Goal: Check status: Check status

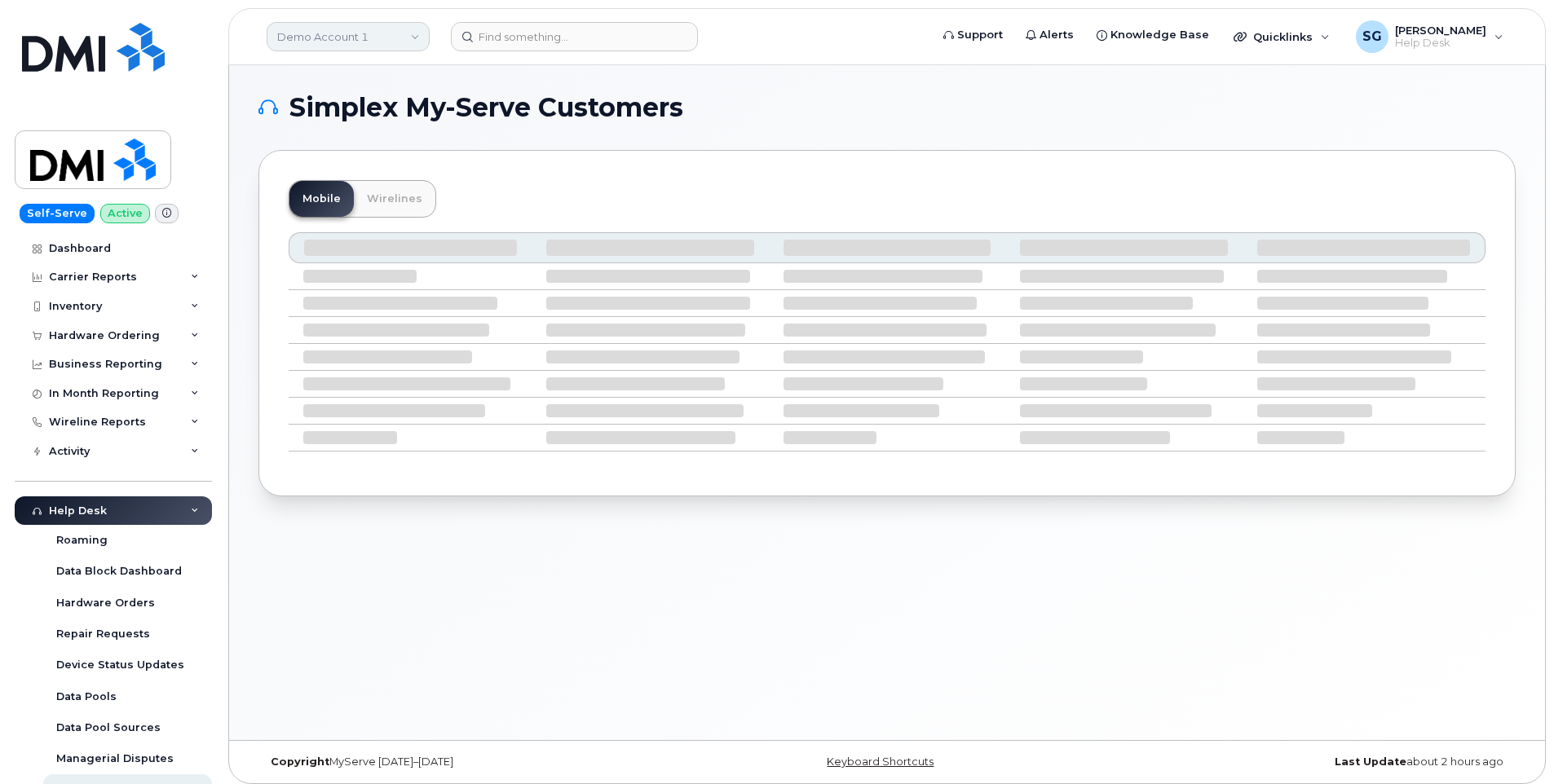
click at [355, 35] on link "Demo Account 1" at bounding box center [348, 36] width 163 height 29
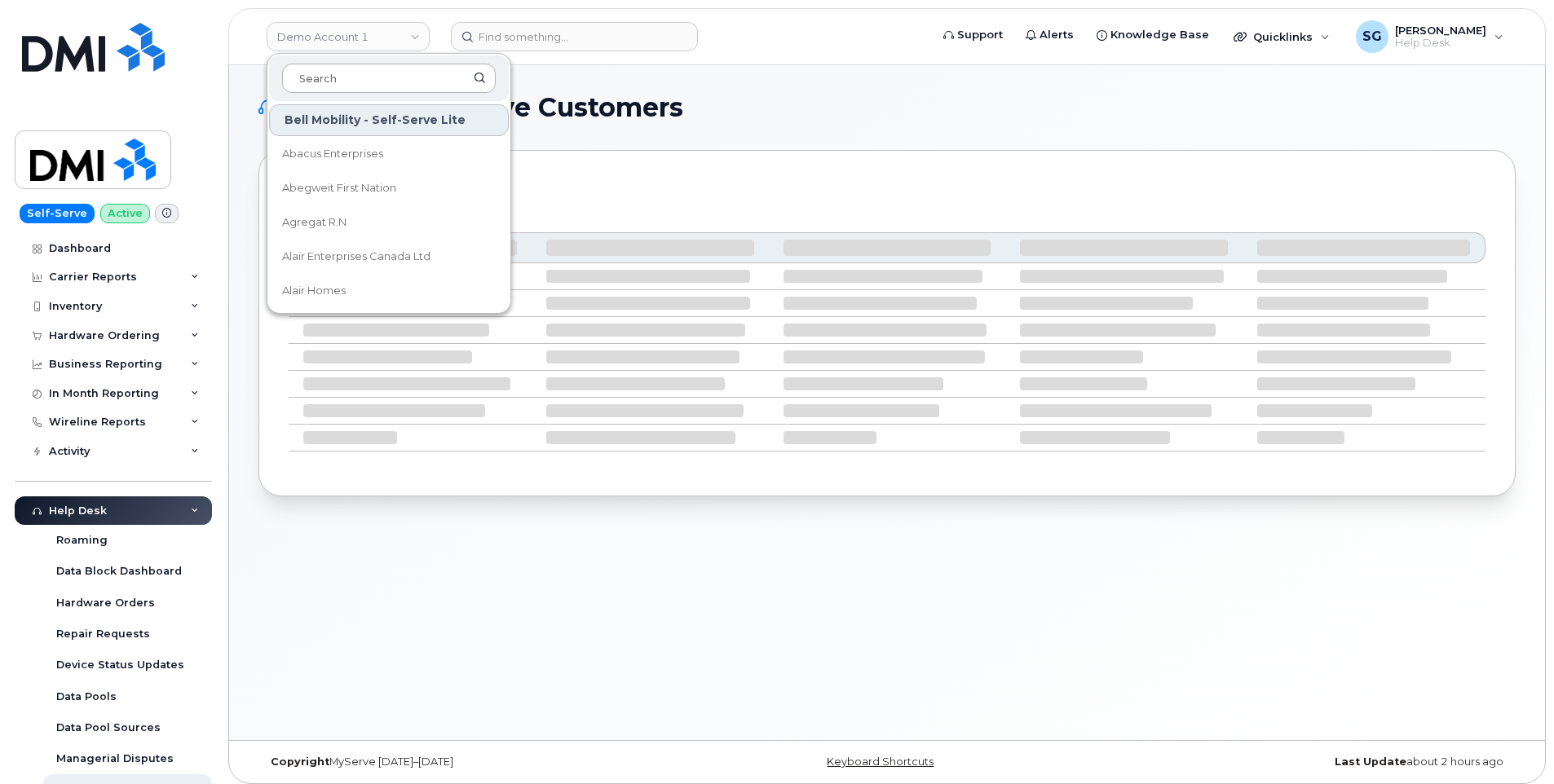
click at [355, 76] on input at bounding box center [389, 78] width 213 height 29
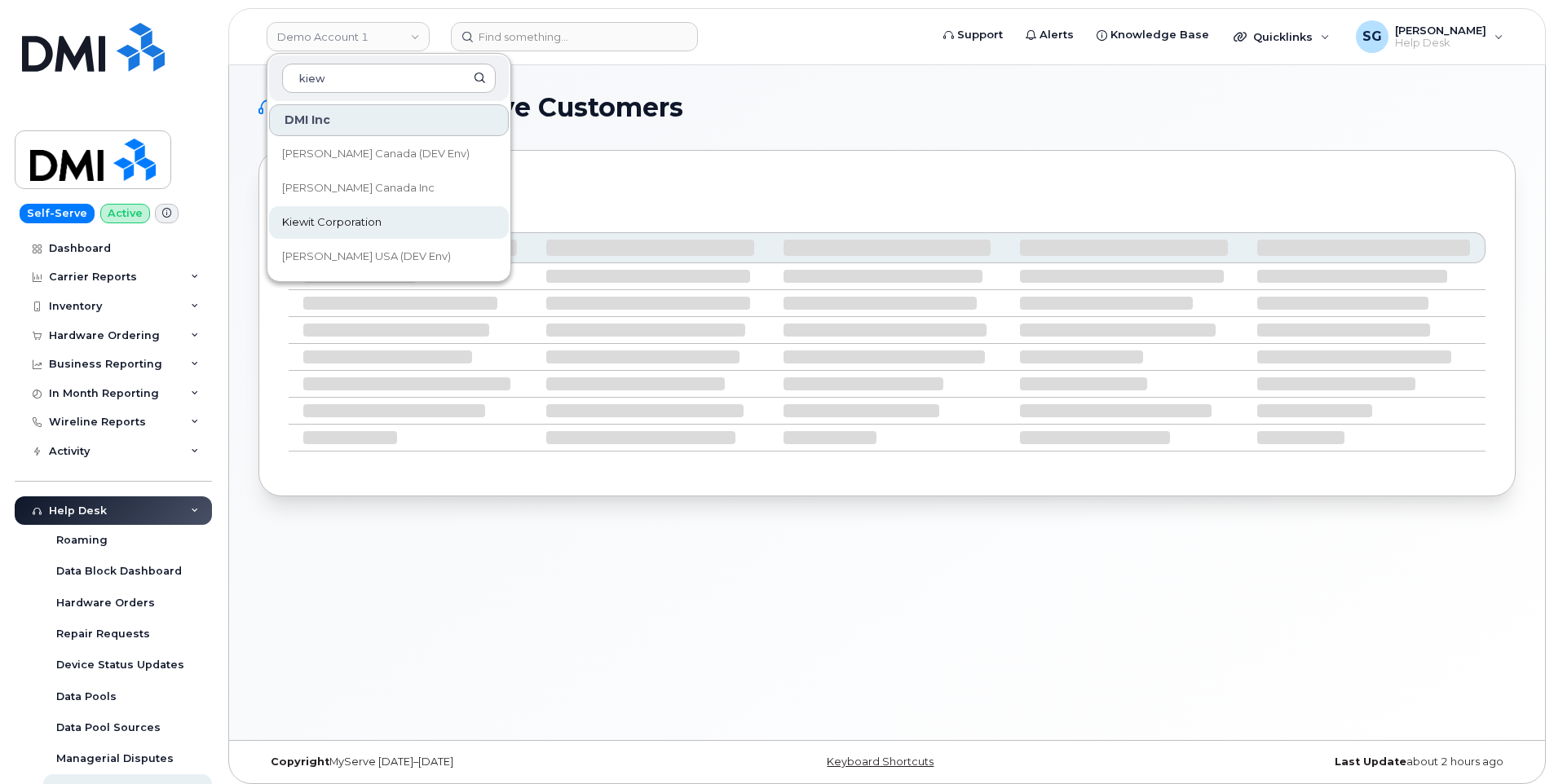
type input "kiew"
click at [368, 218] on span "Kiewit Corporation" at bounding box center [332, 222] width 99 height 16
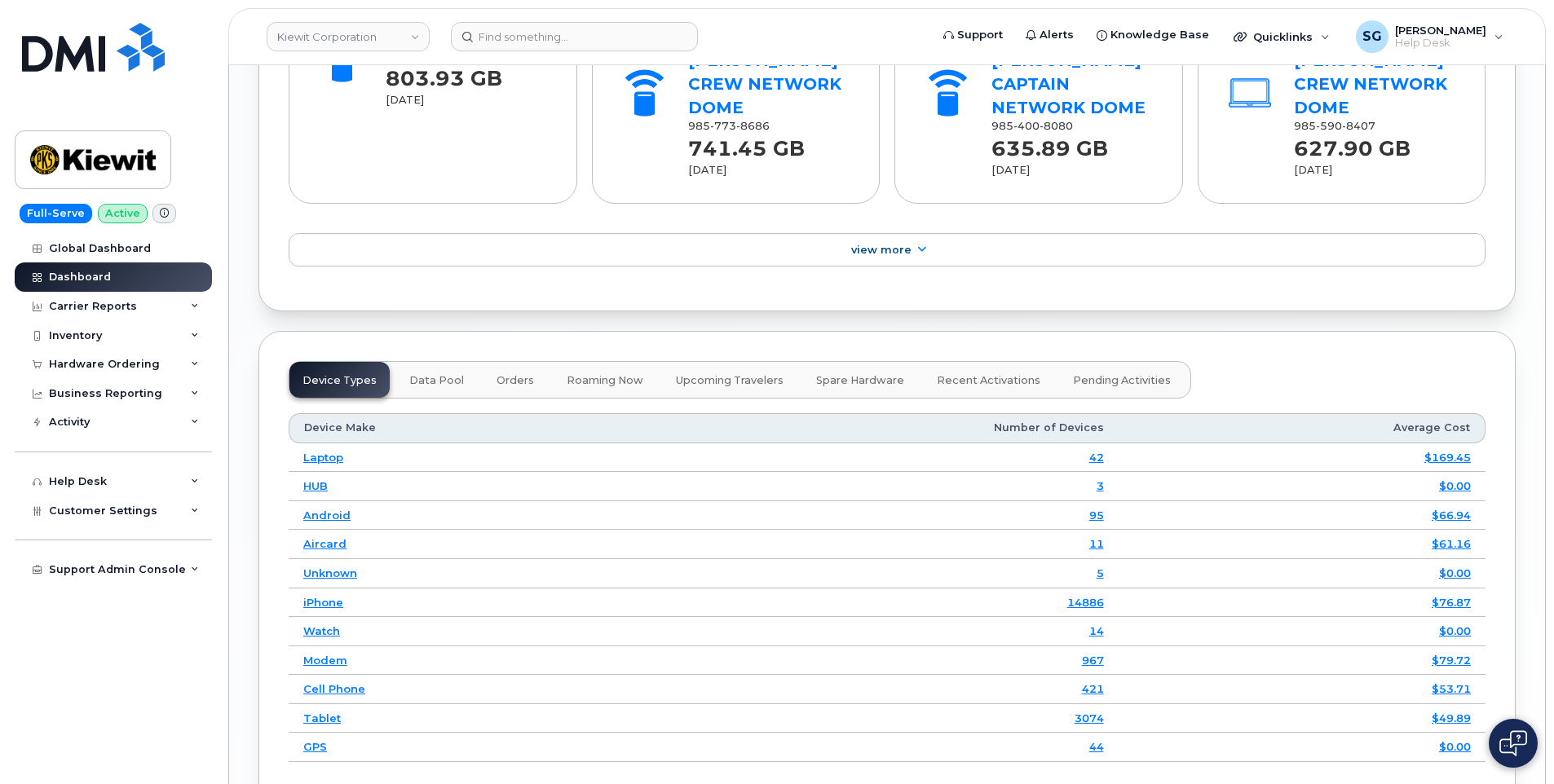
scroll to position [1874, 0]
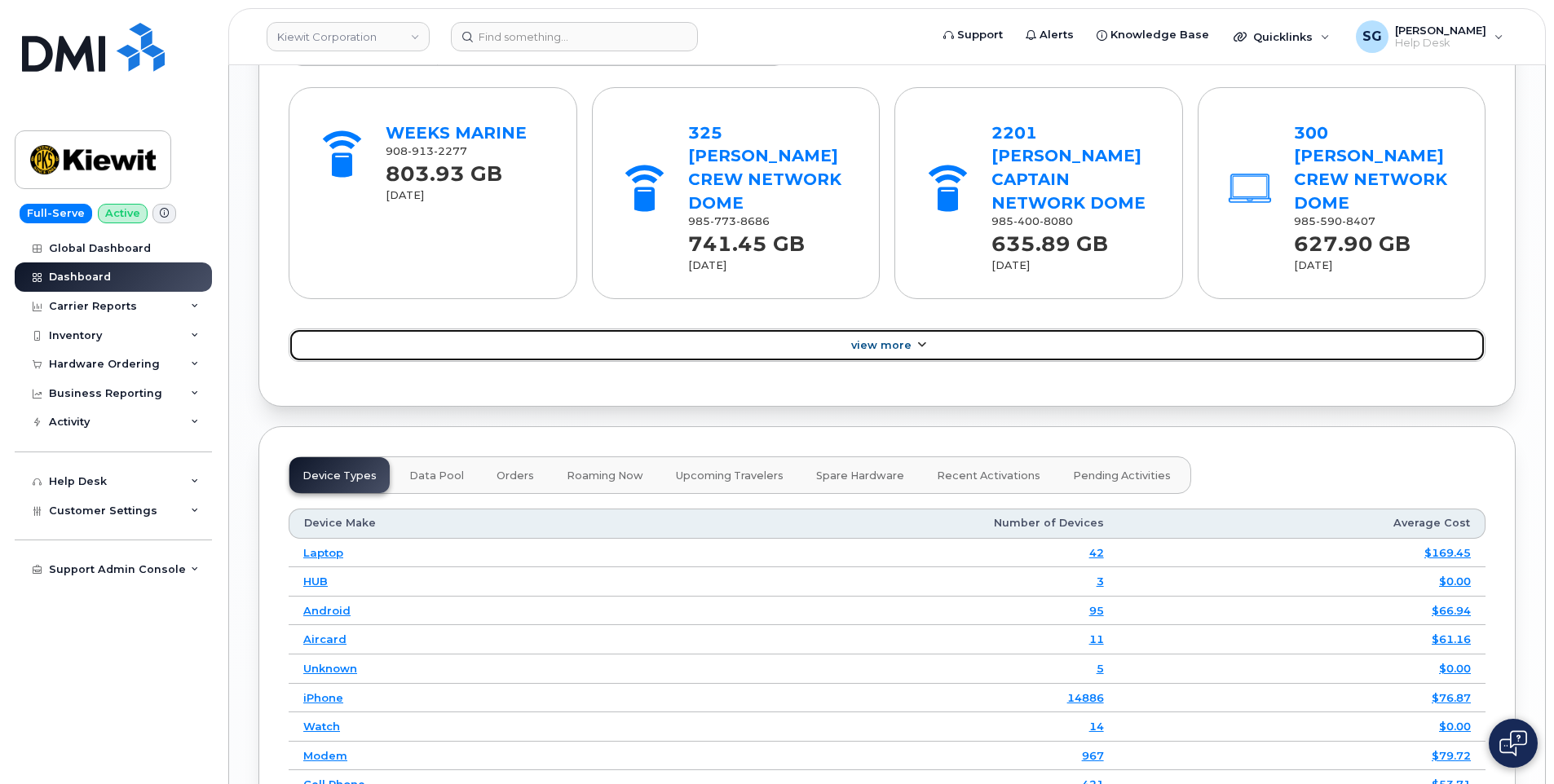
click at [890, 330] on link "View More" at bounding box center [887, 346] width 1197 height 35
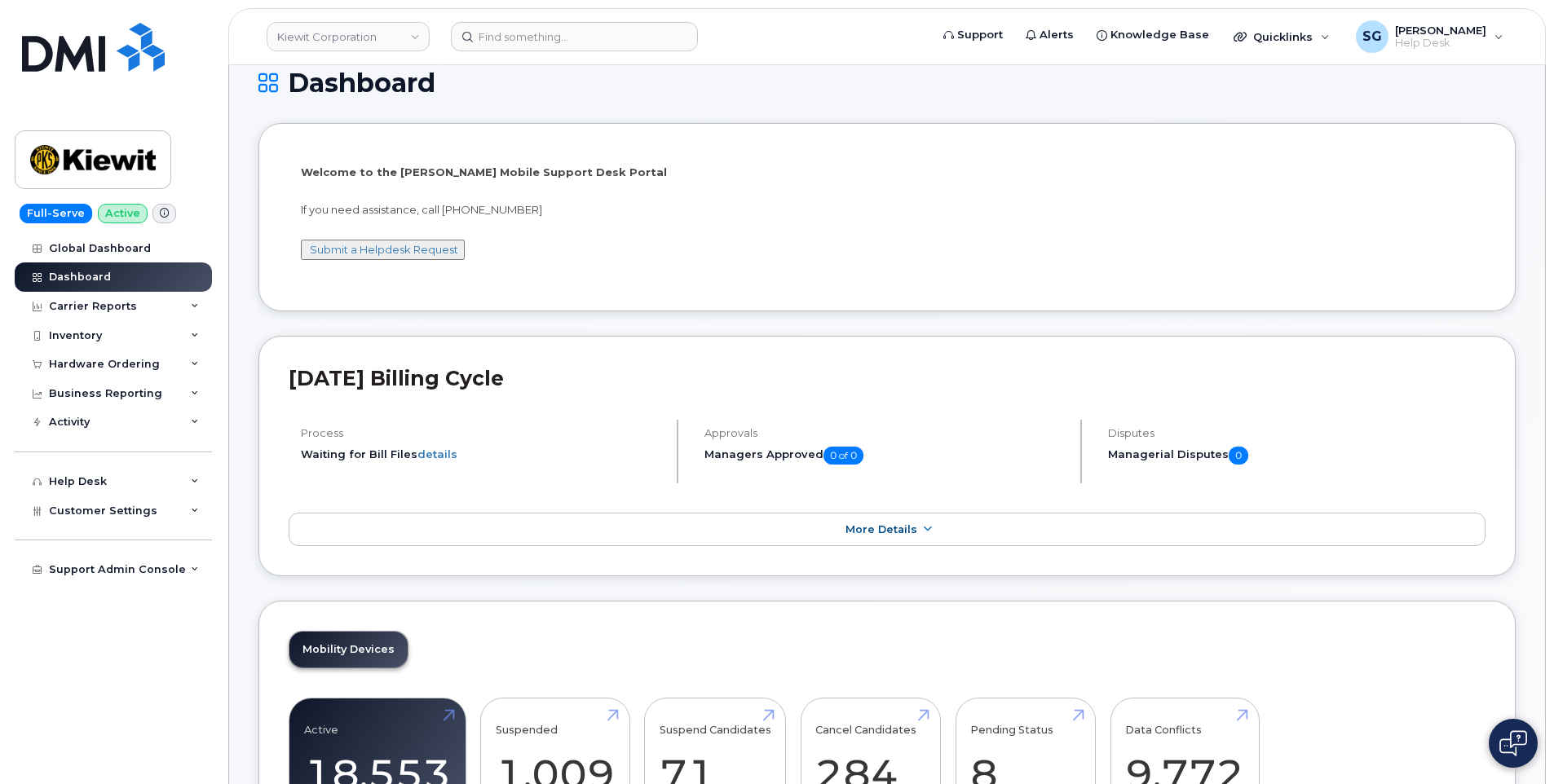
scroll to position [0, 0]
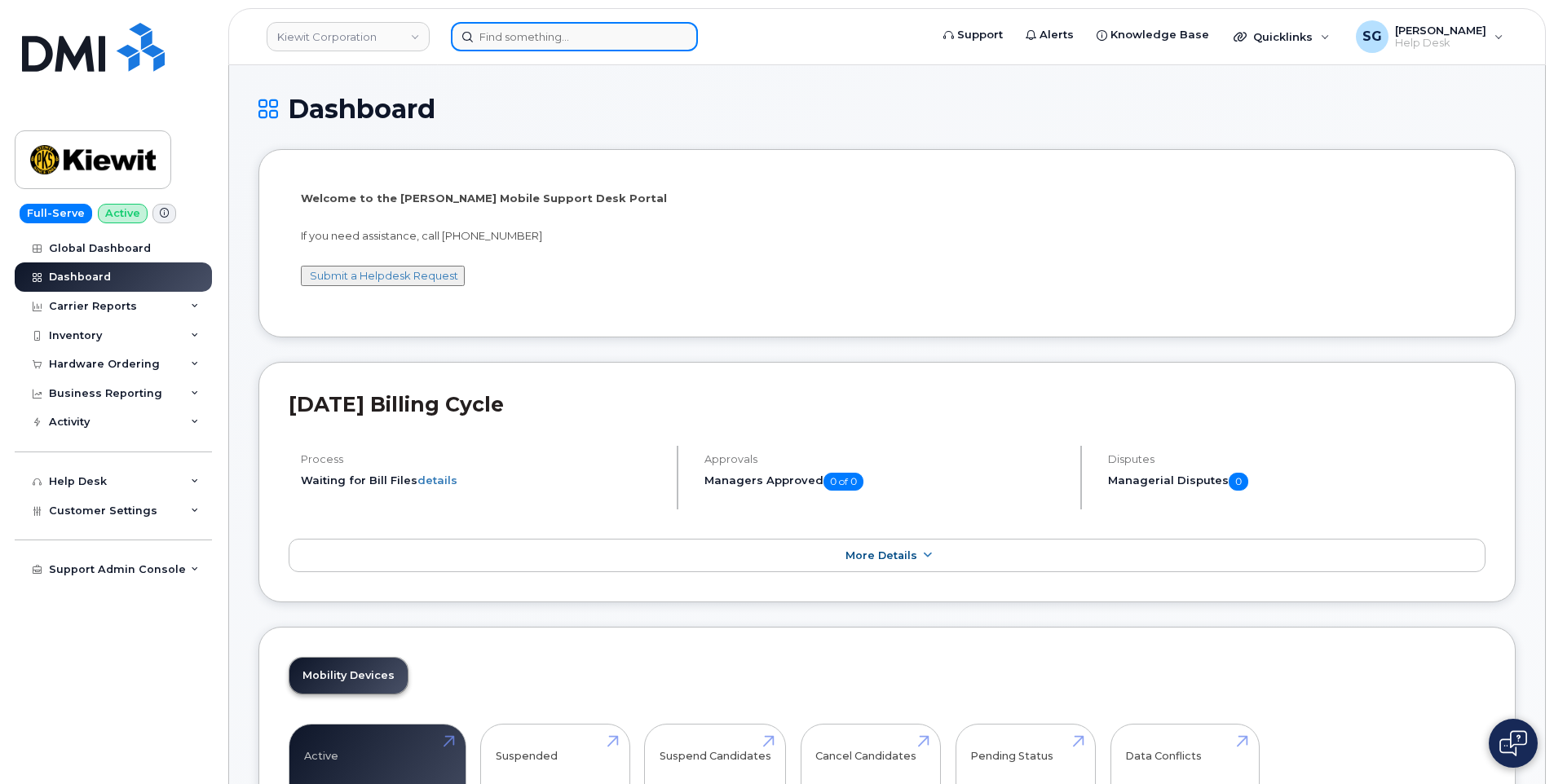
click at [617, 34] on input at bounding box center [574, 36] width 247 height 29
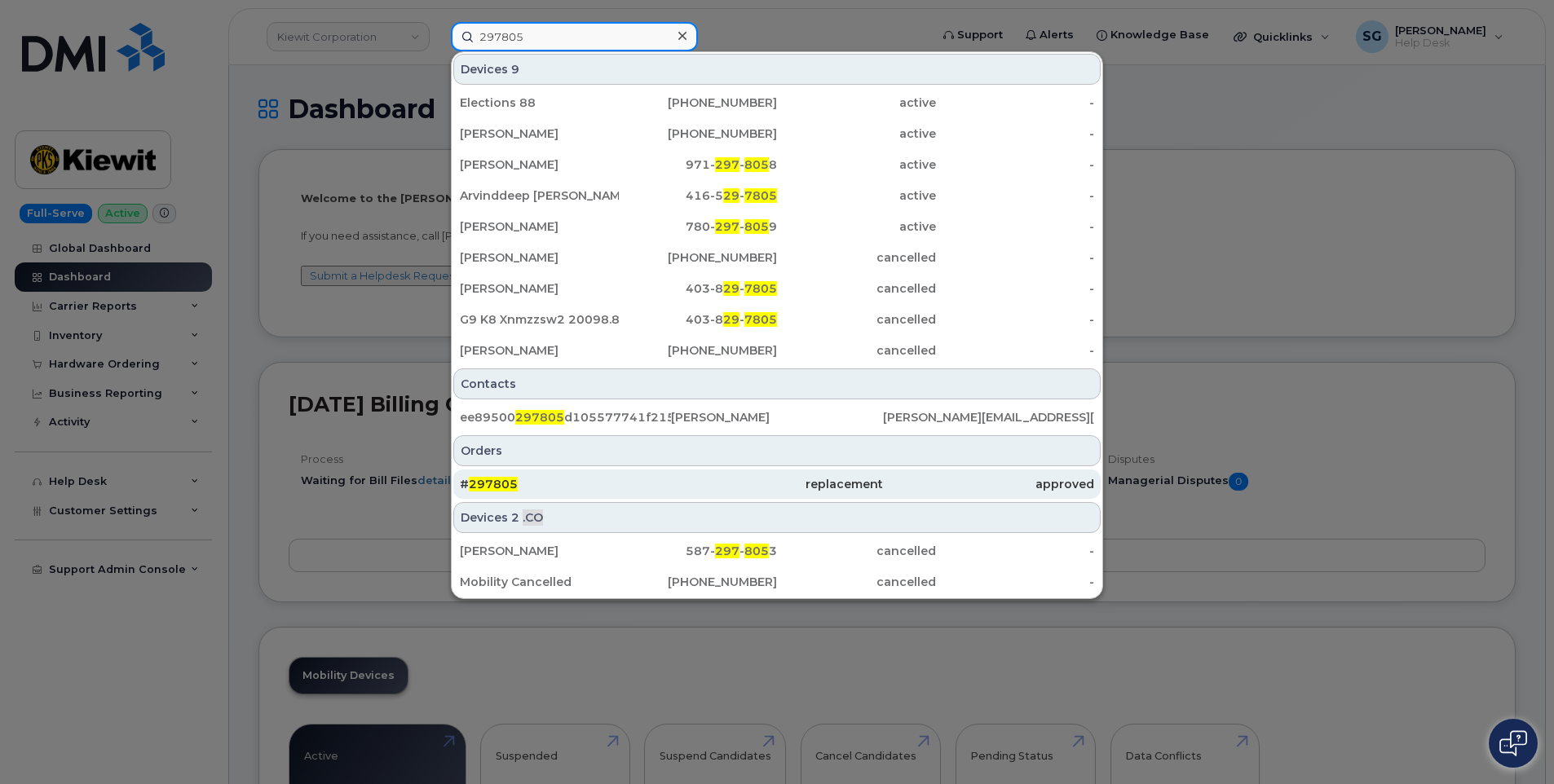
type input "297805"
click at [709, 483] on div "replacement" at bounding box center [777, 484] width 211 height 16
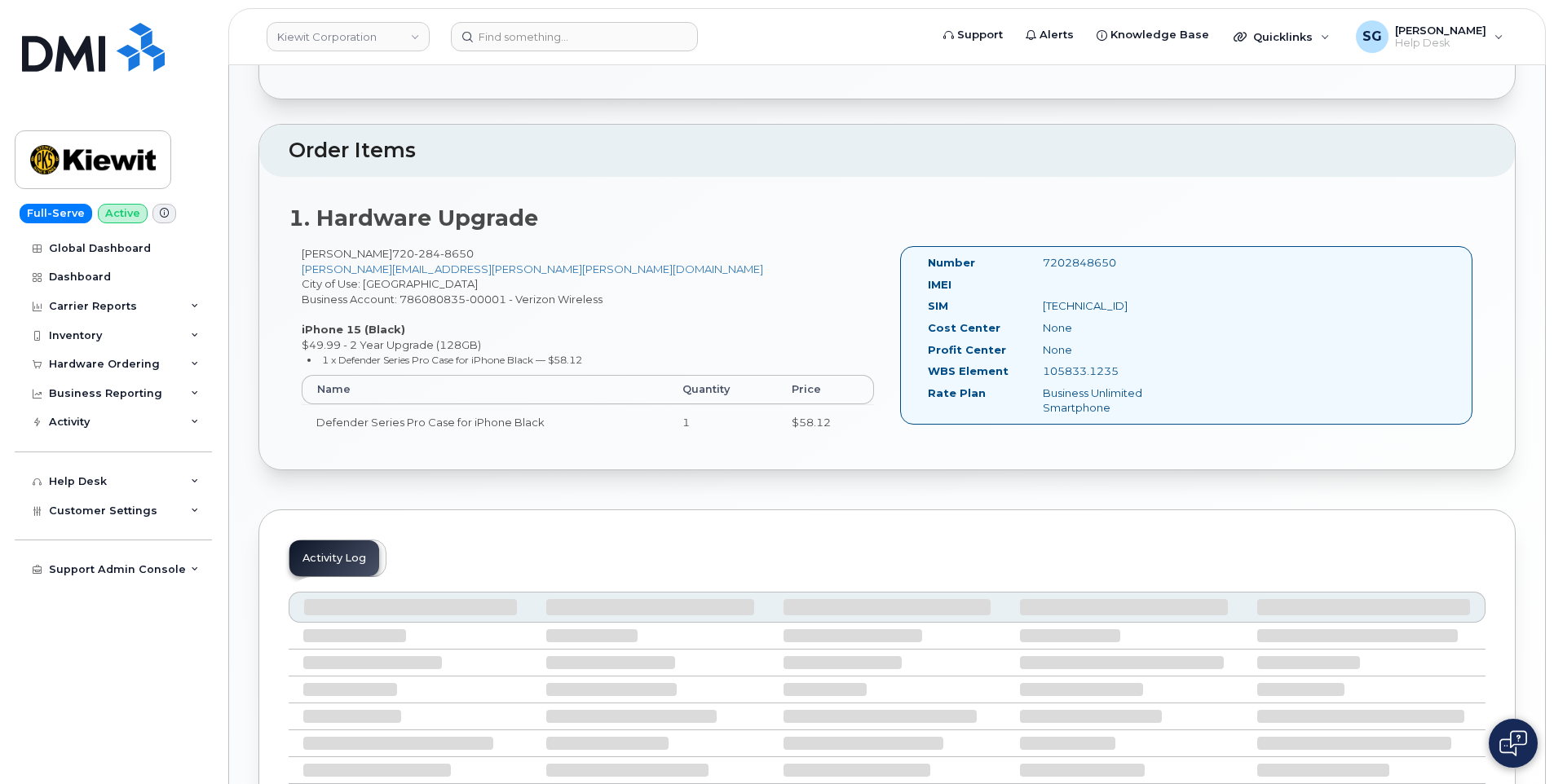
scroll to position [407, 0]
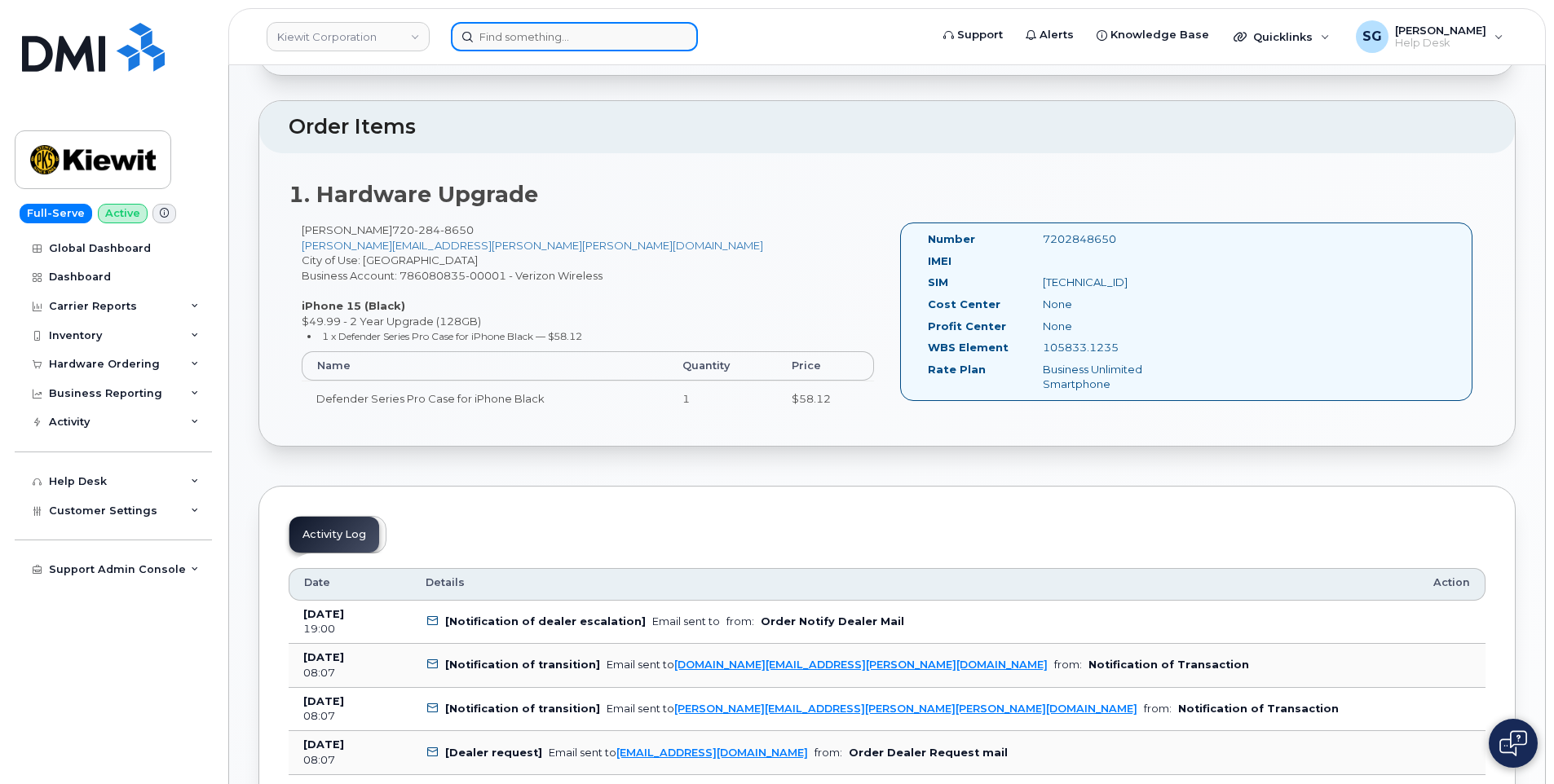
click at [534, 40] on input at bounding box center [574, 36] width 247 height 29
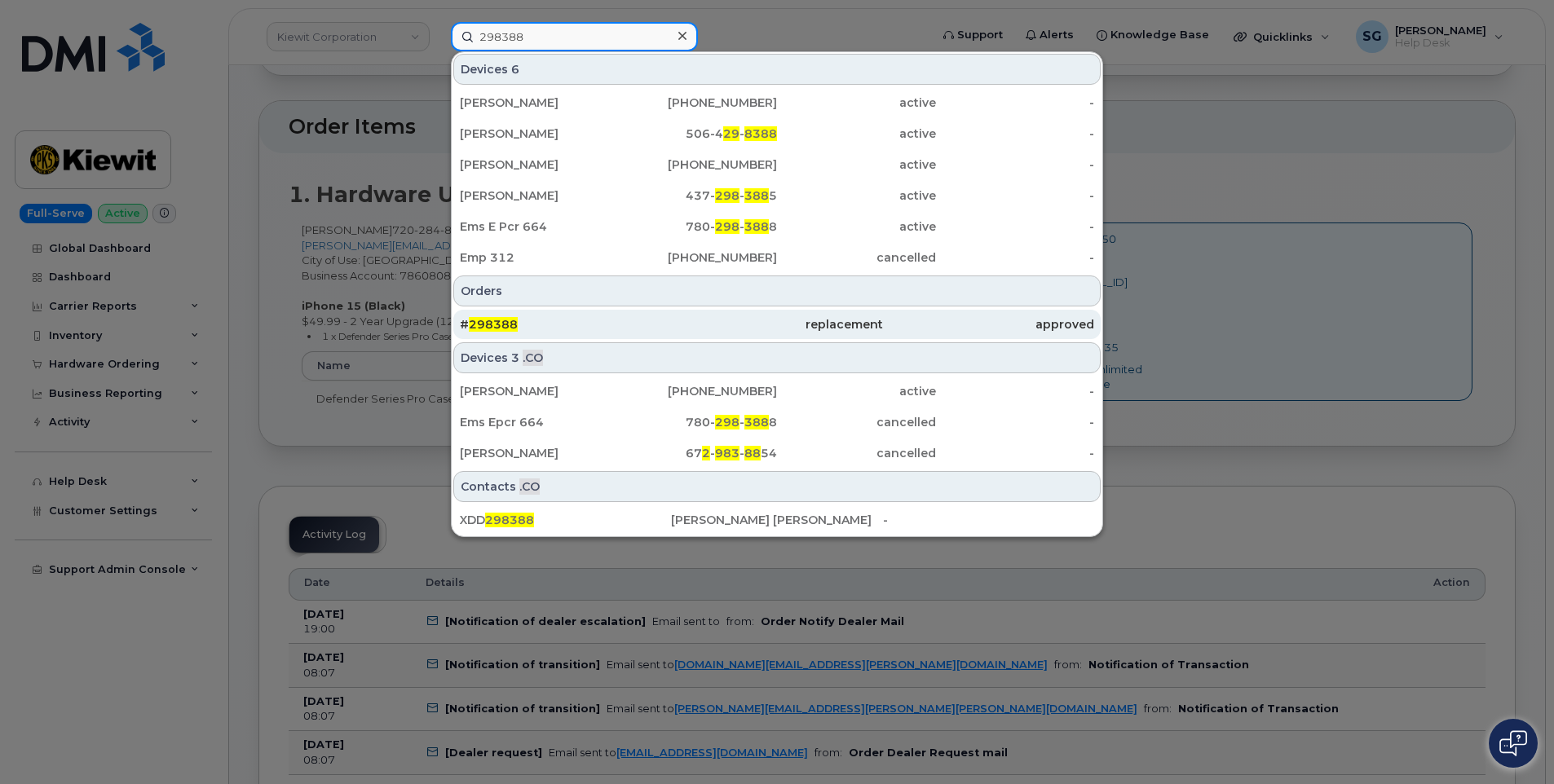
type input "298388"
click at [513, 330] on span "298388" at bounding box center [494, 324] width 49 height 15
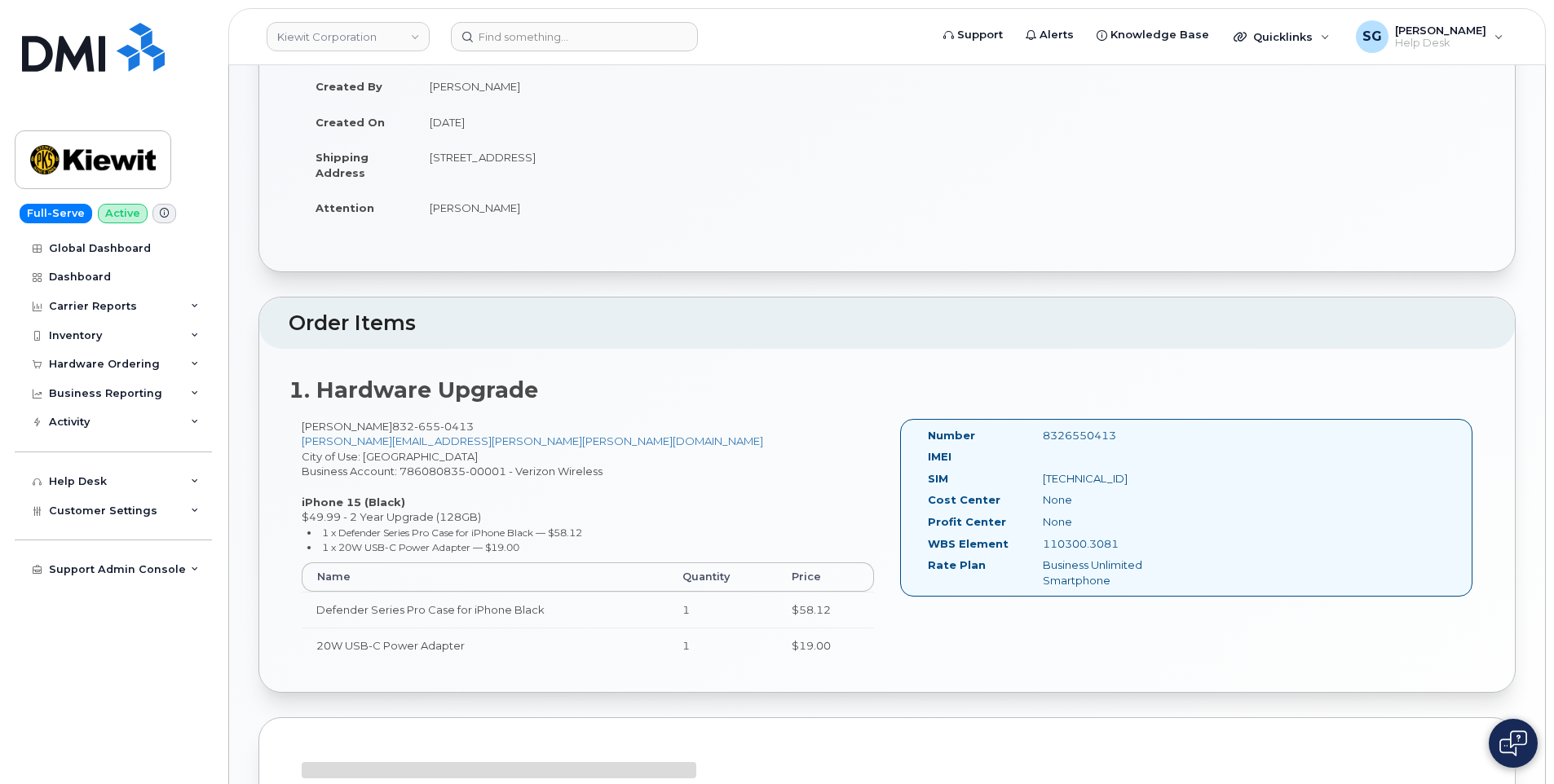
scroll to position [326, 0]
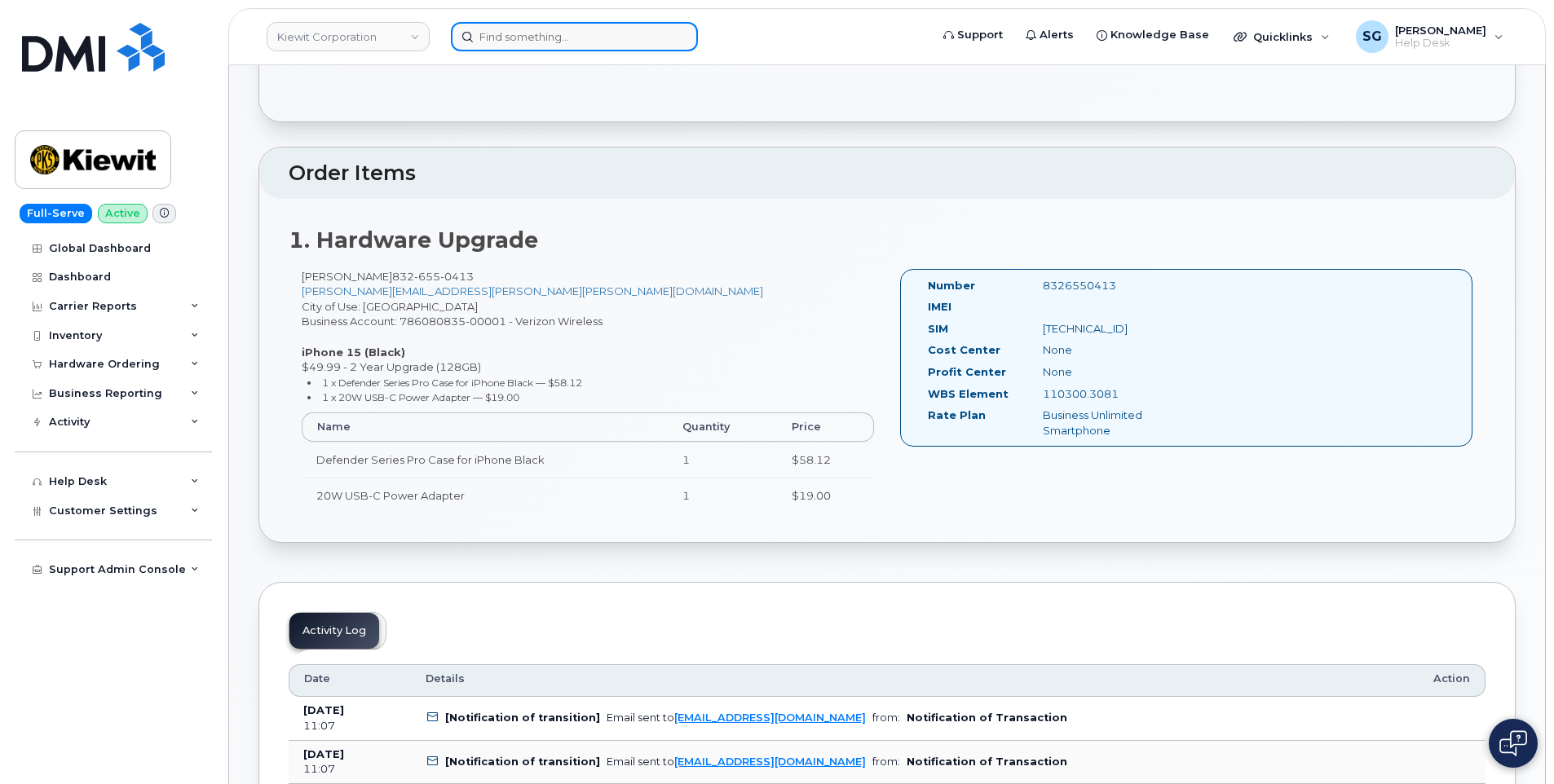
click at [564, 31] on input at bounding box center [574, 36] width 247 height 29
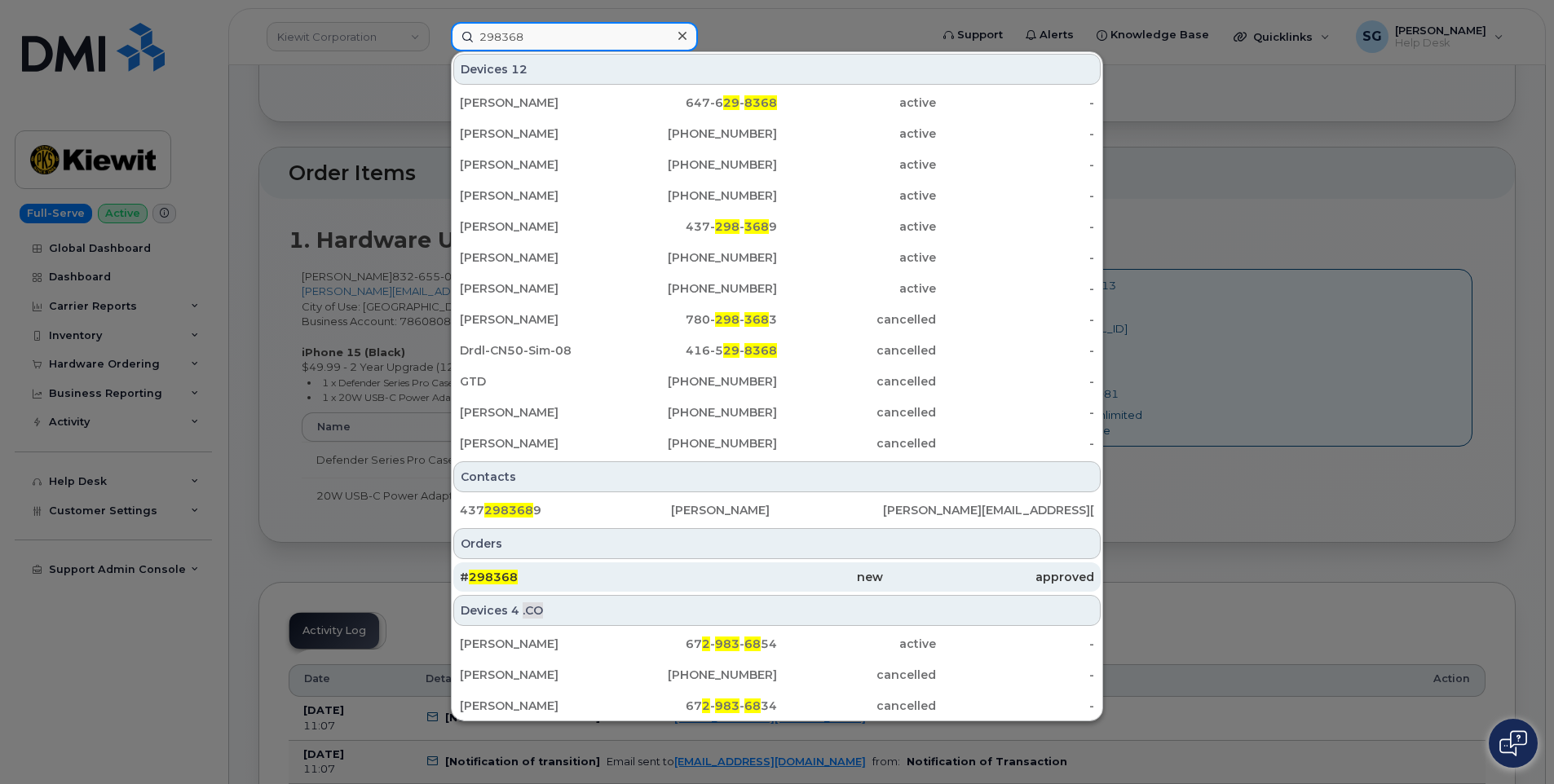
type input "298368"
click at [799, 572] on div "new" at bounding box center [777, 577] width 211 height 16
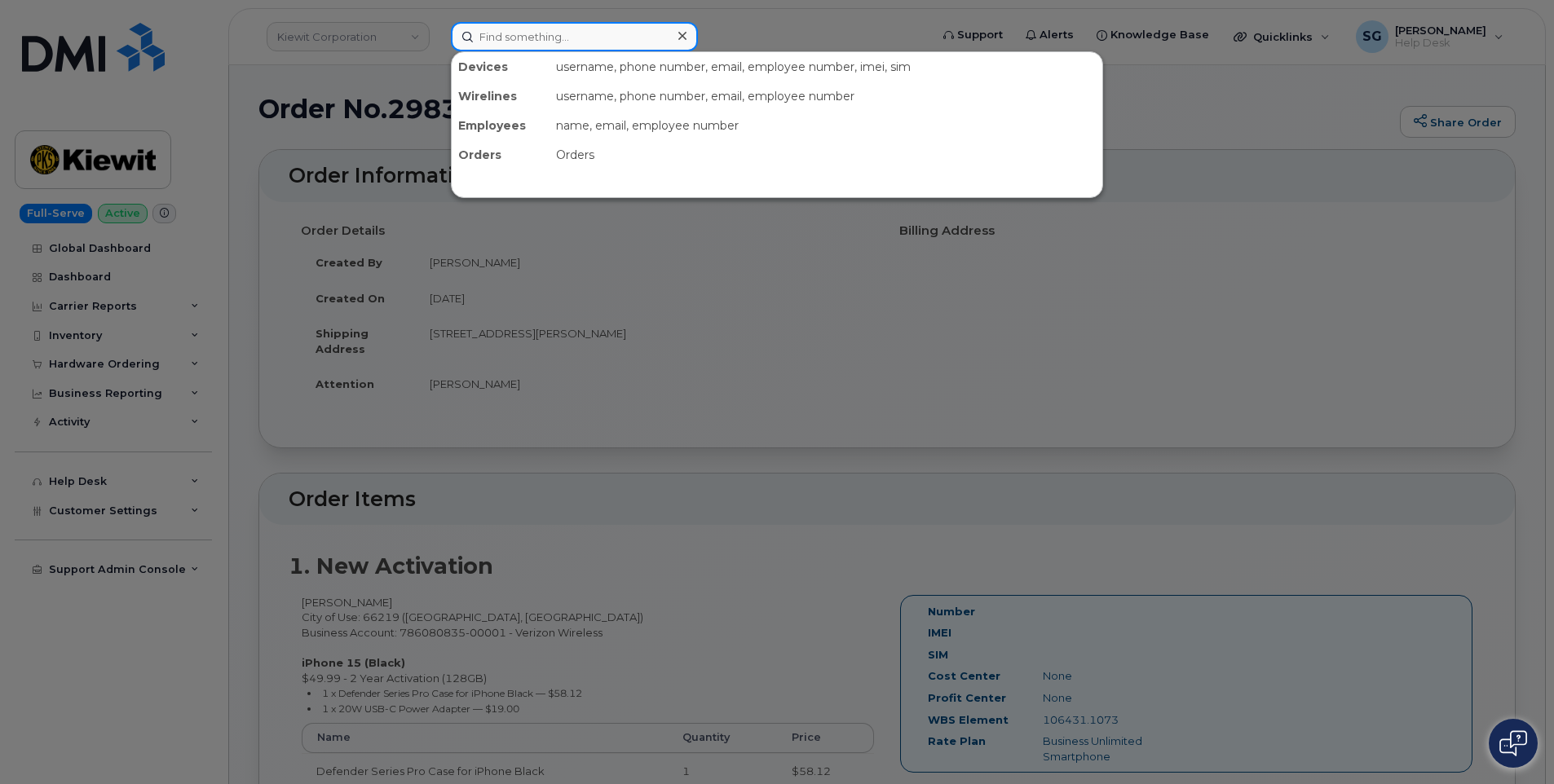
click at [576, 43] on input at bounding box center [574, 36] width 247 height 29
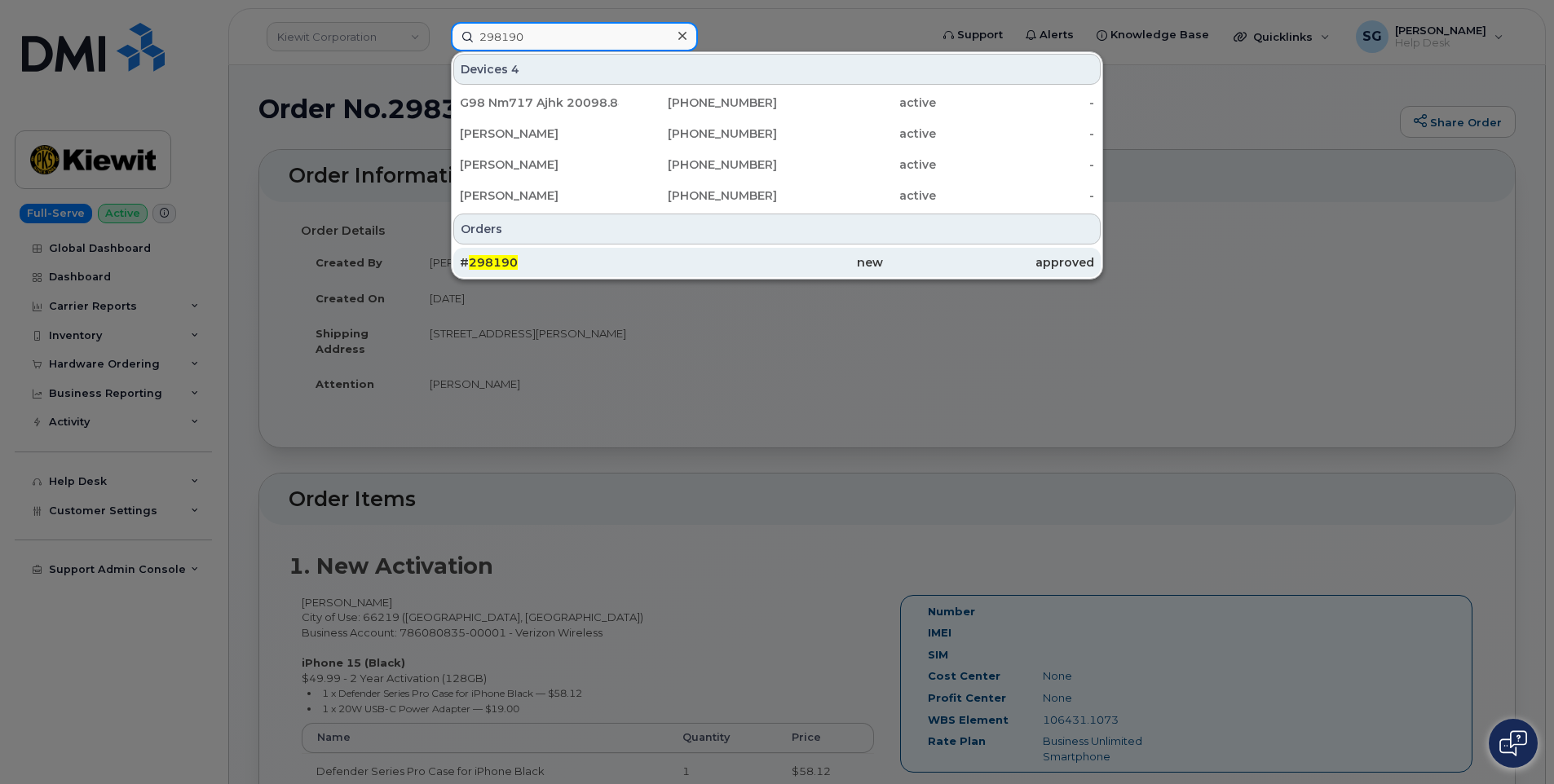
type input "298190"
click at [620, 260] on div "# 298190" at bounding box center [566, 262] width 211 height 16
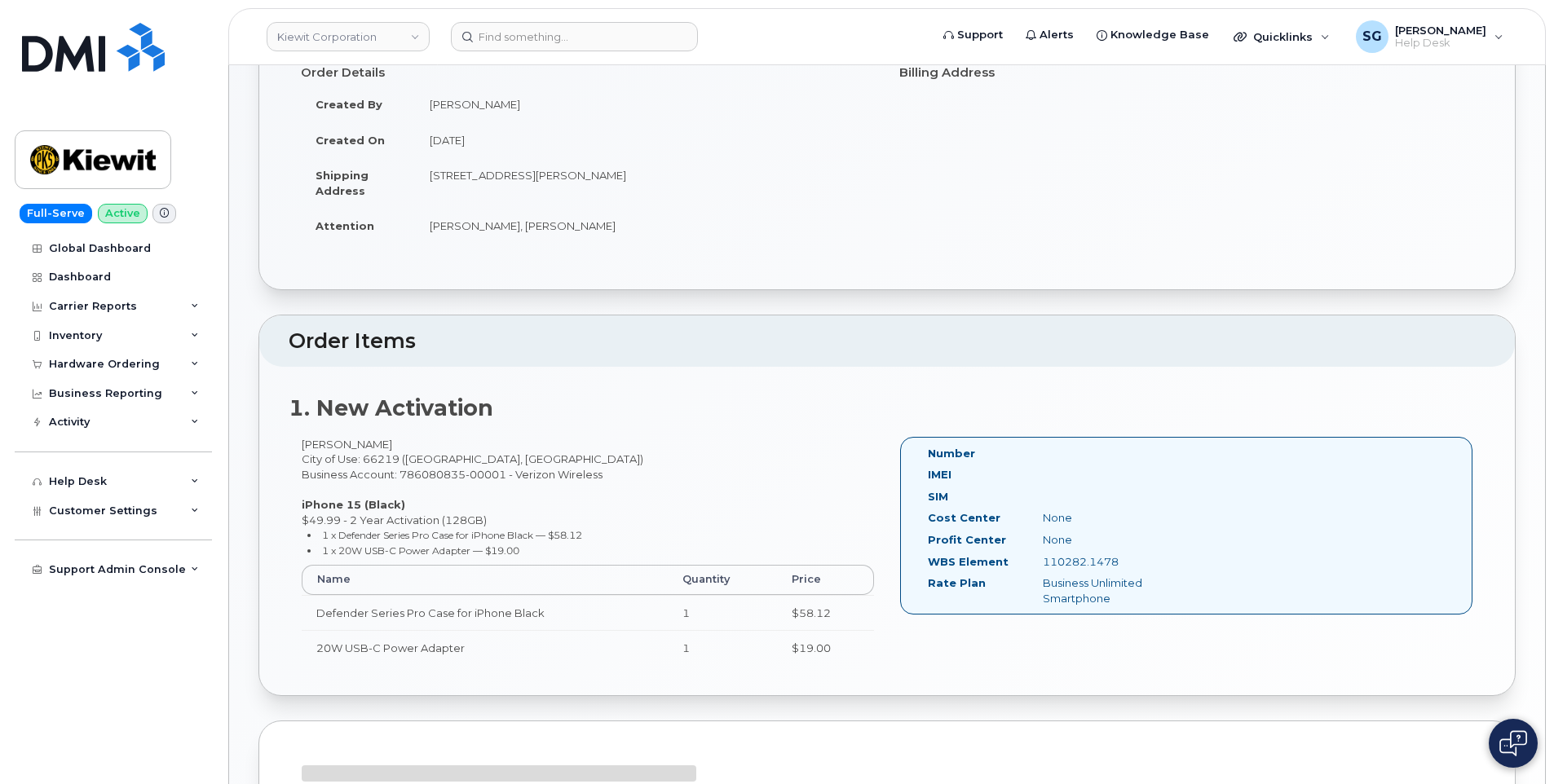
scroll to position [163, 0]
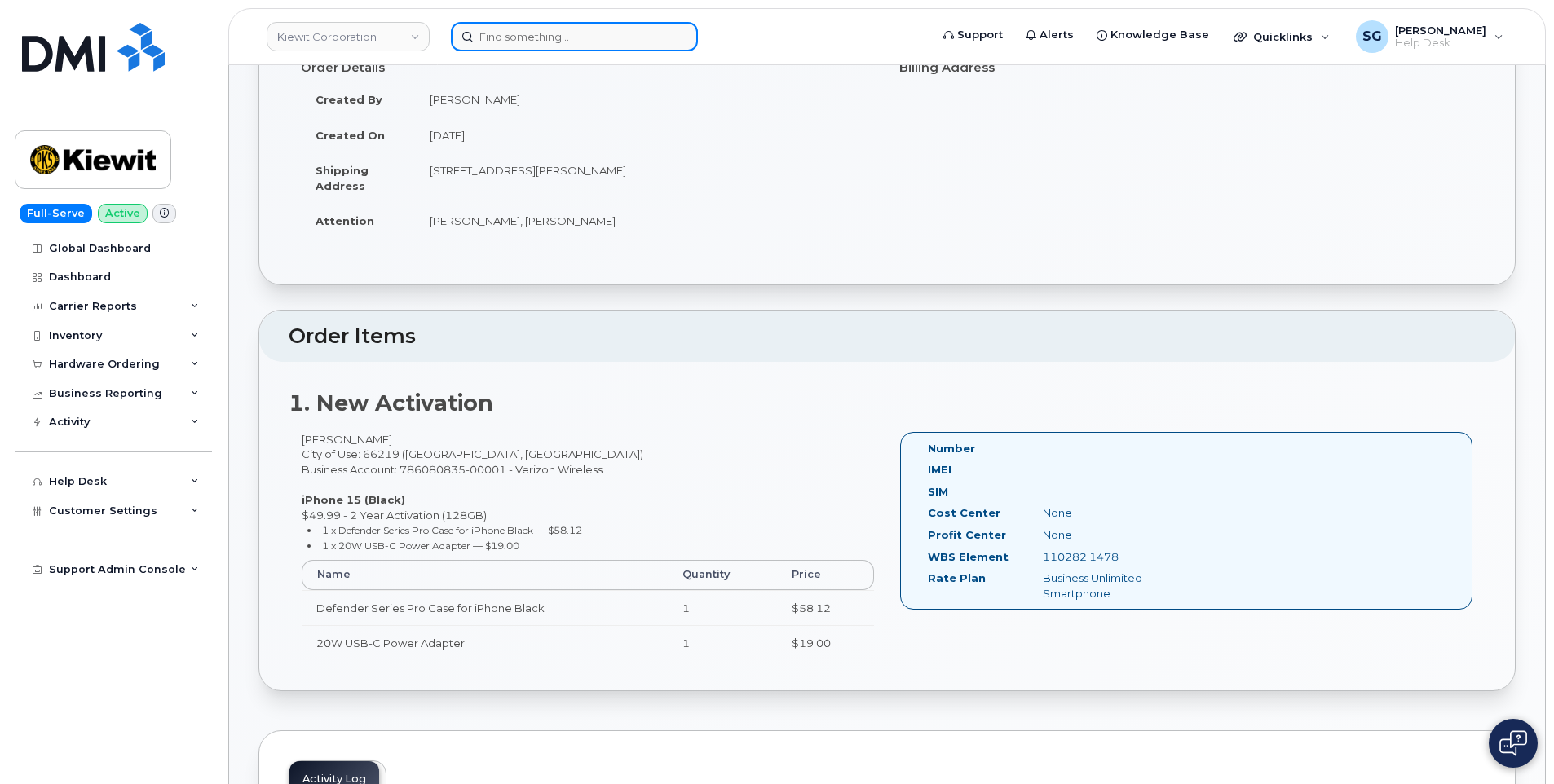
click at [591, 26] on input at bounding box center [574, 36] width 247 height 29
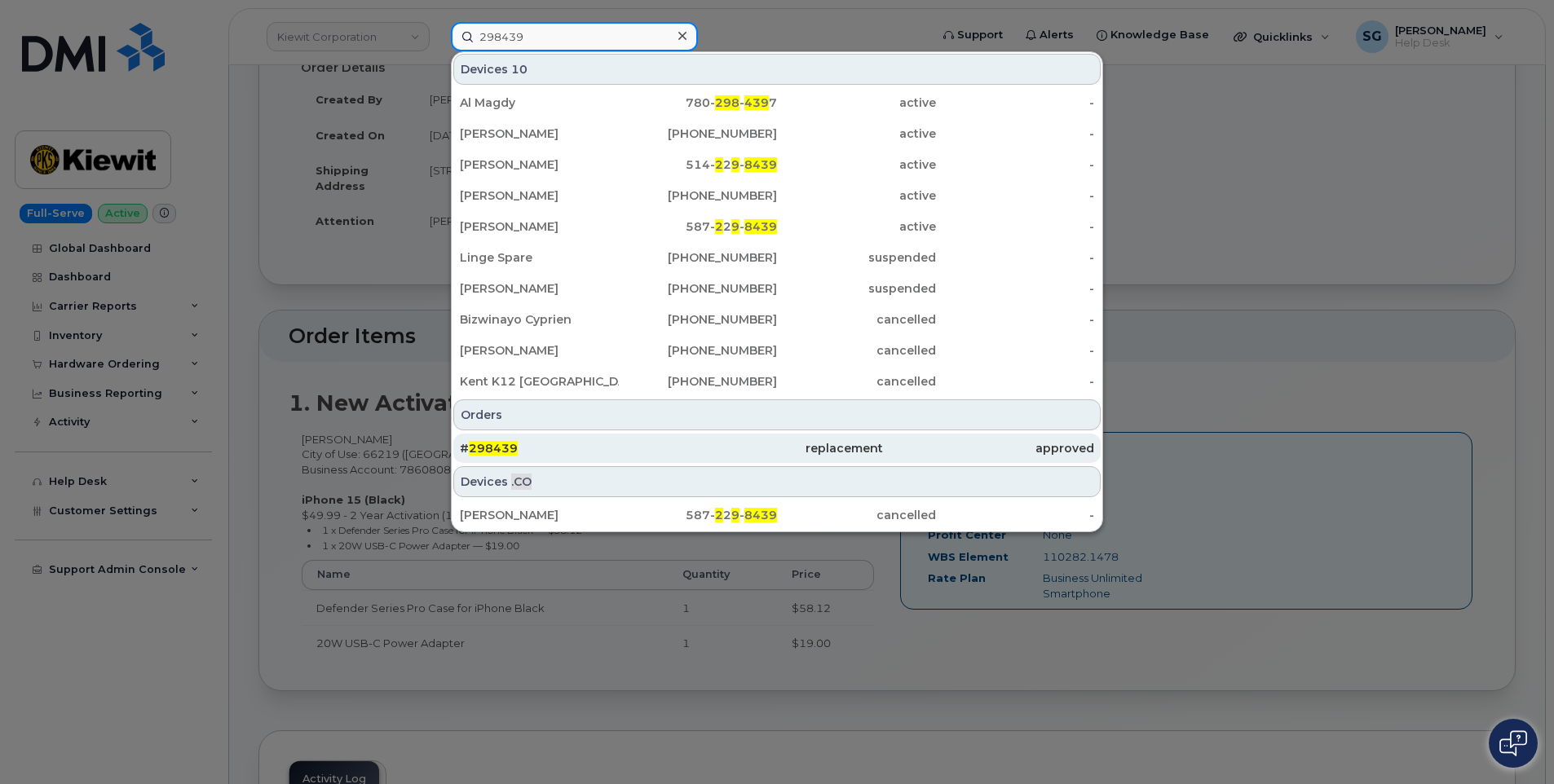
type input "298439"
click at [656, 433] on link "# 298439 replacement approved" at bounding box center [777, 448] width 648 height 29
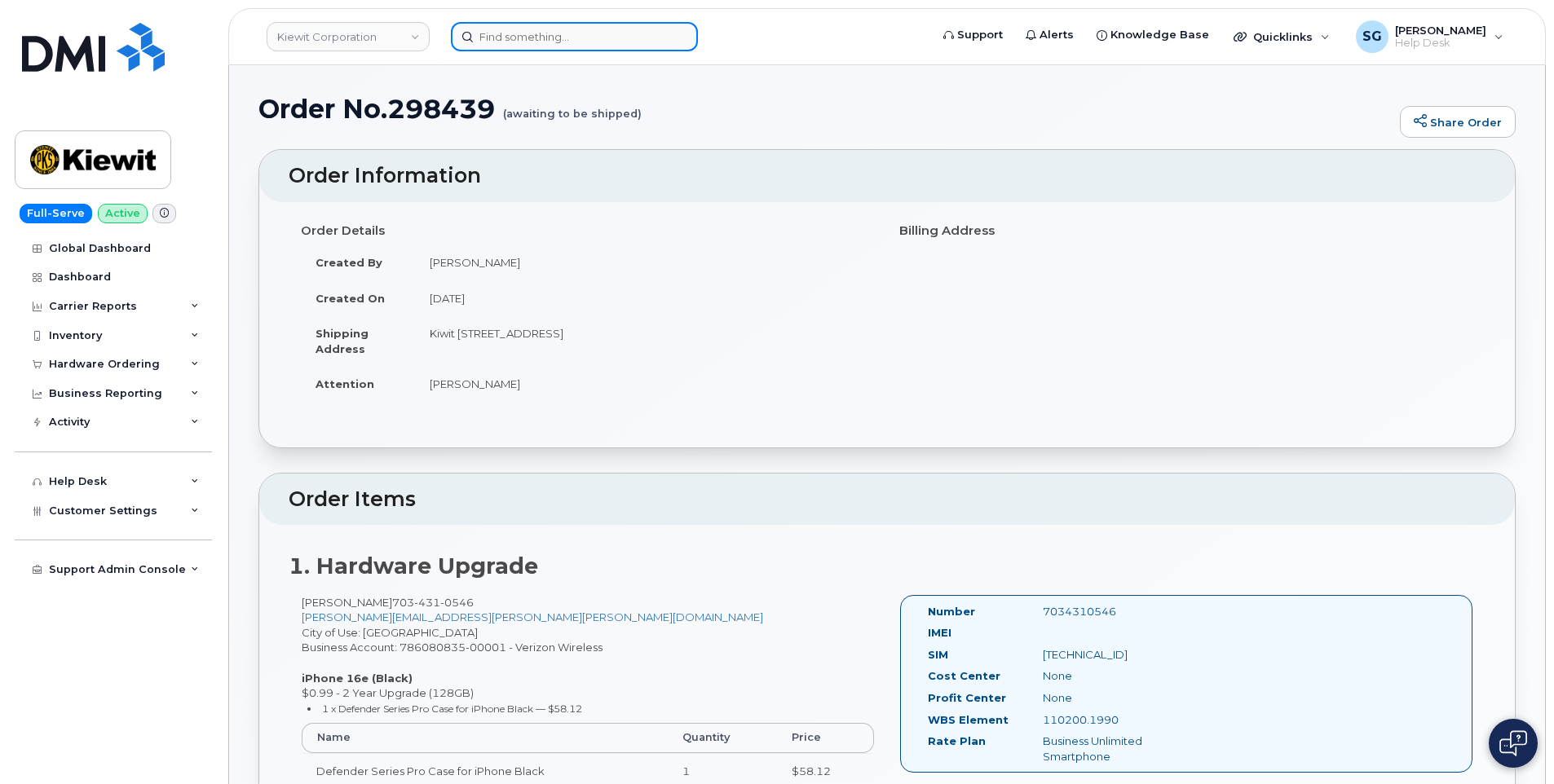
click at [598, 31] on input at bounding box center [574, 36] width 247 height 29
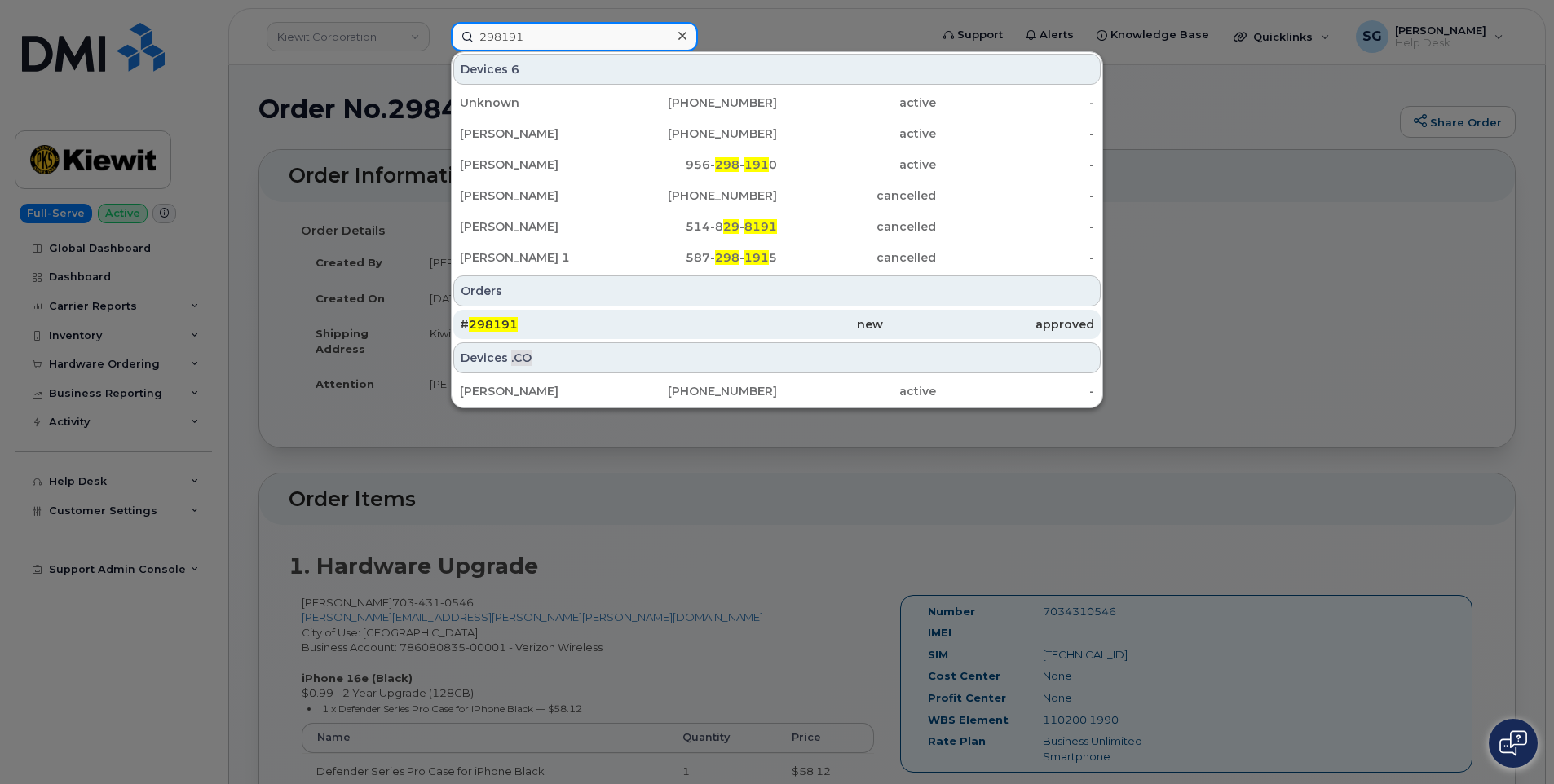
type input "298191"
click at [684, 321] on div "new" at bounding box center [777, 324] width 211 height 16
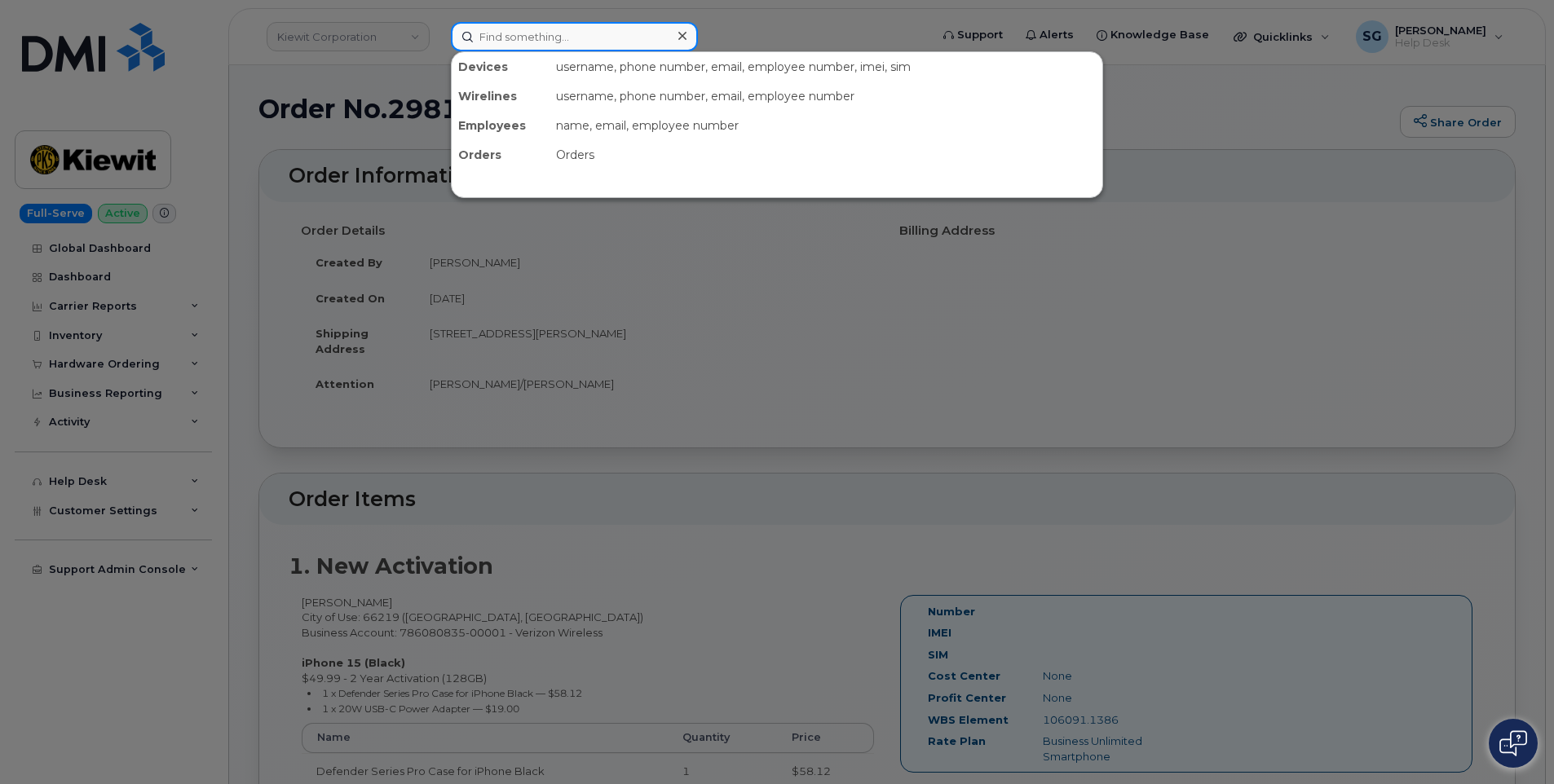
click at [483, 27] on input at bounding box center [574, 36] width 247 height 29
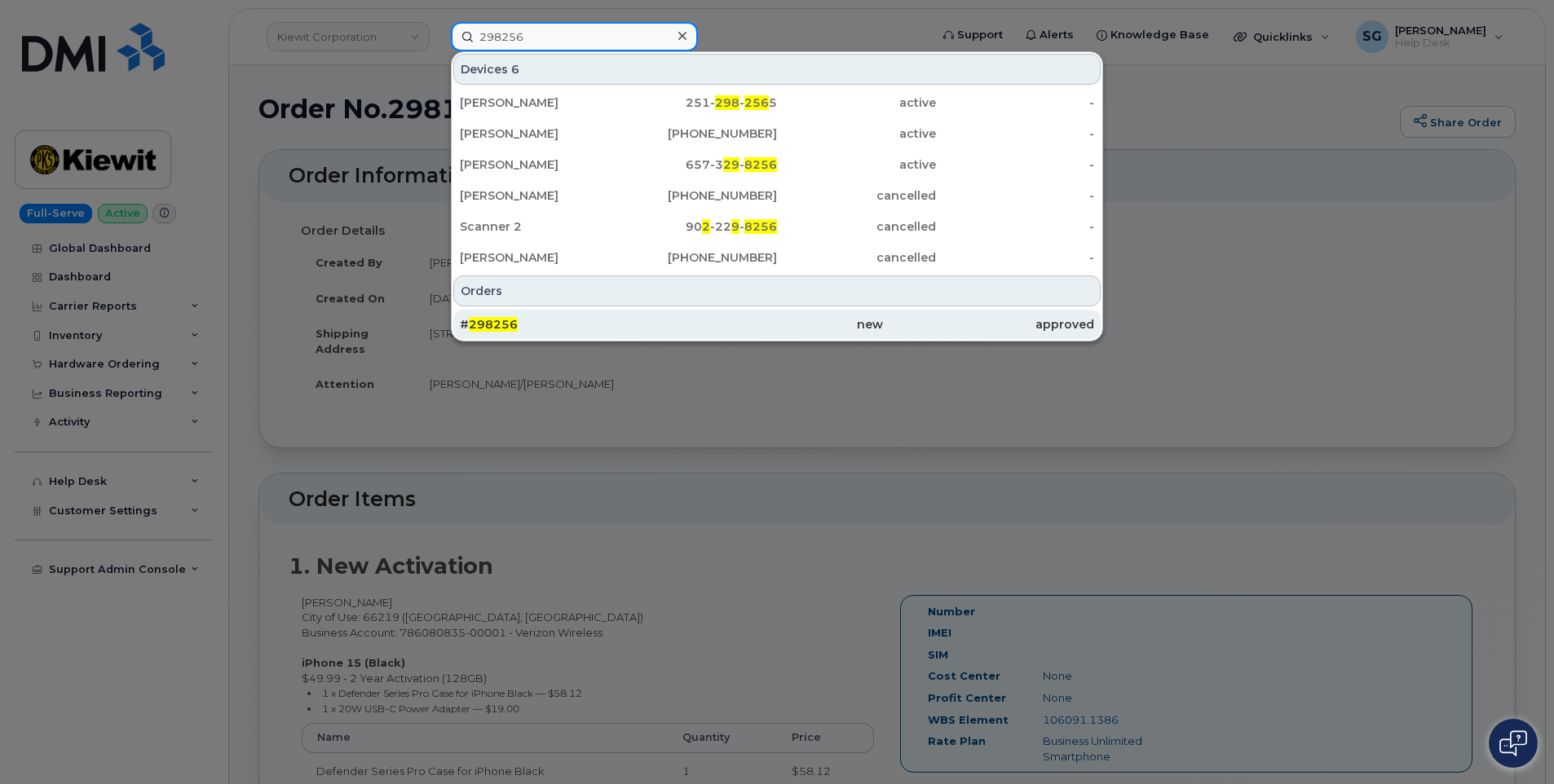
type input "298256"
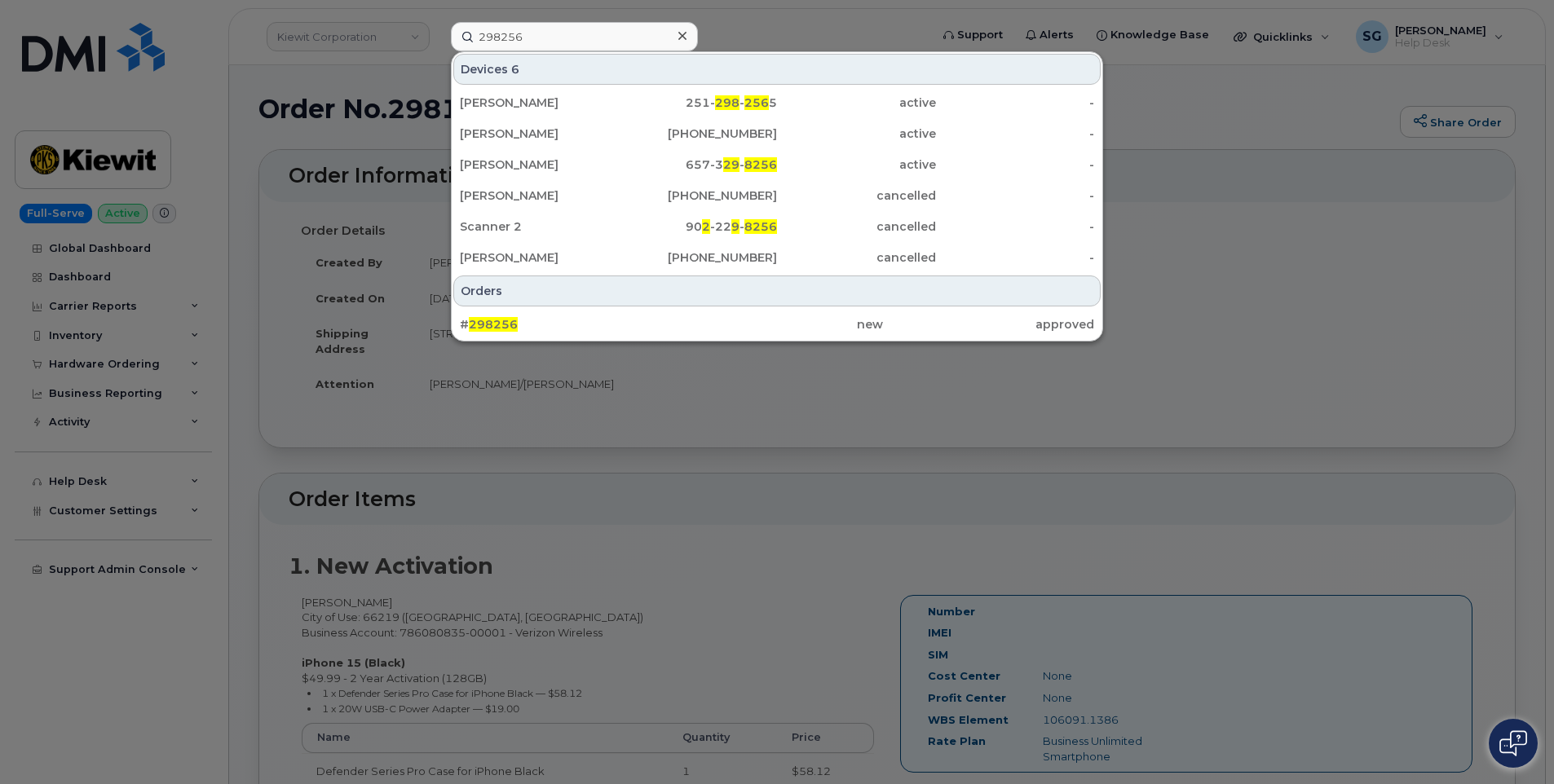
drag, startPoint x: 919, startPoint y: 321, endPoint x: 1493, endPoint y: 330, distance: 574.1
click at [919, 321] on div "approved" at bounding box center [988, 324] width 211 height 16
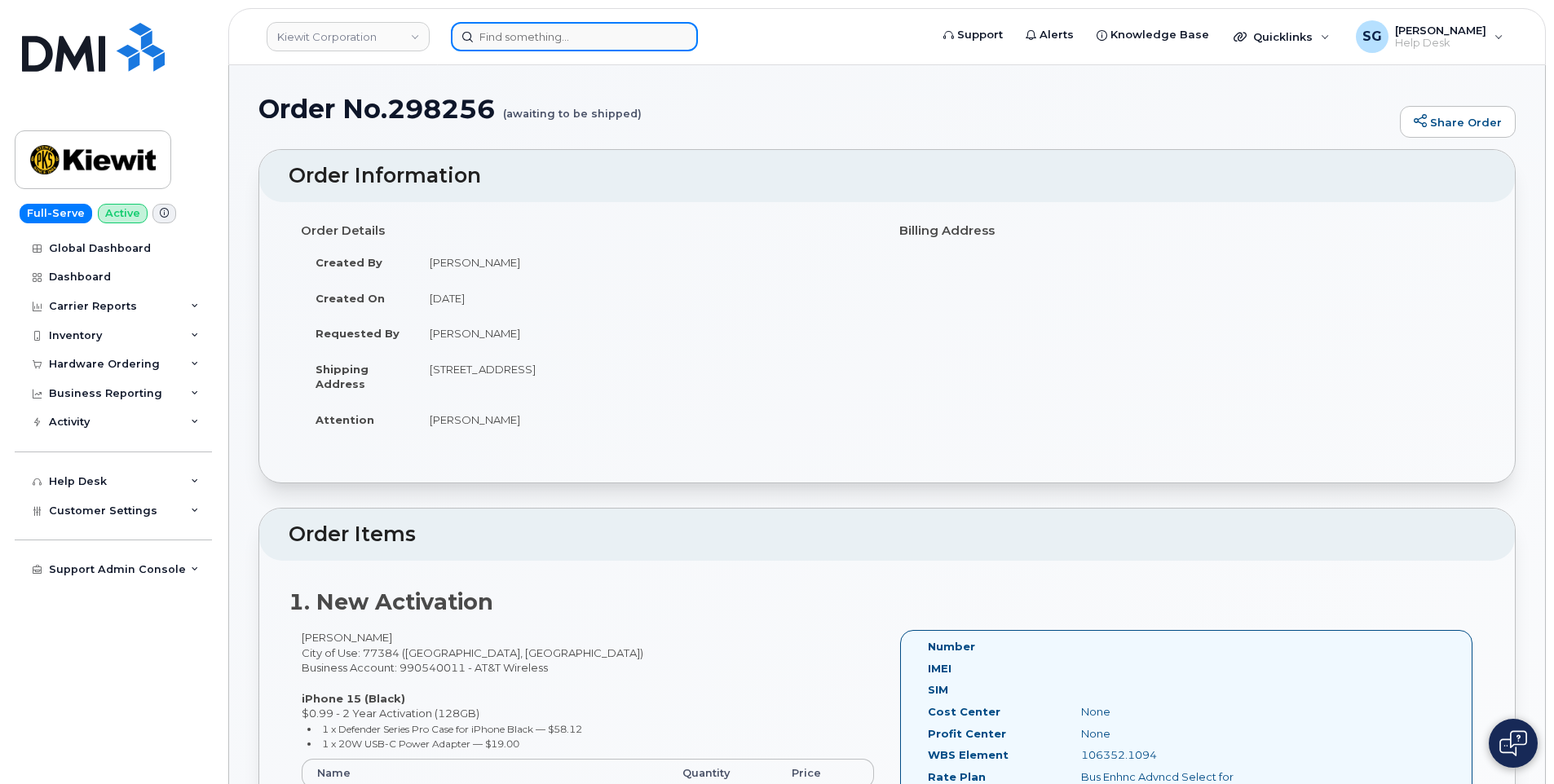
click at [627, 41] on input at bounding box center [574, 36] width 247 height 29
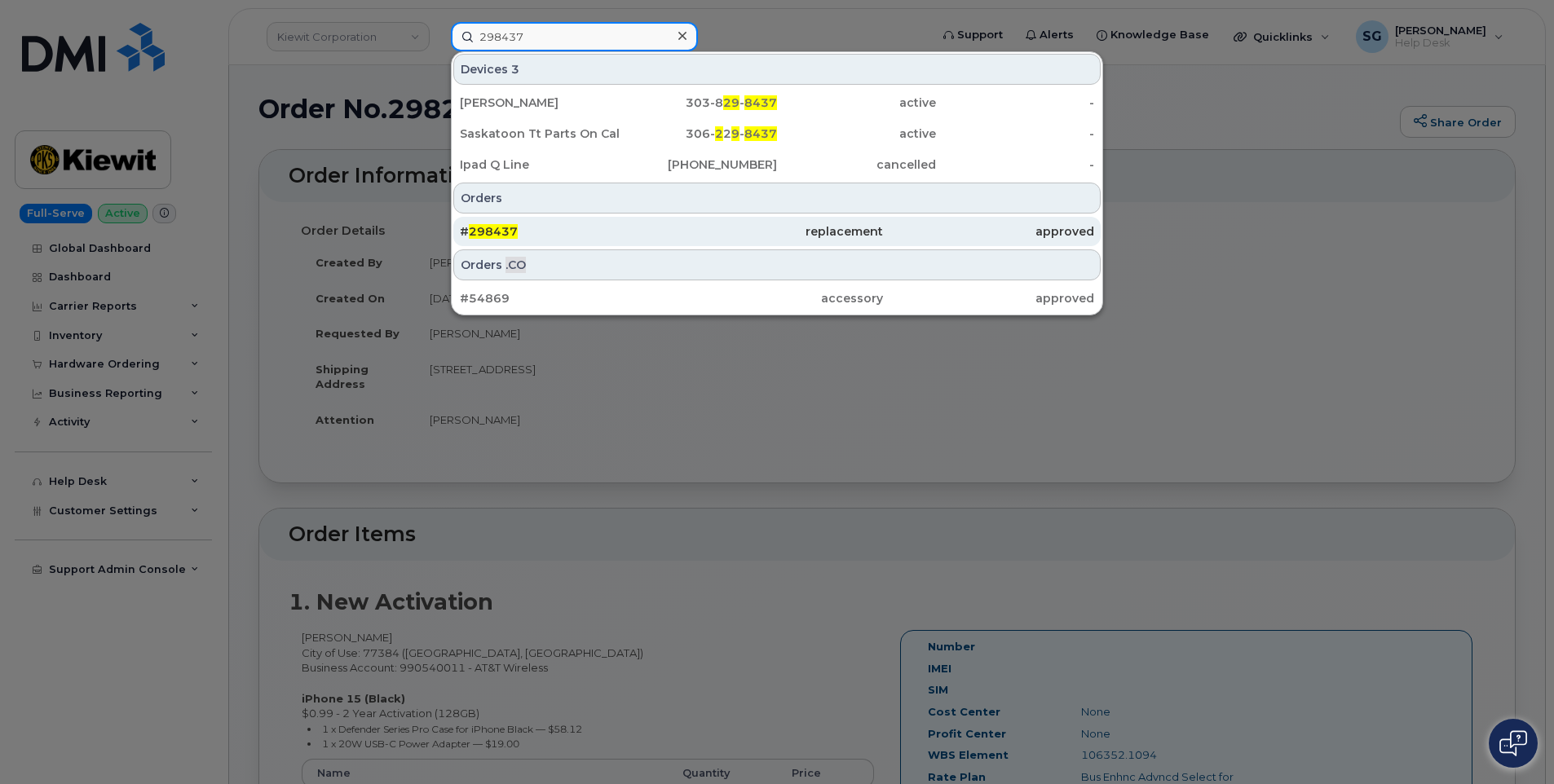
type input "298437"
drag, startPoint x: 654, startPoint y: 228, endPoint x: 659, endPoint y: 241, distance: 13.9
click at [654, 228] on div "# 298437" at bounding box center [566, 231] width 211 height 16
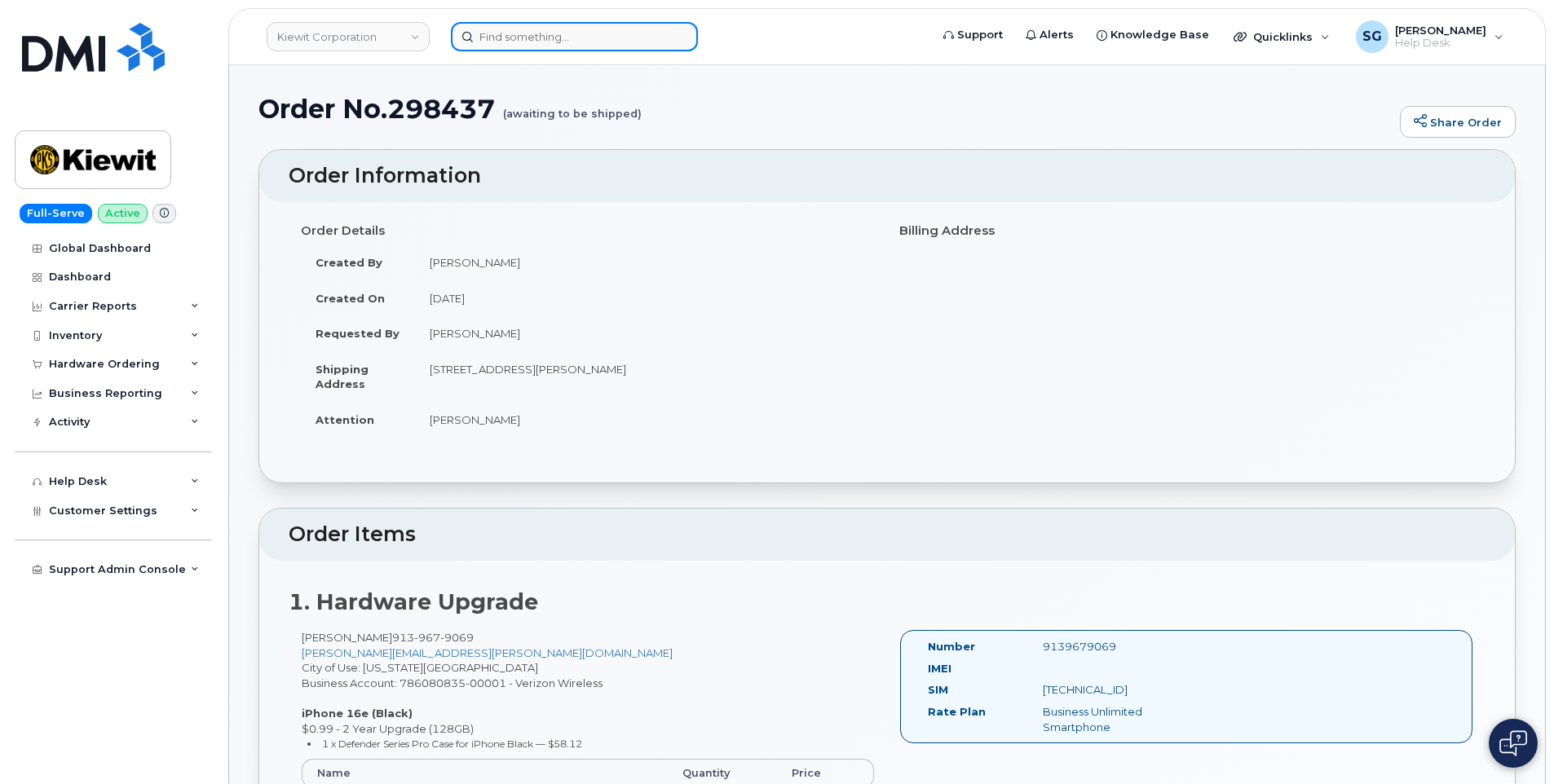
click at [521, 44] on input at bounding box center [574, 36] width 247 height 29
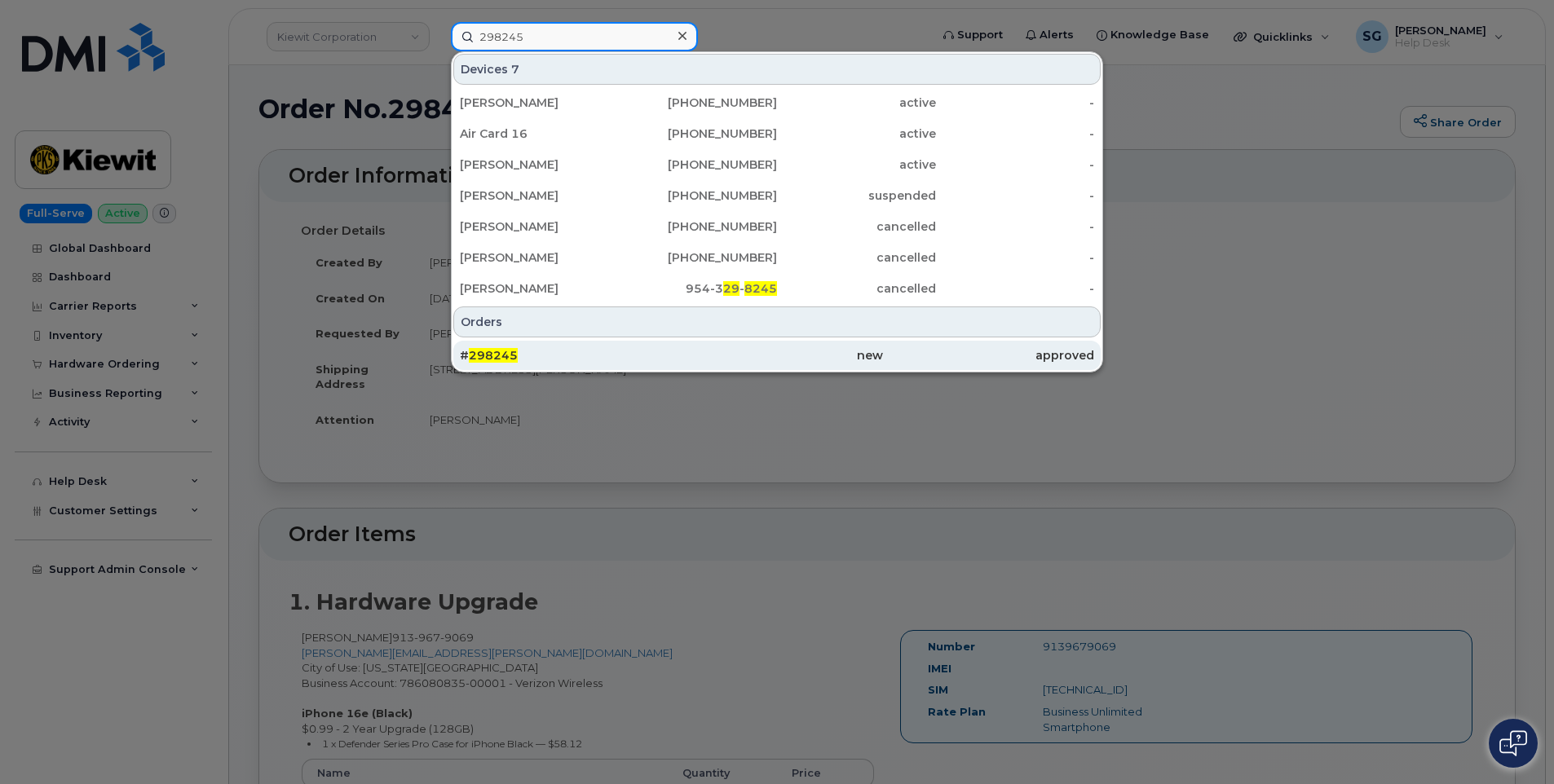
type input "298245"
click at [602, 356] on div "# 298245" at bounding box center [566, 355] width 211 height 16
click at [603, 356] on div "# 298245" at bounding box center [566, 355] width 211 height 16
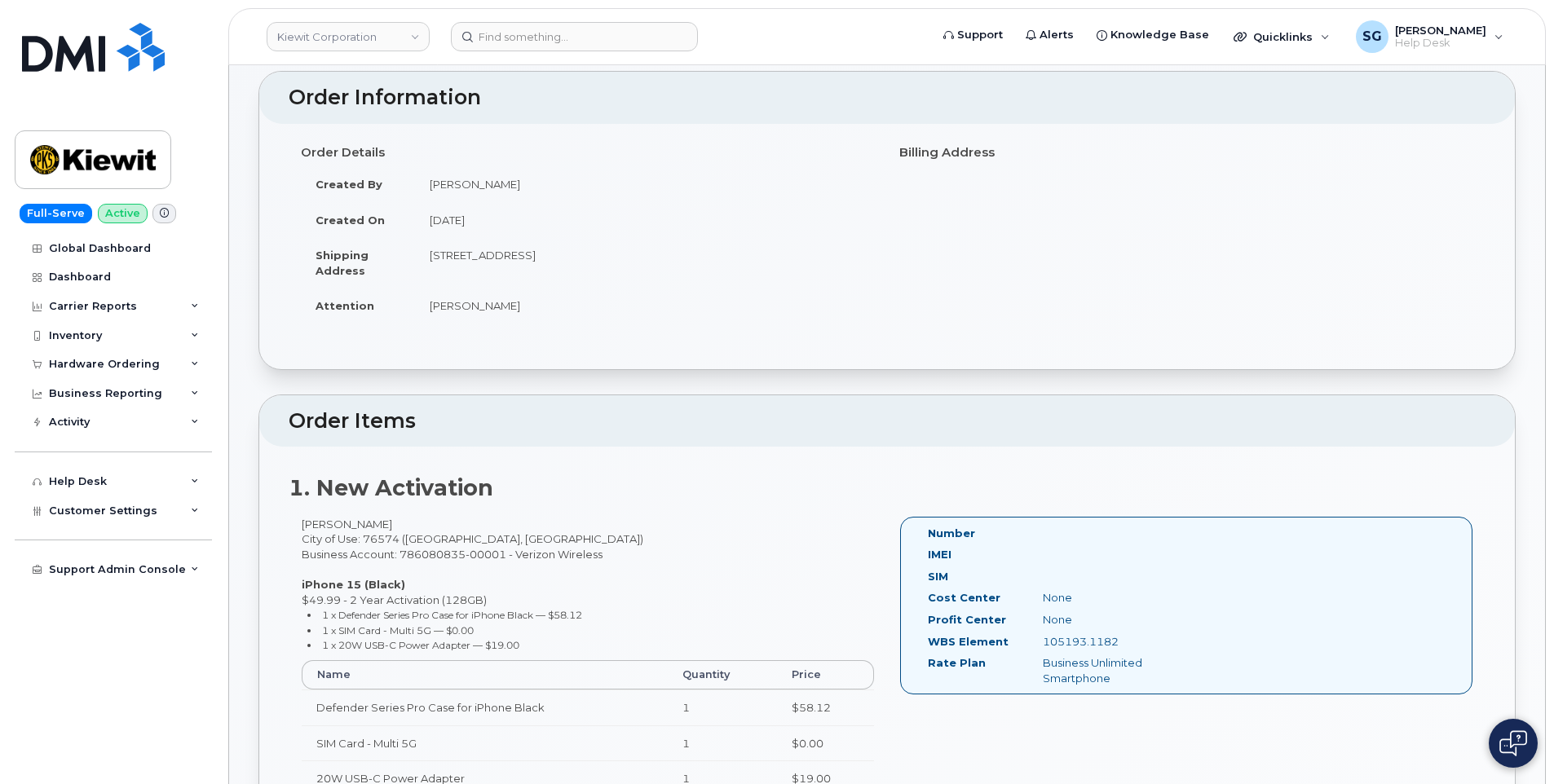
scroll to position [244, 0]
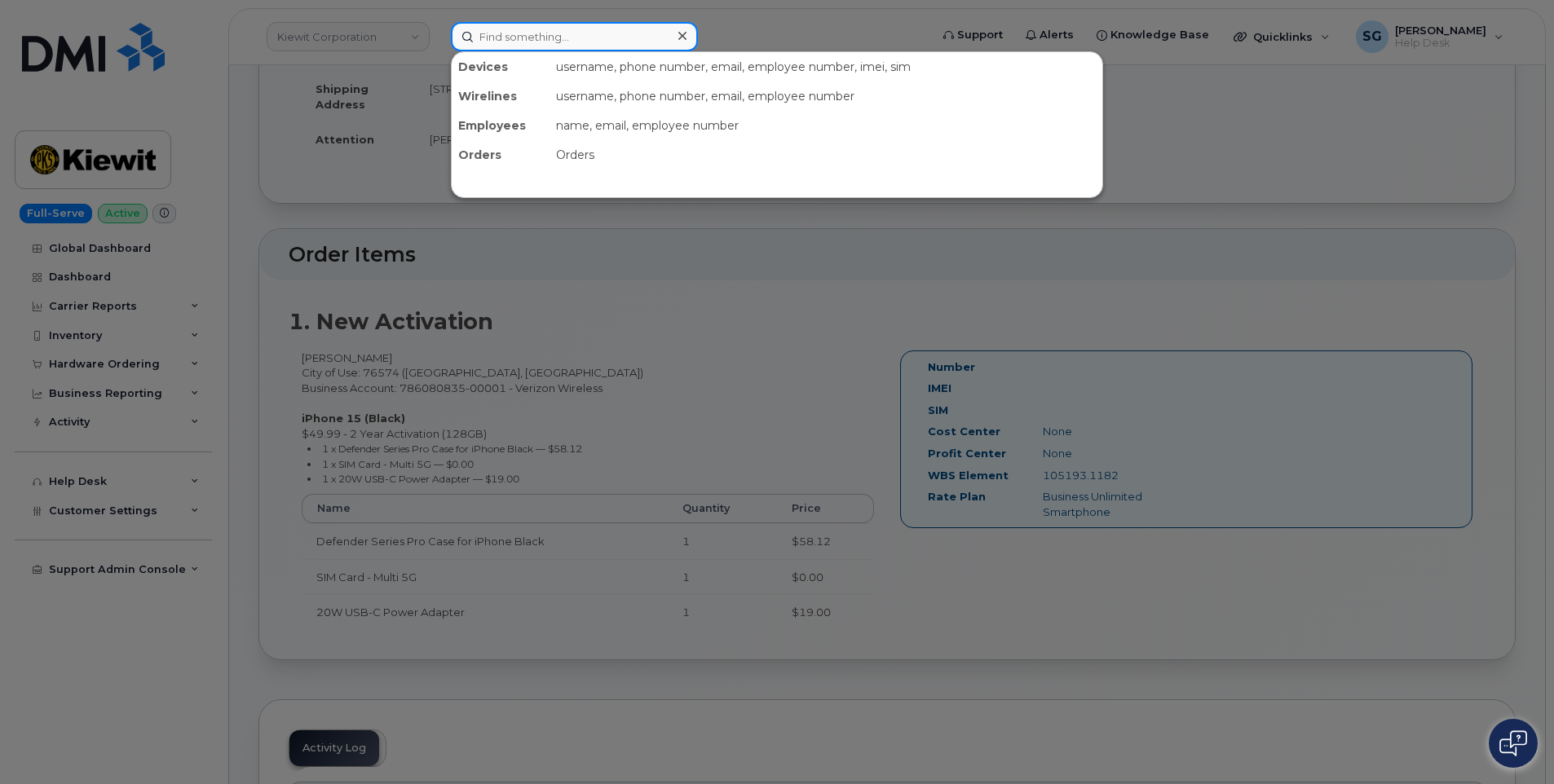
click at [599, 48] on input at bounding box center [574, 36] width 247 height 29
click at [600, 30] on input at bounding box center [574, 36] width 247 height 29
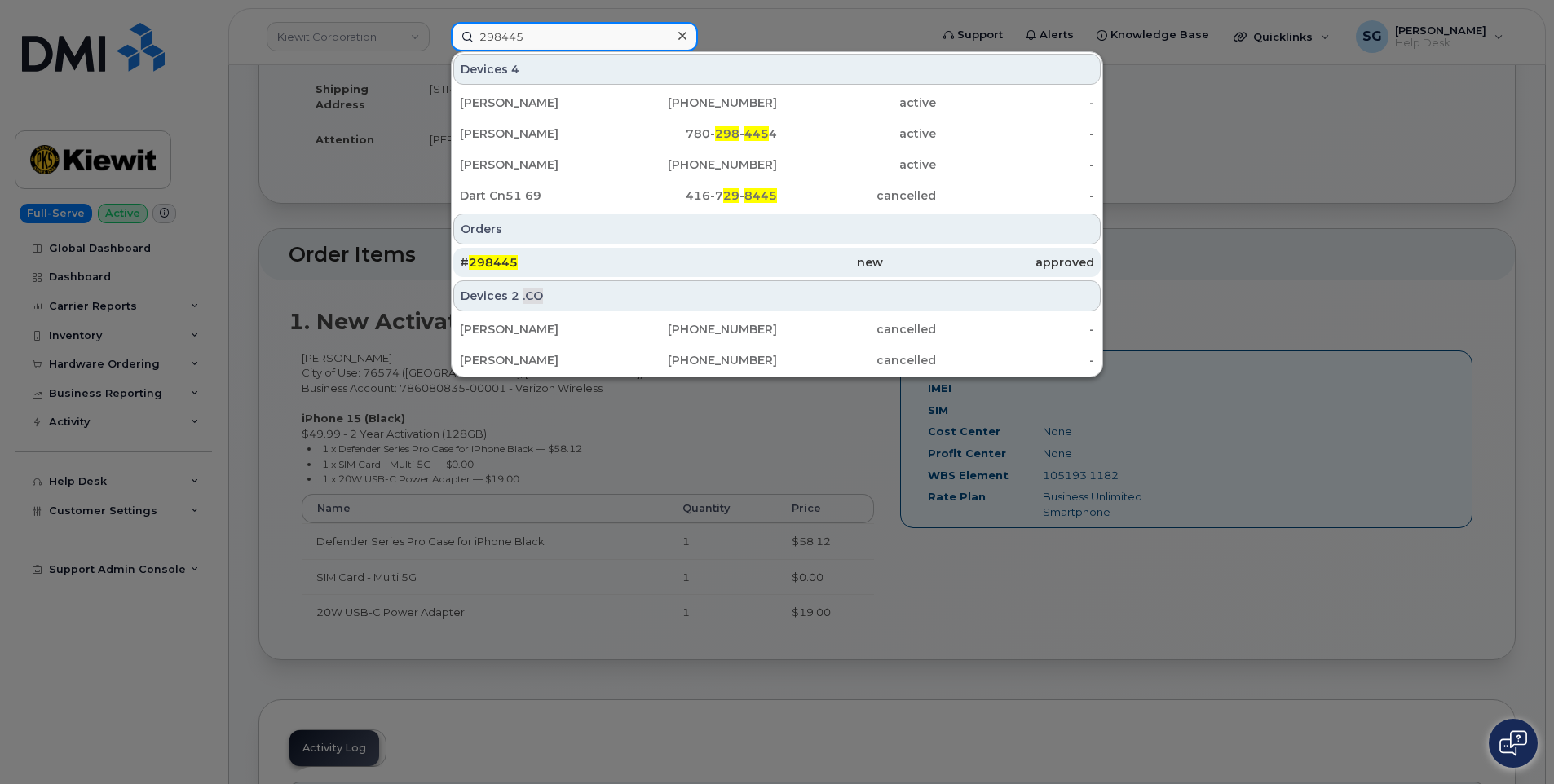
type input "298445"
click at [671, 249] on div "# 298445" at bounding box center [777, 262] width 211 height 29
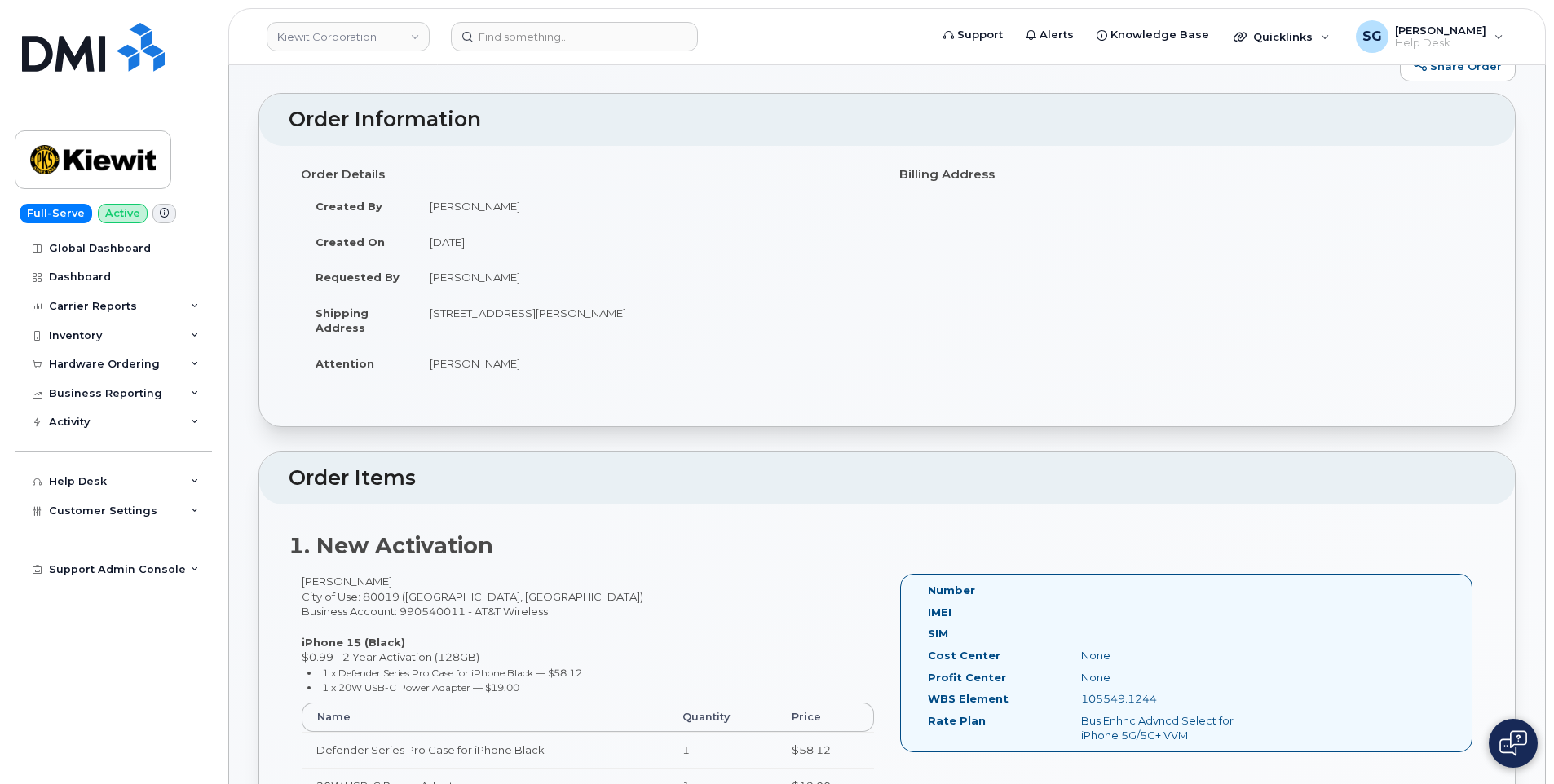
scroll to position [81, 0]
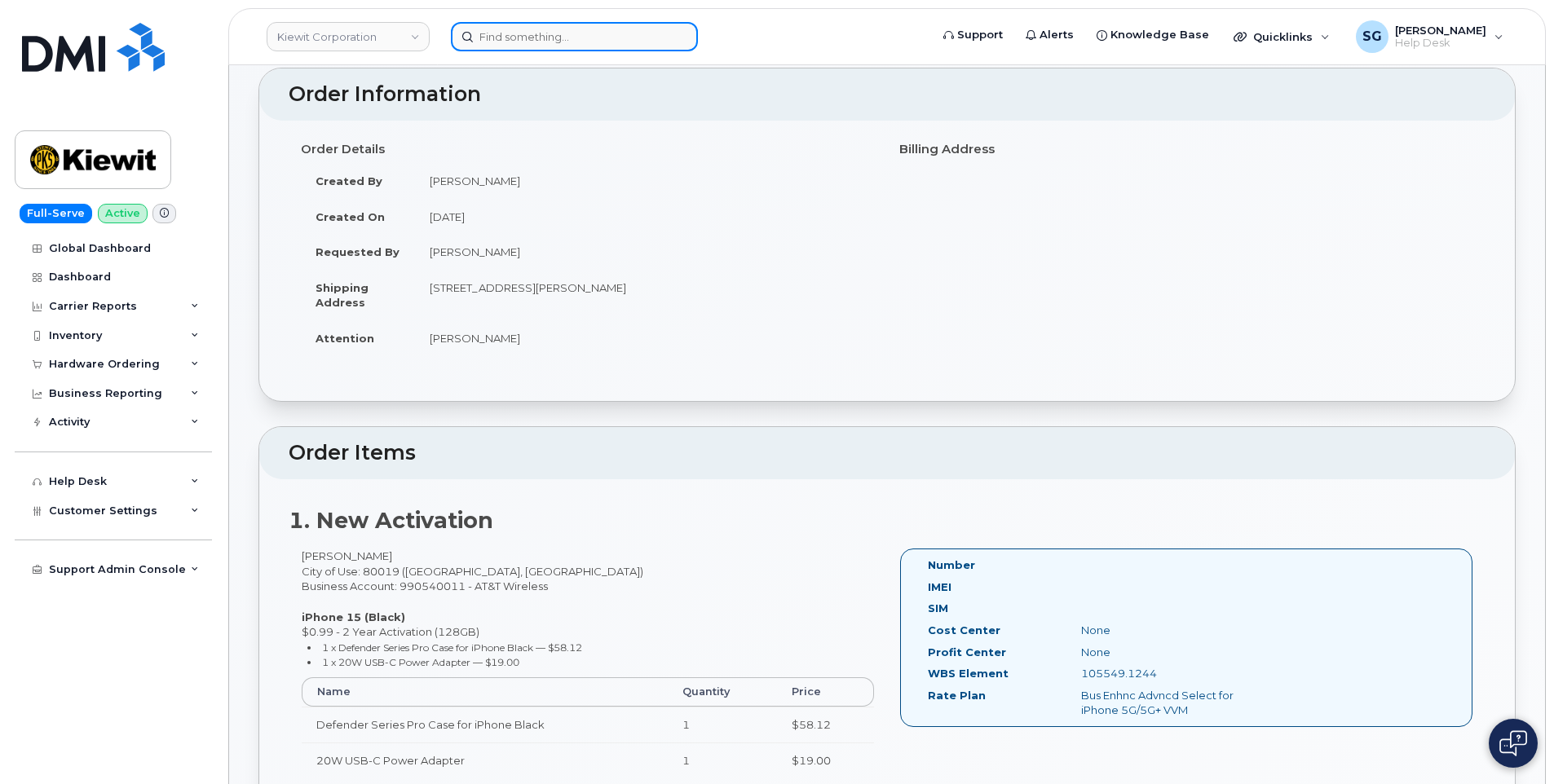
click at [516, 43] on input at bounding box center [574, 36] width 247 height 29
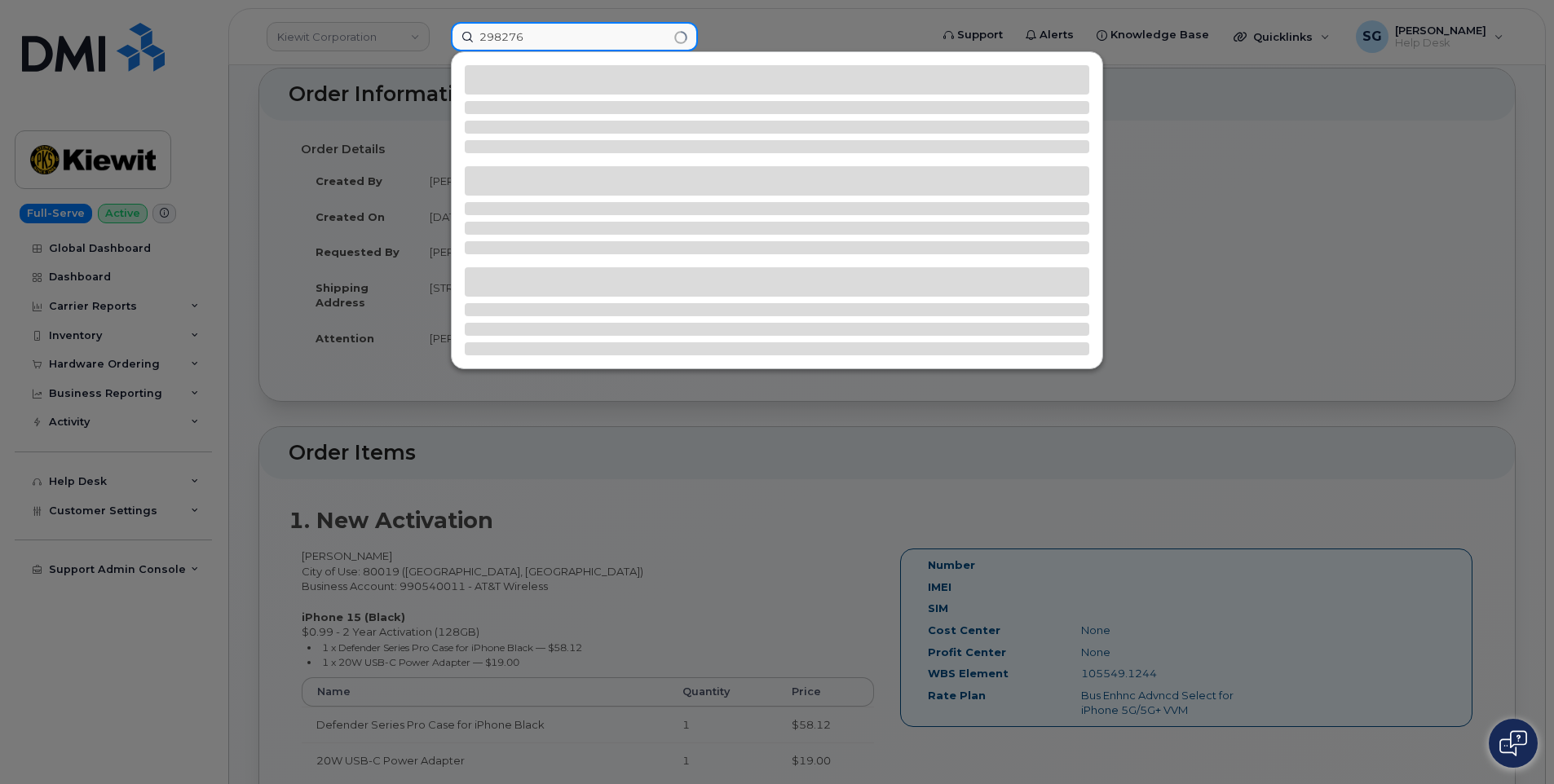
type input "298276"
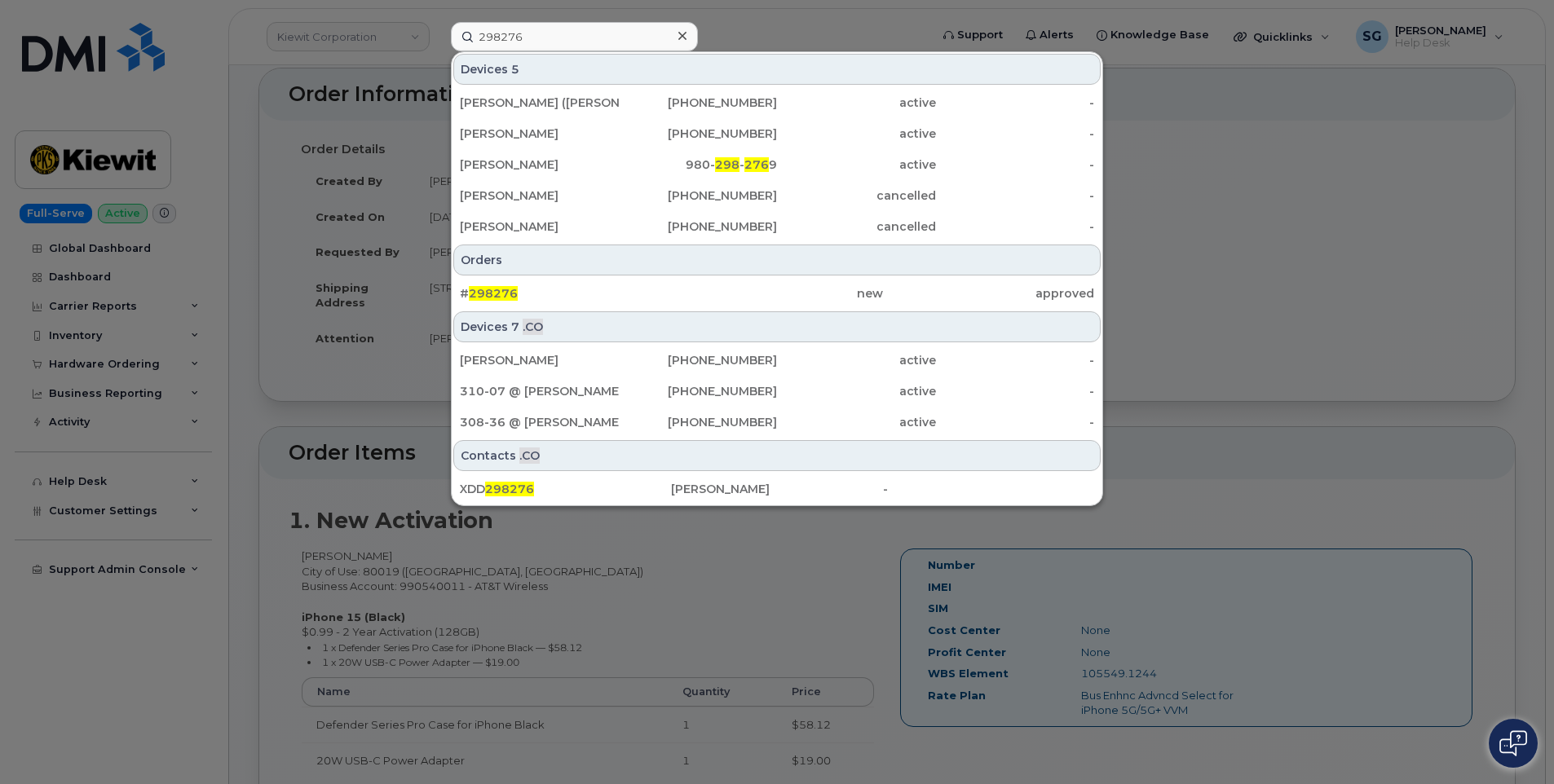
click at [848, 296] on div "new" at bounding box center [777, 293] width 211 height 16
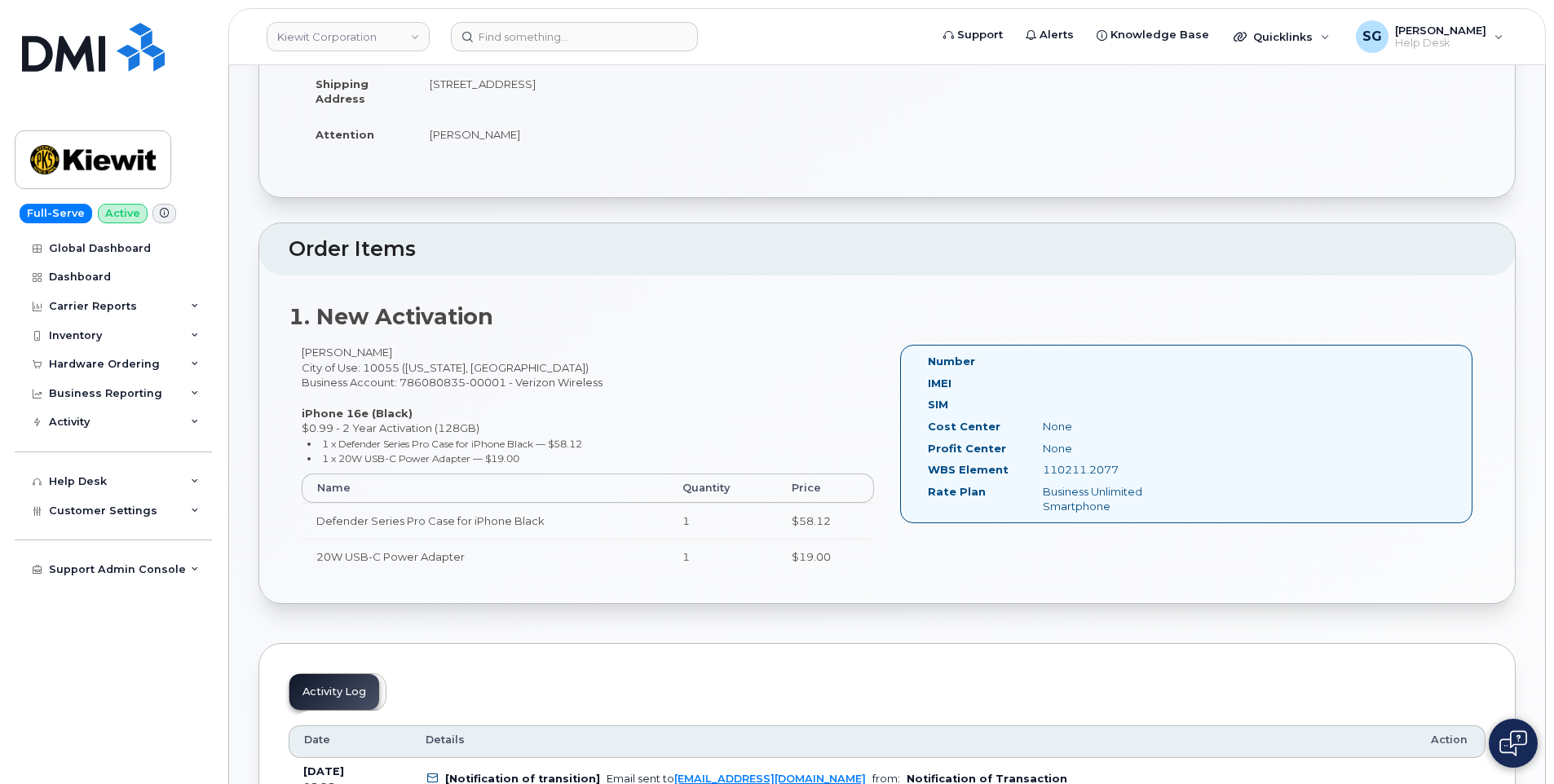
scroll to position [326, 0]
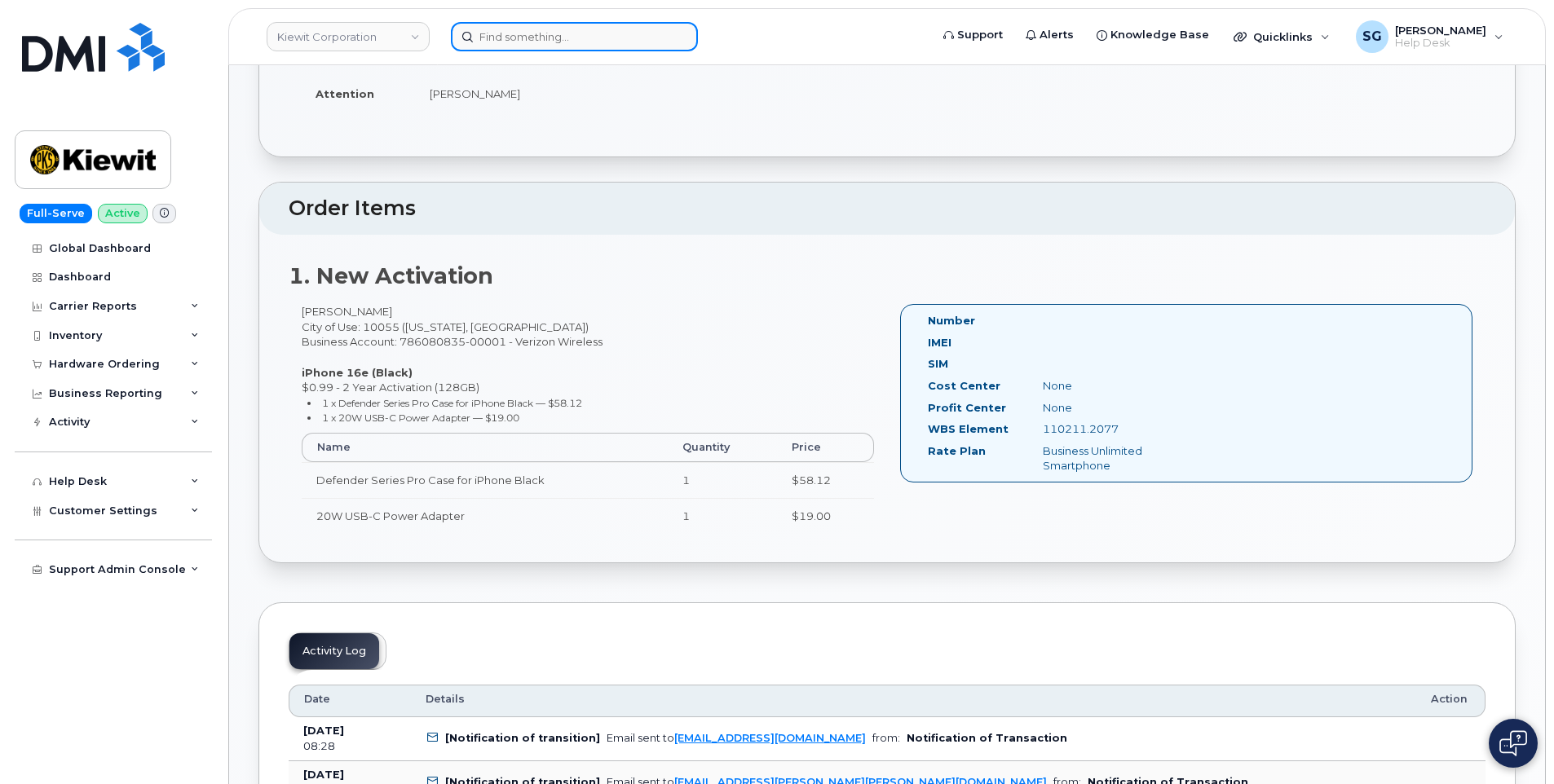
click at [546, 25] on input at bounding box center [574, 36] width 247 height 29
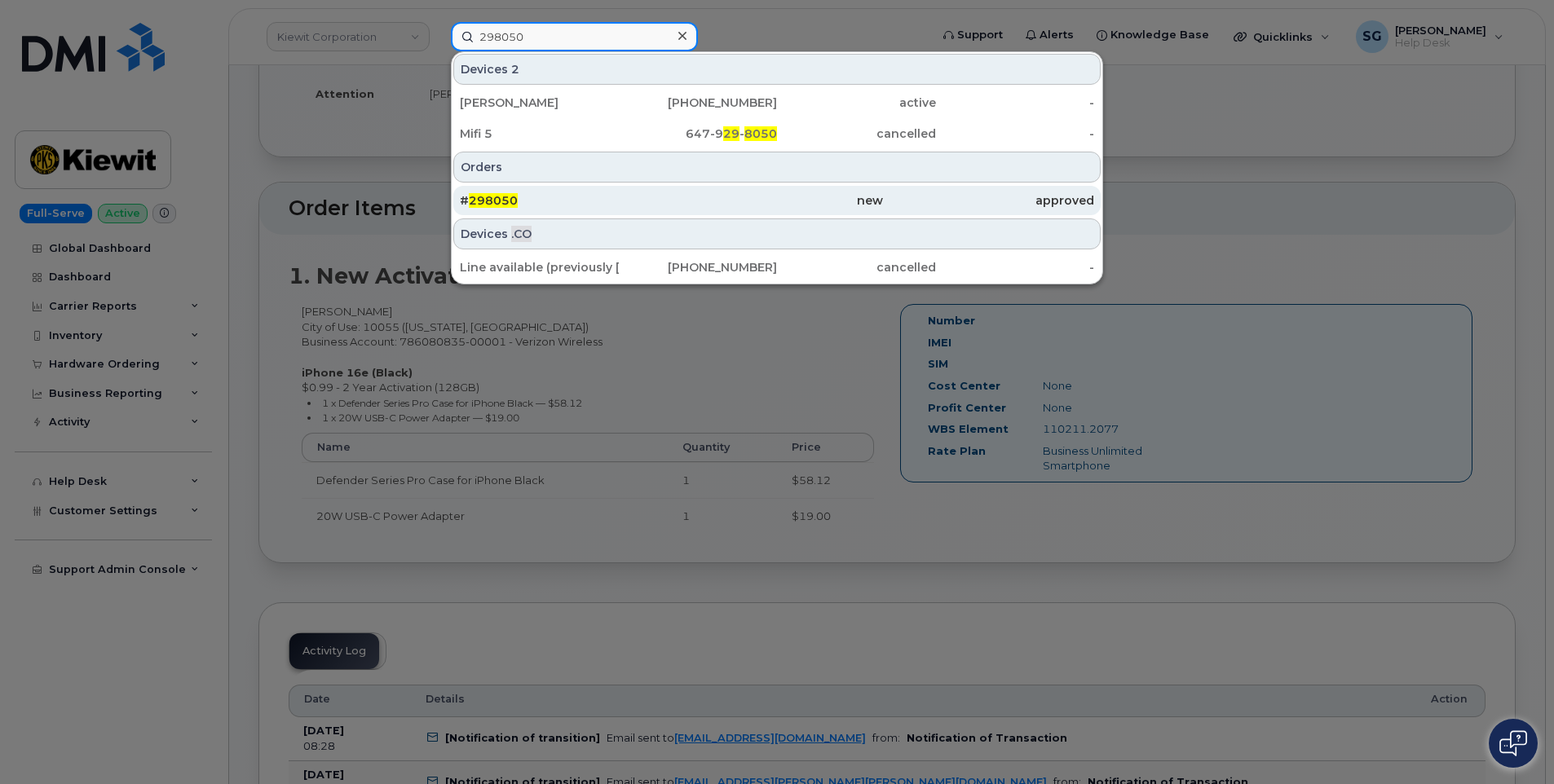
type input "298050"
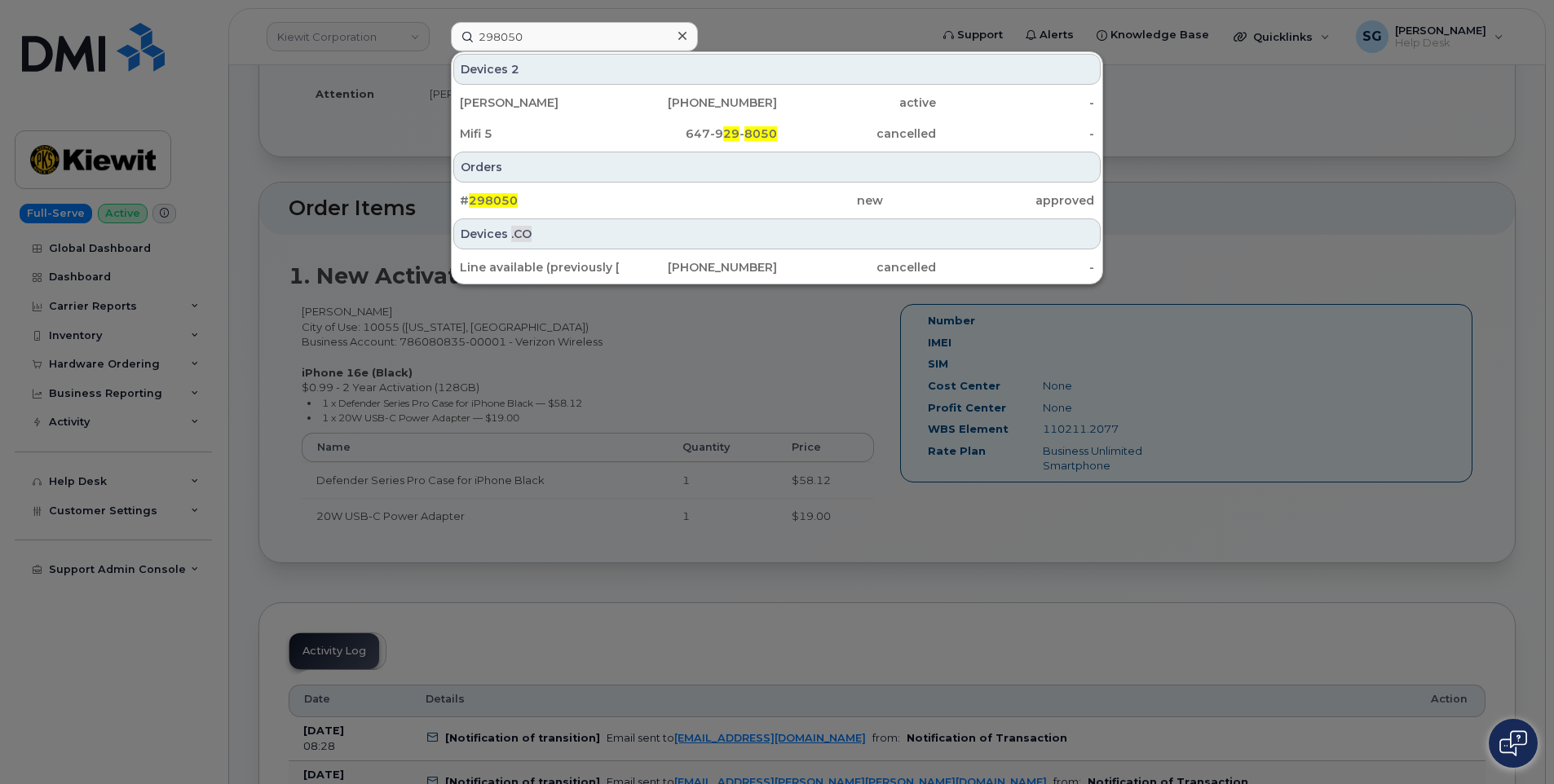
drag, startPoint x: 607, startPoint y: 204, endPoint x: 619, endPoint y: 219, distance: 19.2
click at [607, 204] on div "# 298050" at bounding box center [566, 200] width 211 height 16
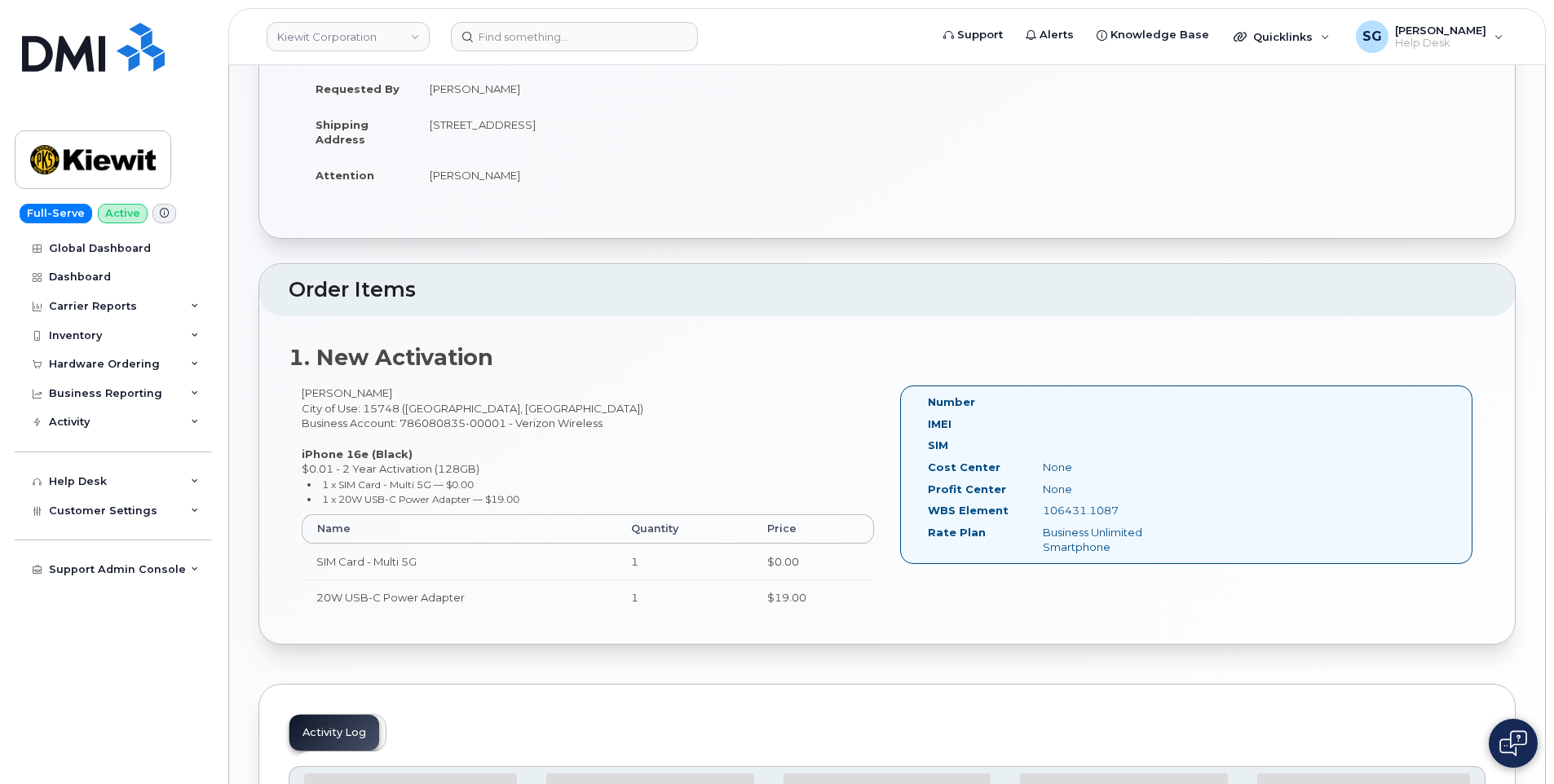
scroll to position [489, 0]
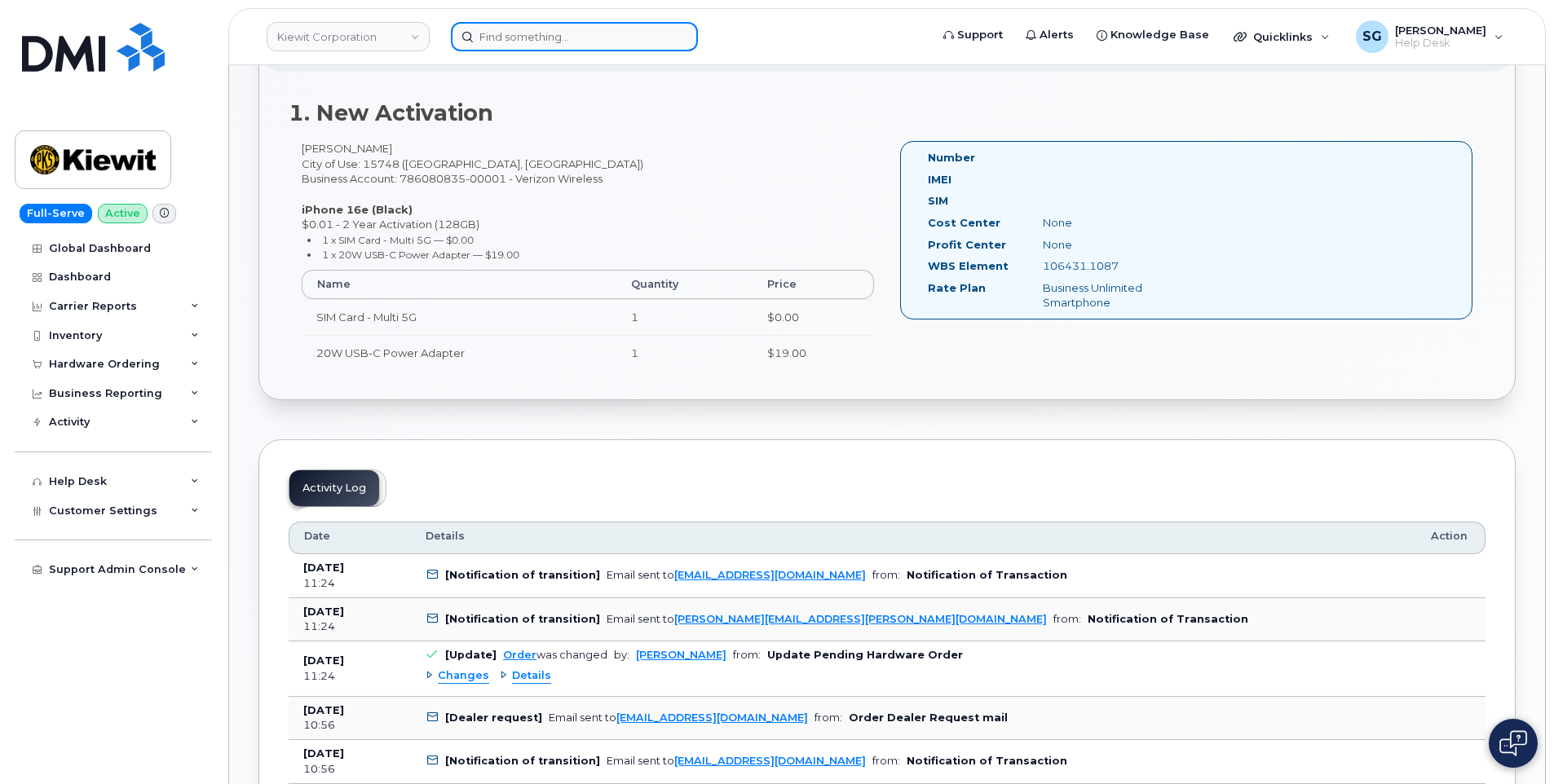
click at [487, 32] on input at bounding box center [574, 36] width 247 height 29
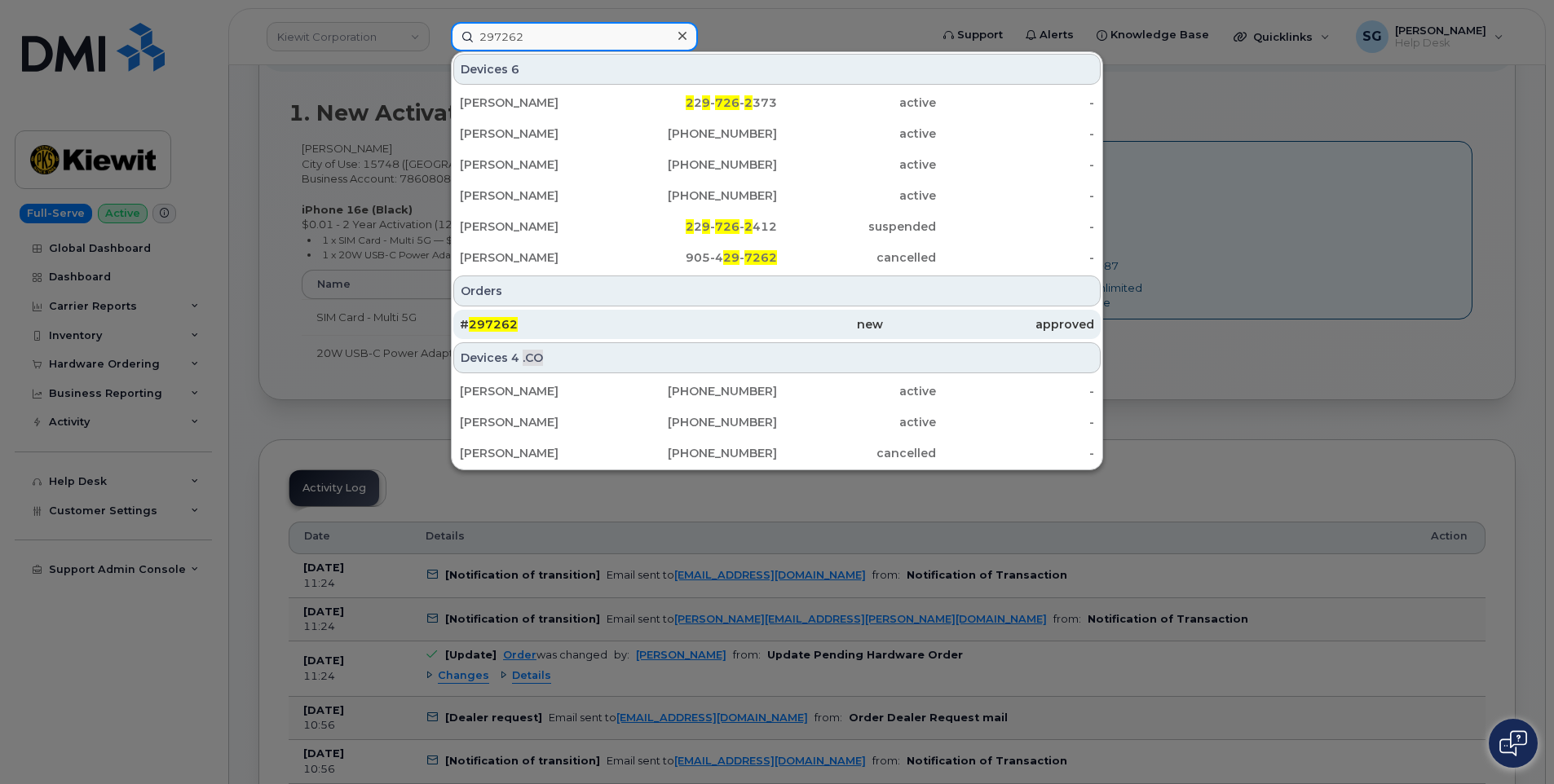
type input "297262"
click at [671, 311] on div "# 297262" at bounding box center [777, 324] width 211 height 29
click at [708, 322] on div "new" at bounding box center [777, 324] width 211 height 16
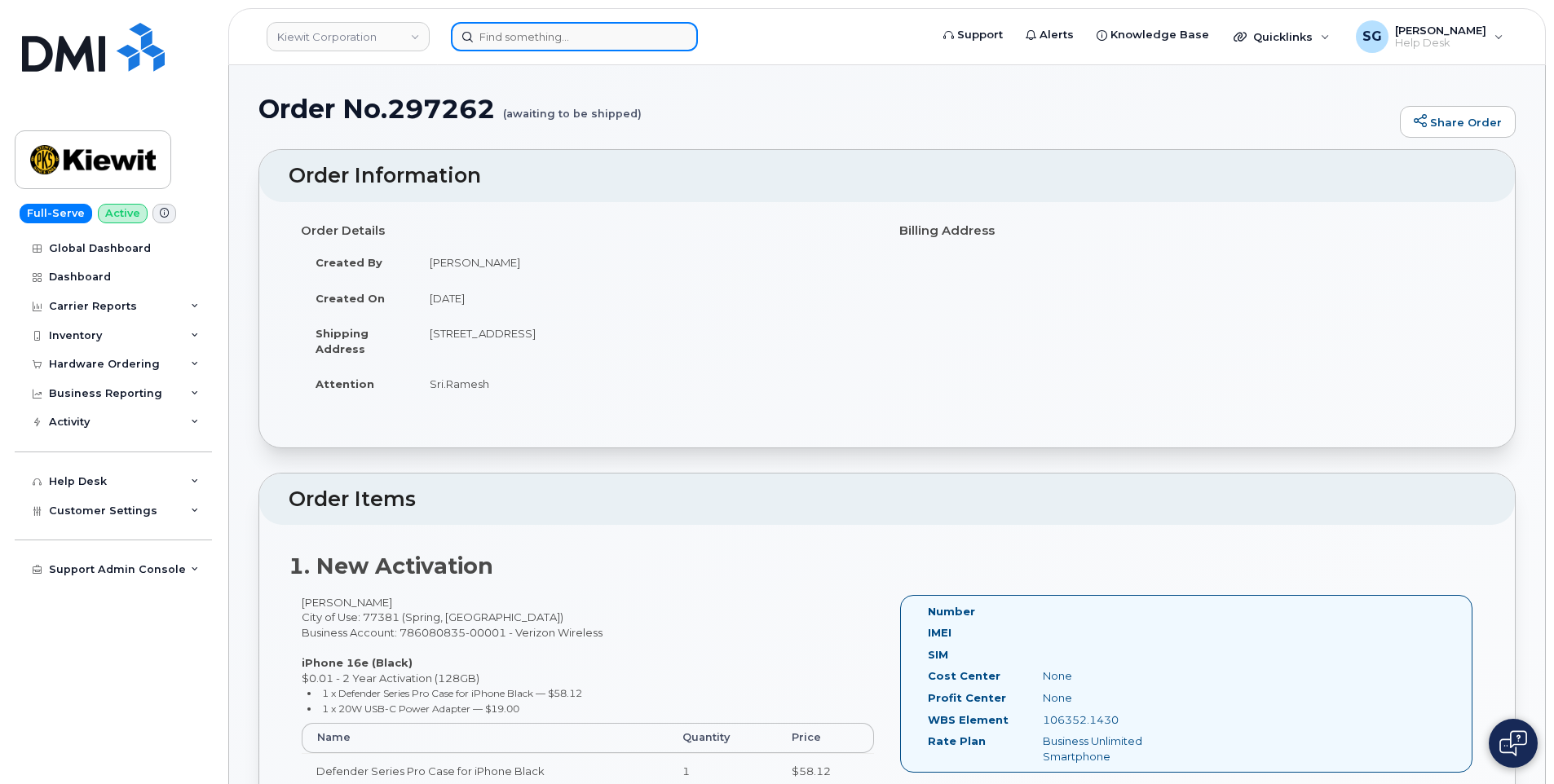
click at [581, 43] on input at bounding box center [574, 36] width 247 height 29
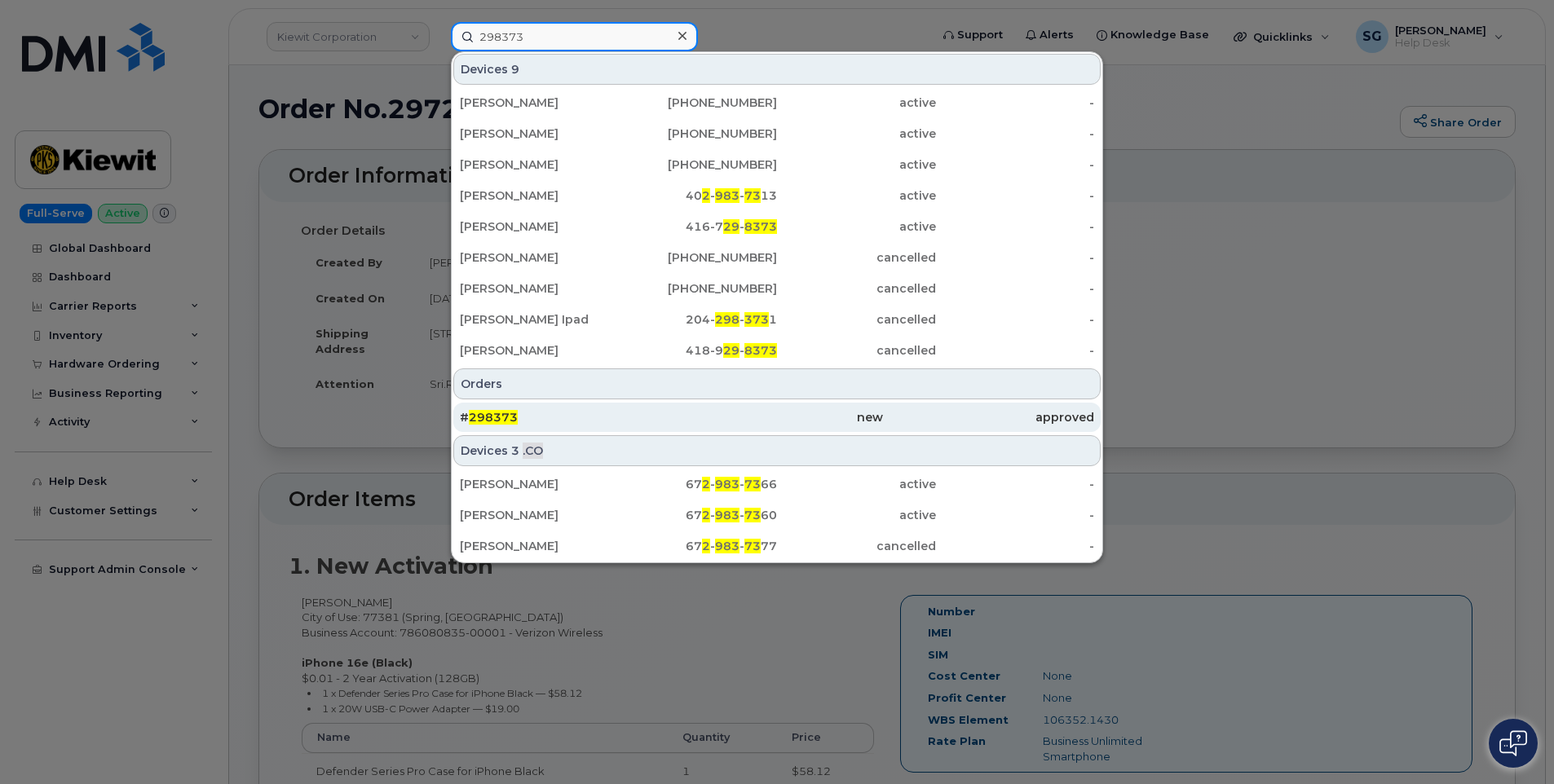
type input "298373"
click at [797, 402] on link "# 298373 new approved" at bounding box center [777, 417] width 648 height 29
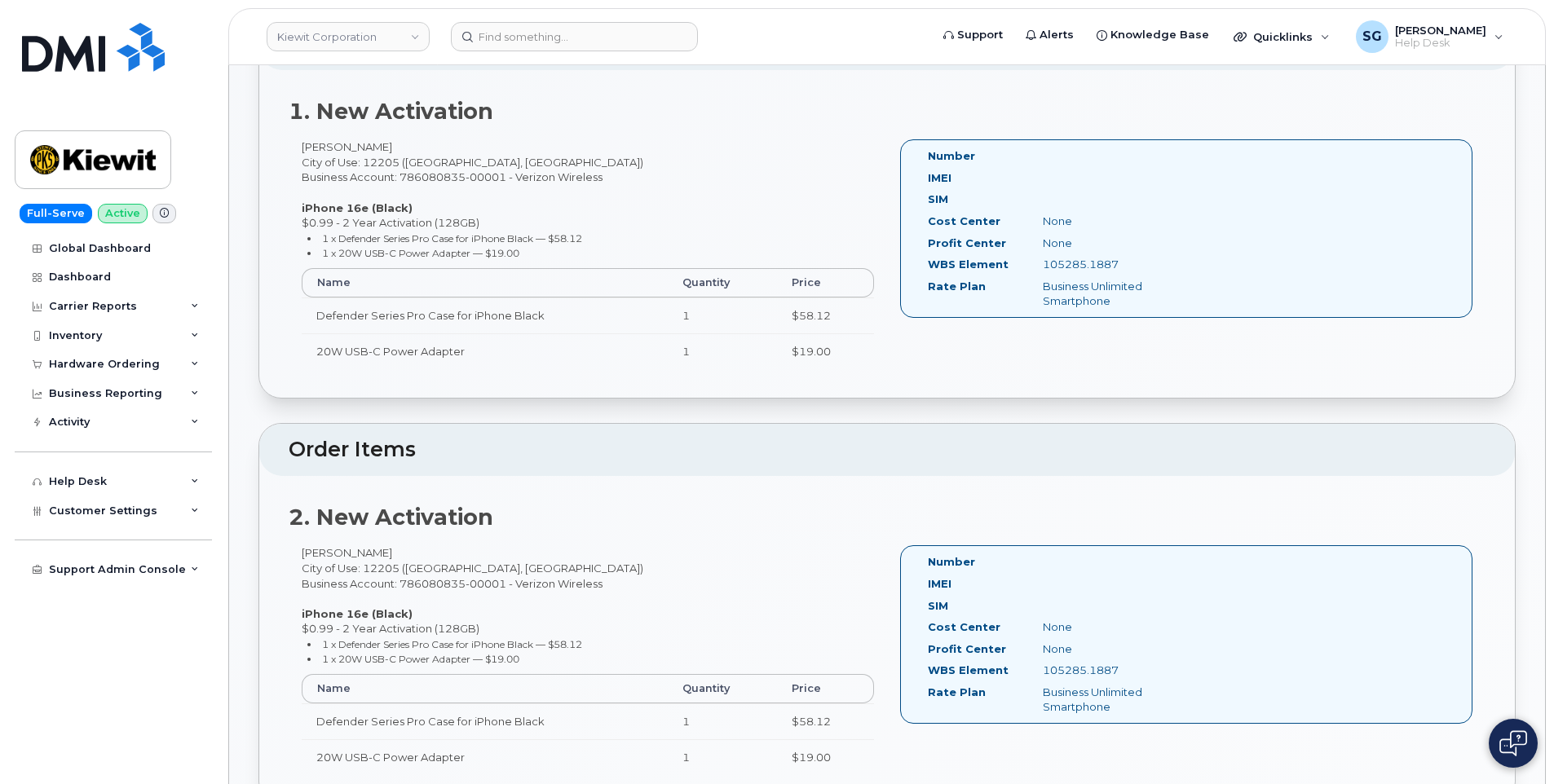
scroll to position [489, 0]
click at [509, 41] on input at bounding box center [574, 36] width 247 height 29
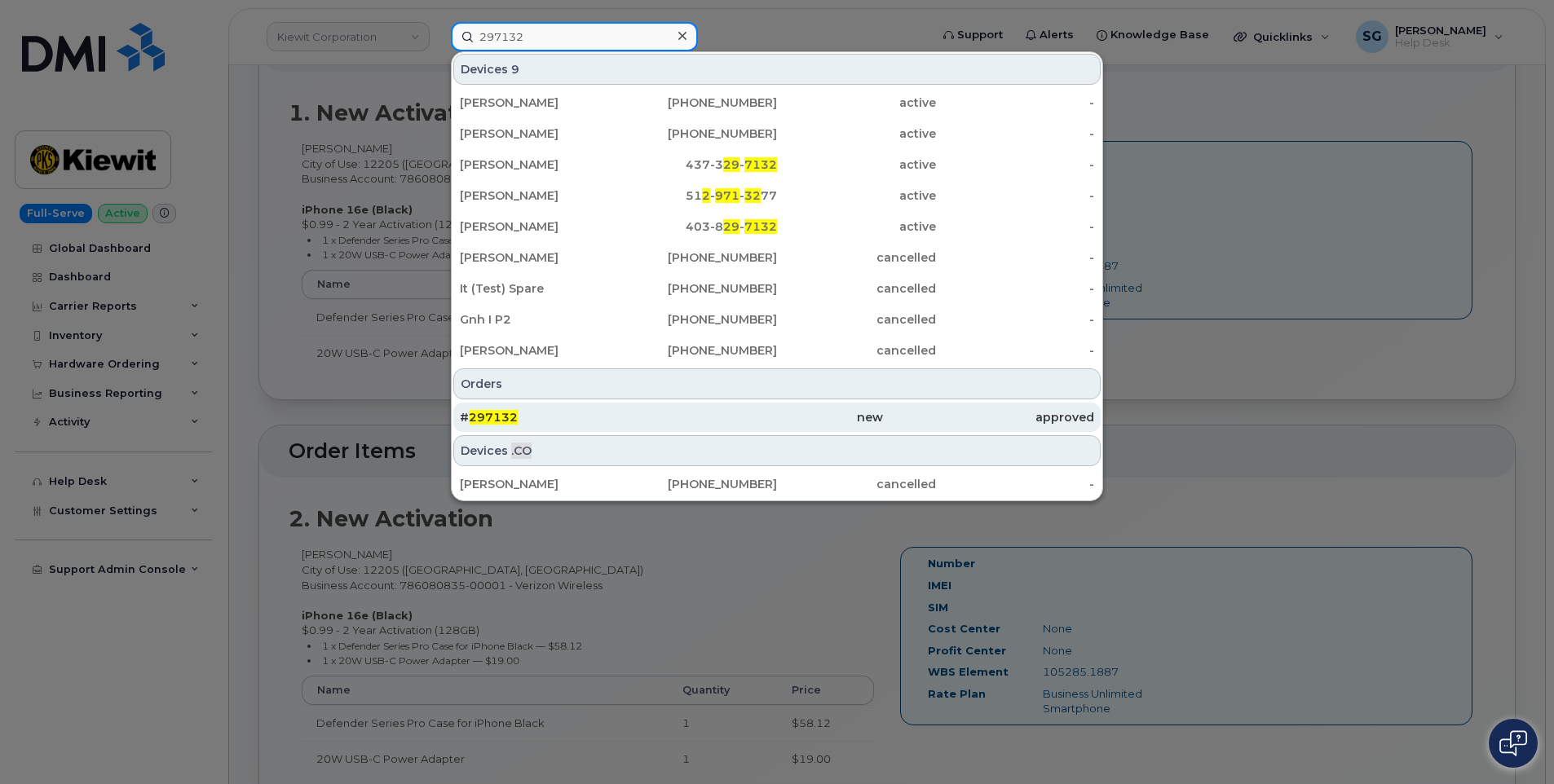
type input "297132"
click at [838, 413] on div "new" at bounding box center [777, 417] width 211 height 16
click at [718, 416] on div "new" at bounding box center [777, 417] width 211 height 16
click at [734, 415] on div "new" at bounding box center [777, 417] width 211 height 16
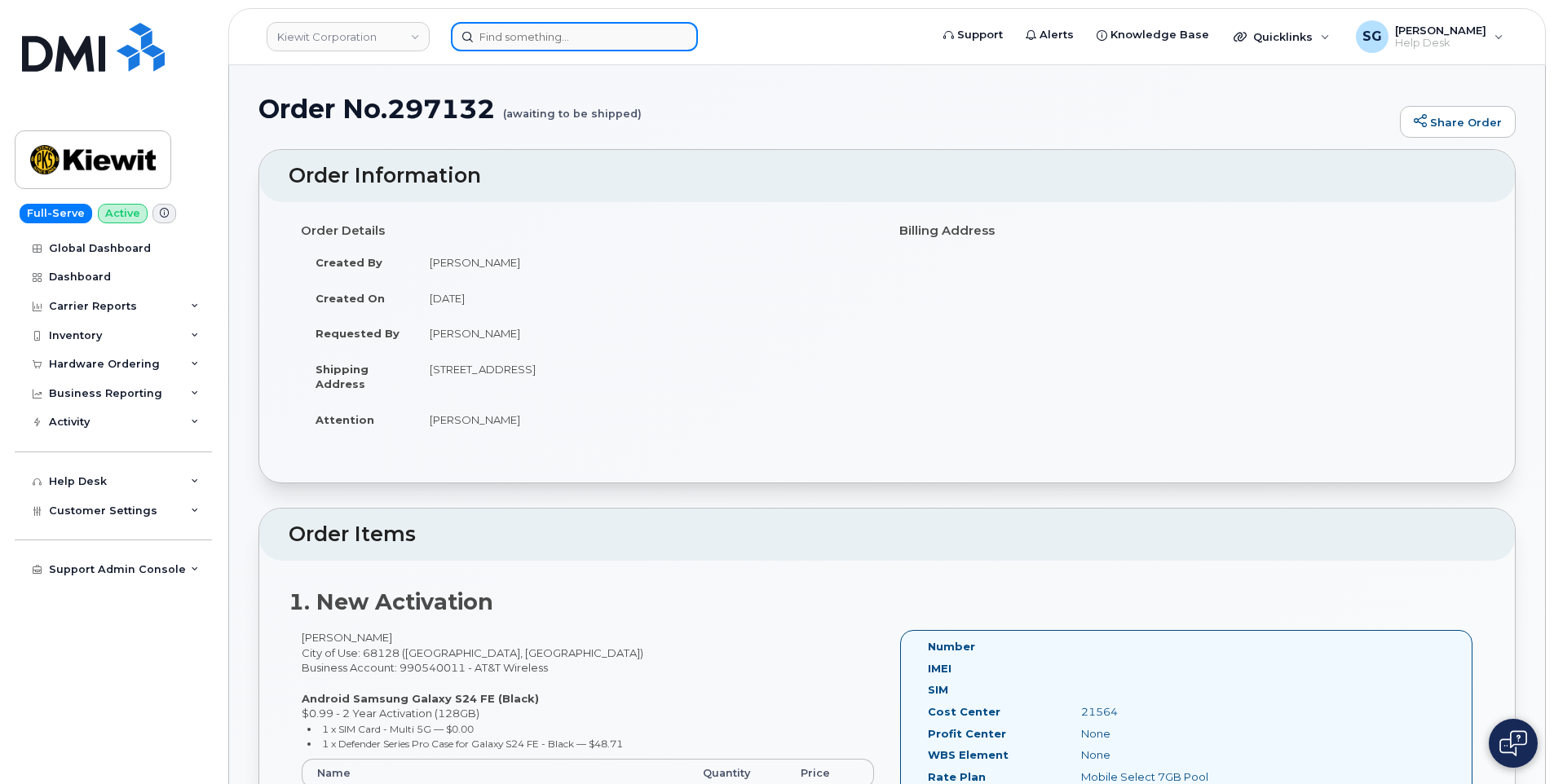
click at [553, 42] on input at bounding box center [574, 36] width 247 height 29
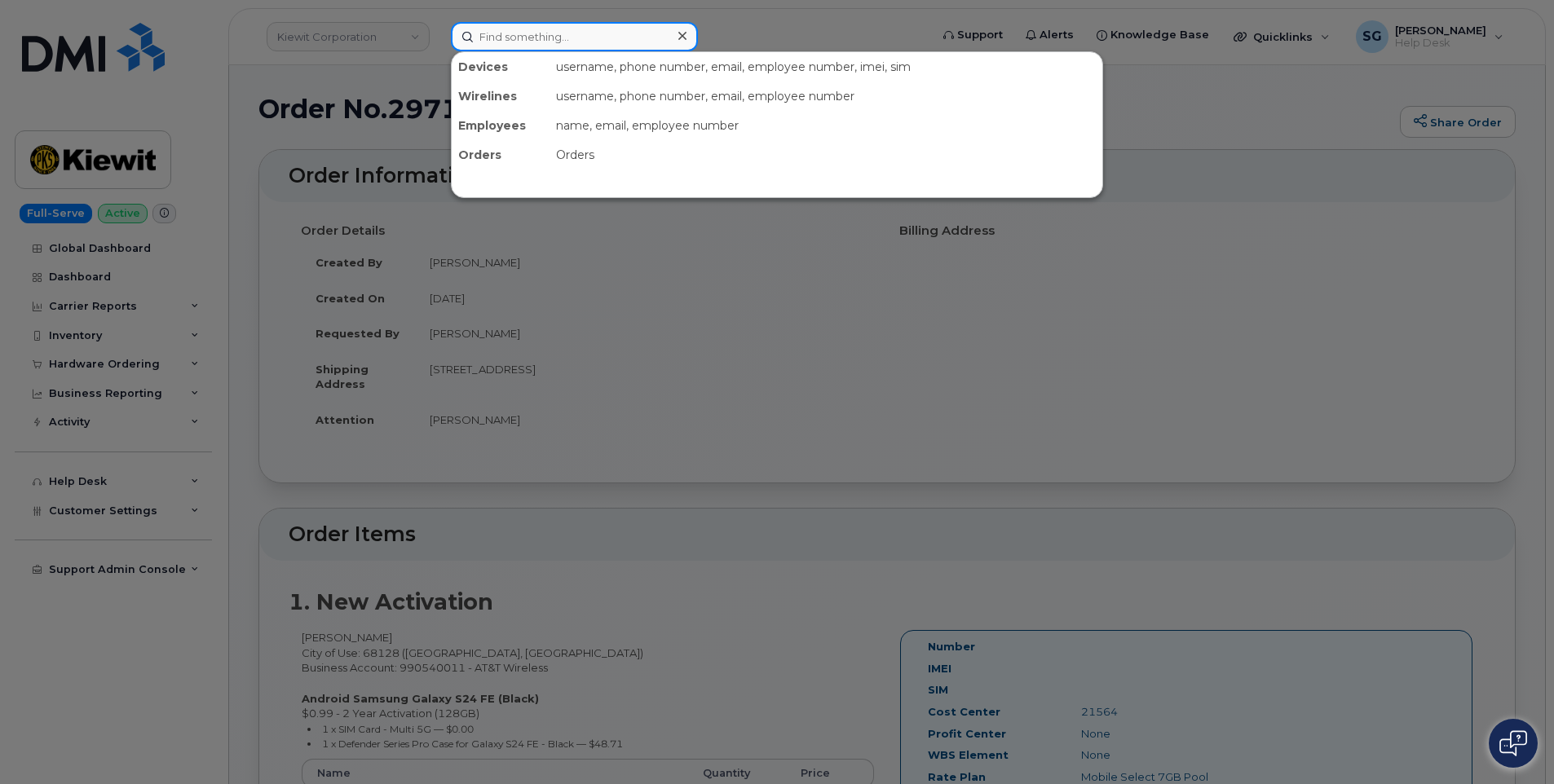
click at [559, 35] on input at bounding box center [574, 36] width 247 height 29
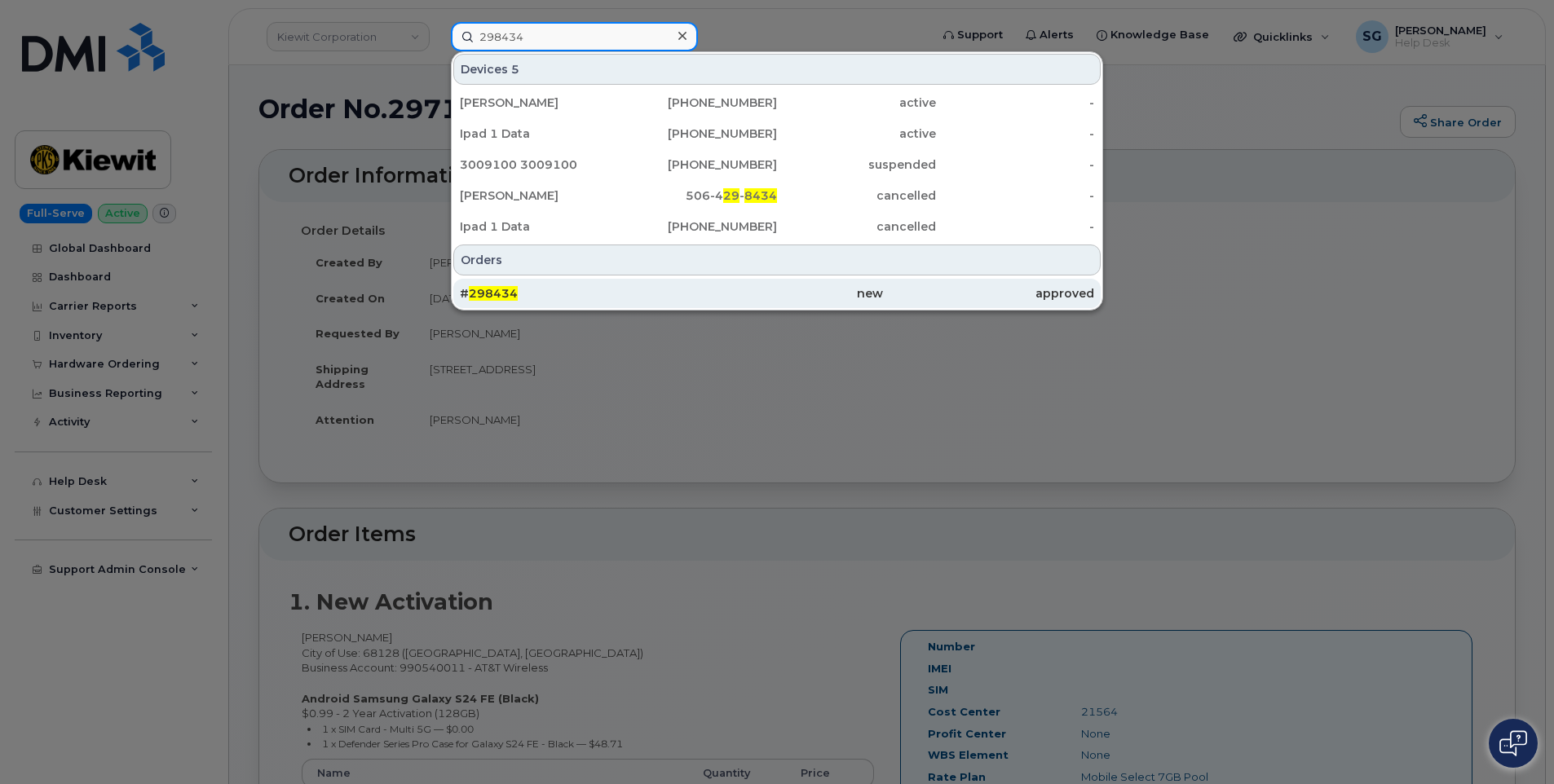
type input "298434"
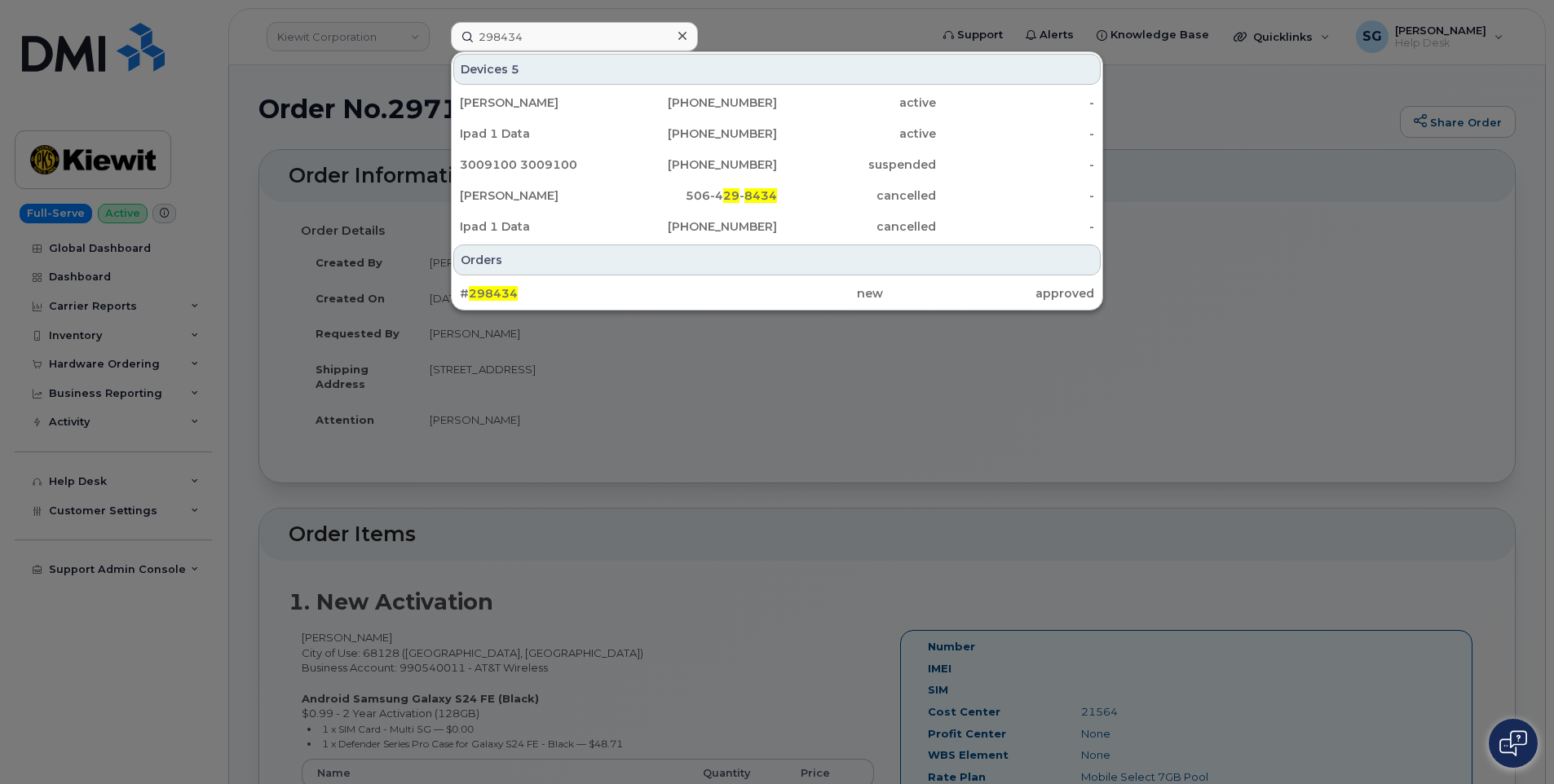
drag, startPoint x: 688, startPoint y: 290, endPoint x: 1496, endPoint y: 417, distance: 817.9
click at [688, 290] on div "new" at bounding box center [777, 293] width 211 height 16
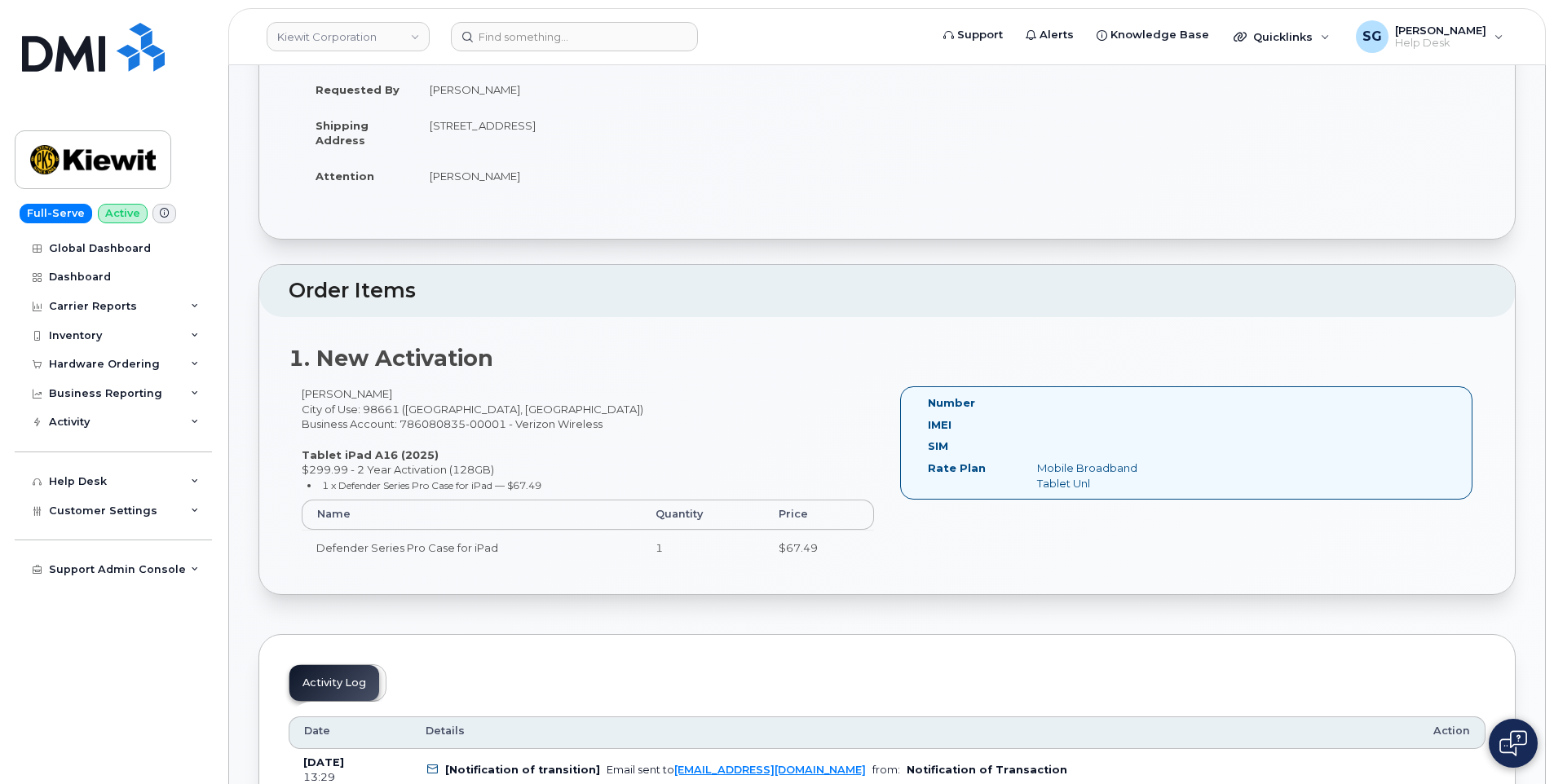
scroll to position [244, 0]
click at [645, 33] on input at bounding box center [574, 36] width 247 height 29
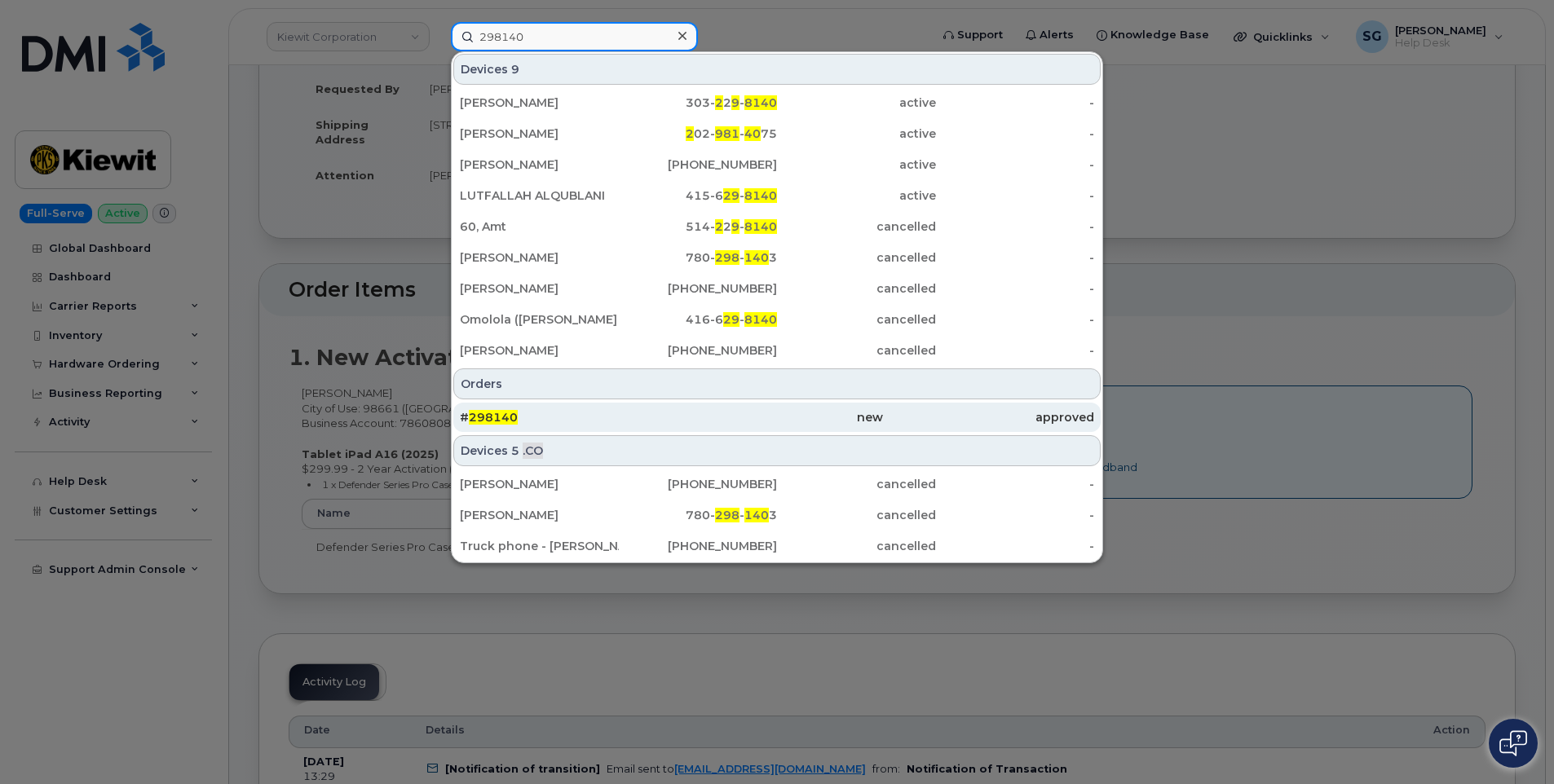
type input "298140"
click at [801, 423] on div "new" at bounding box center [777, 417] width 211 height 16
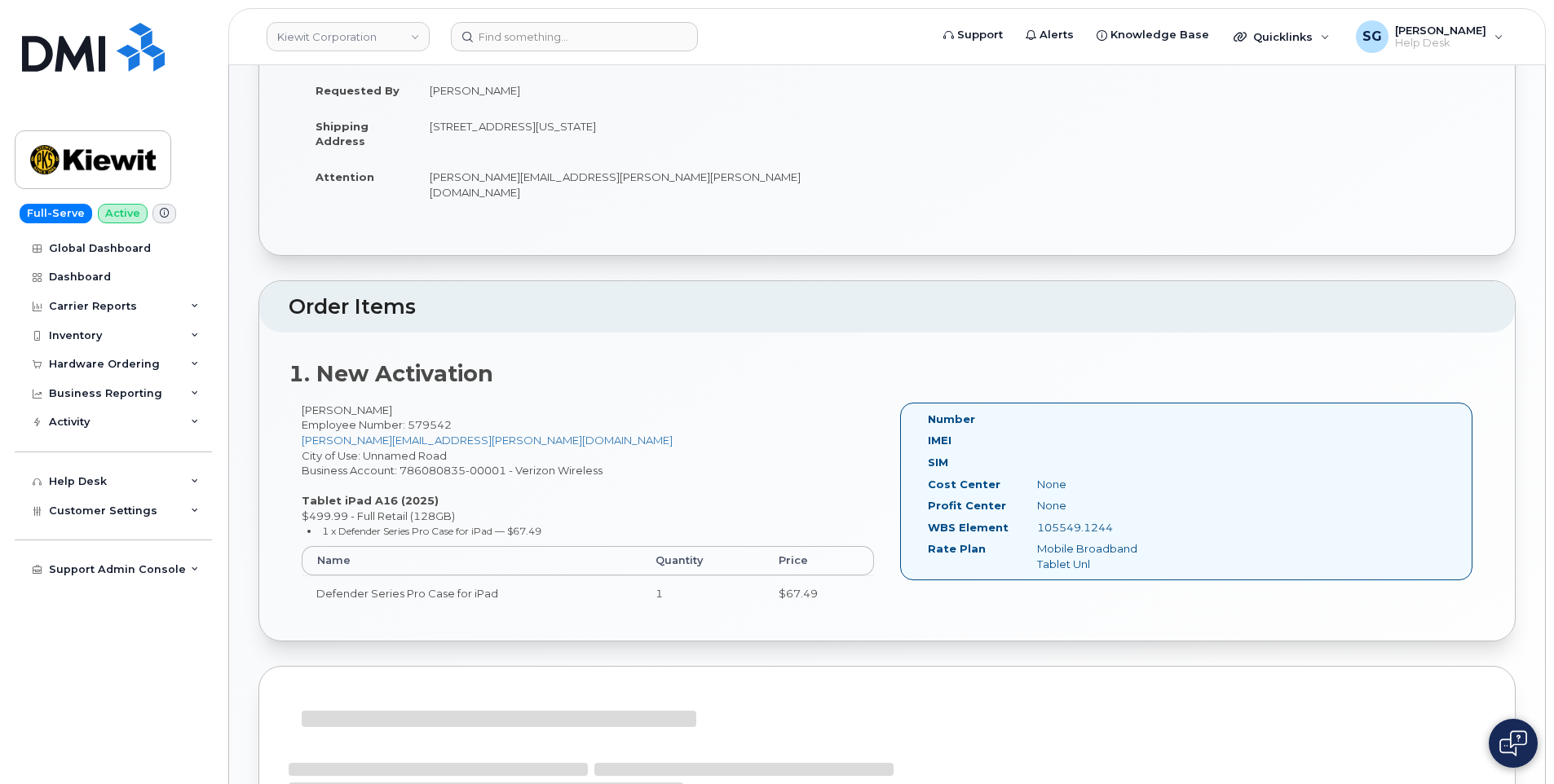
scroll to position [244, 0]
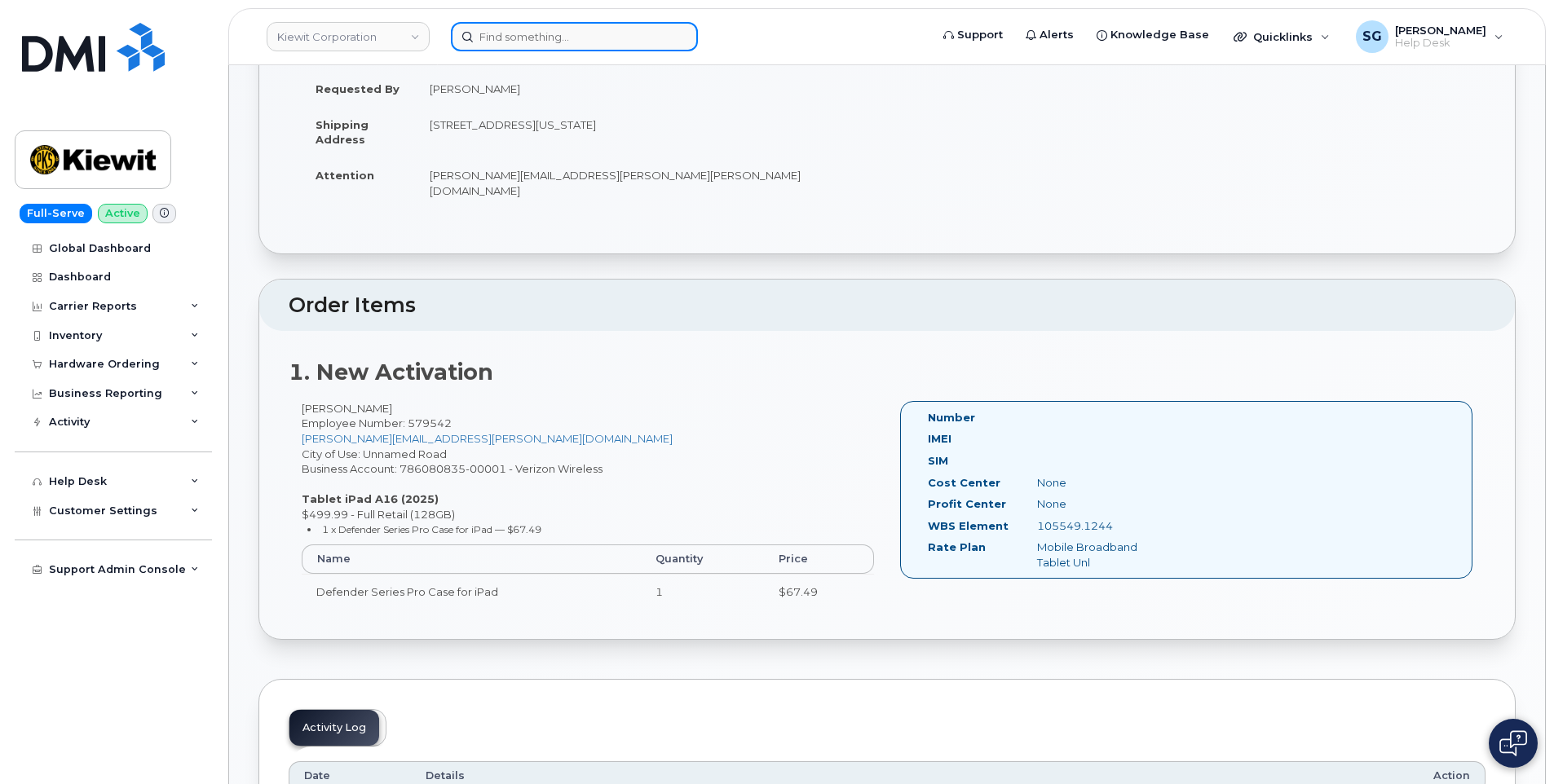
click at [633, 33] on input at bounding box center [574, 36] width 247 height 29
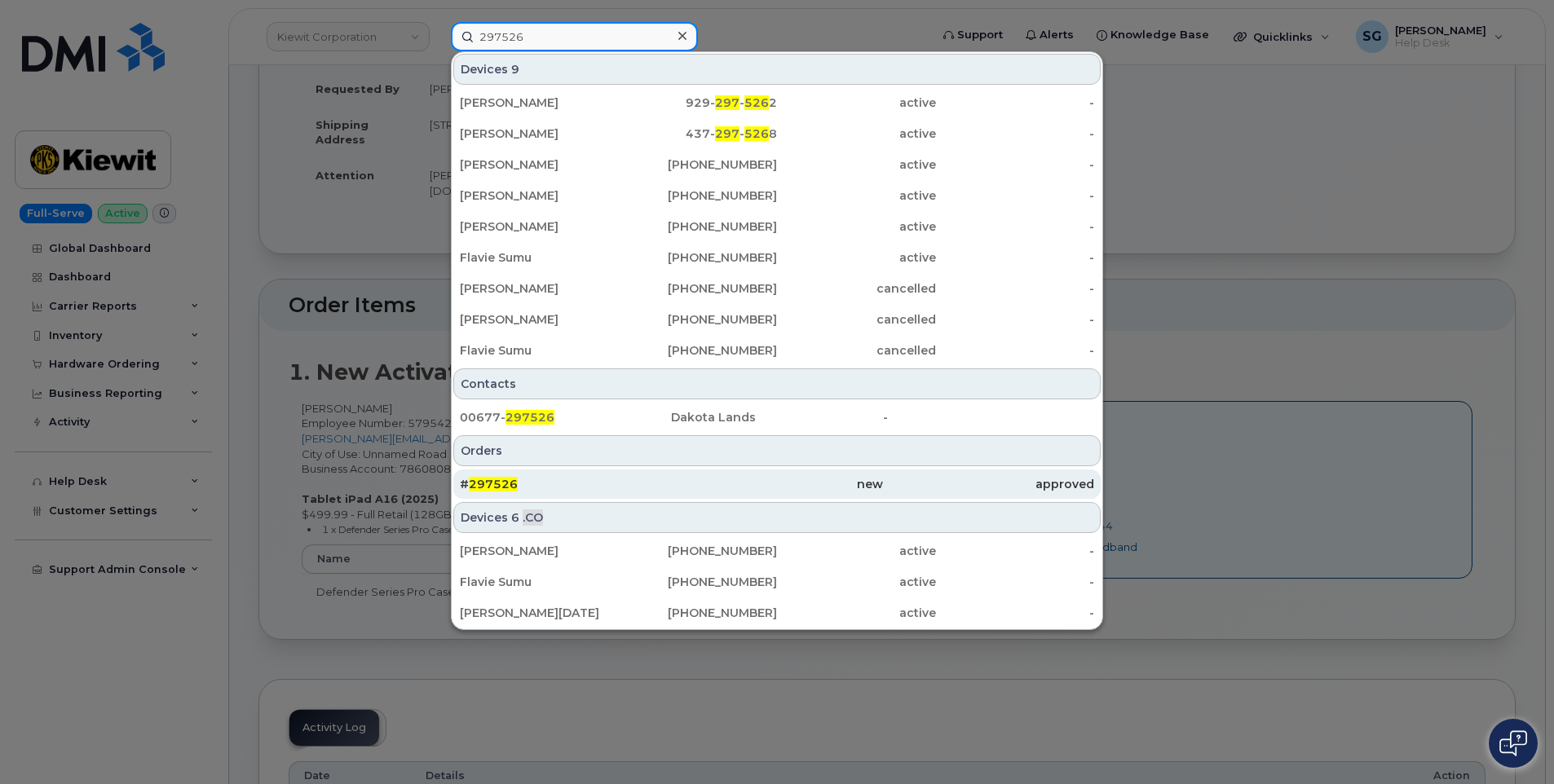
type input "297526"
click at [617, 484] on div "# 297526" at bounding box center [566, 484] width 211 height 16
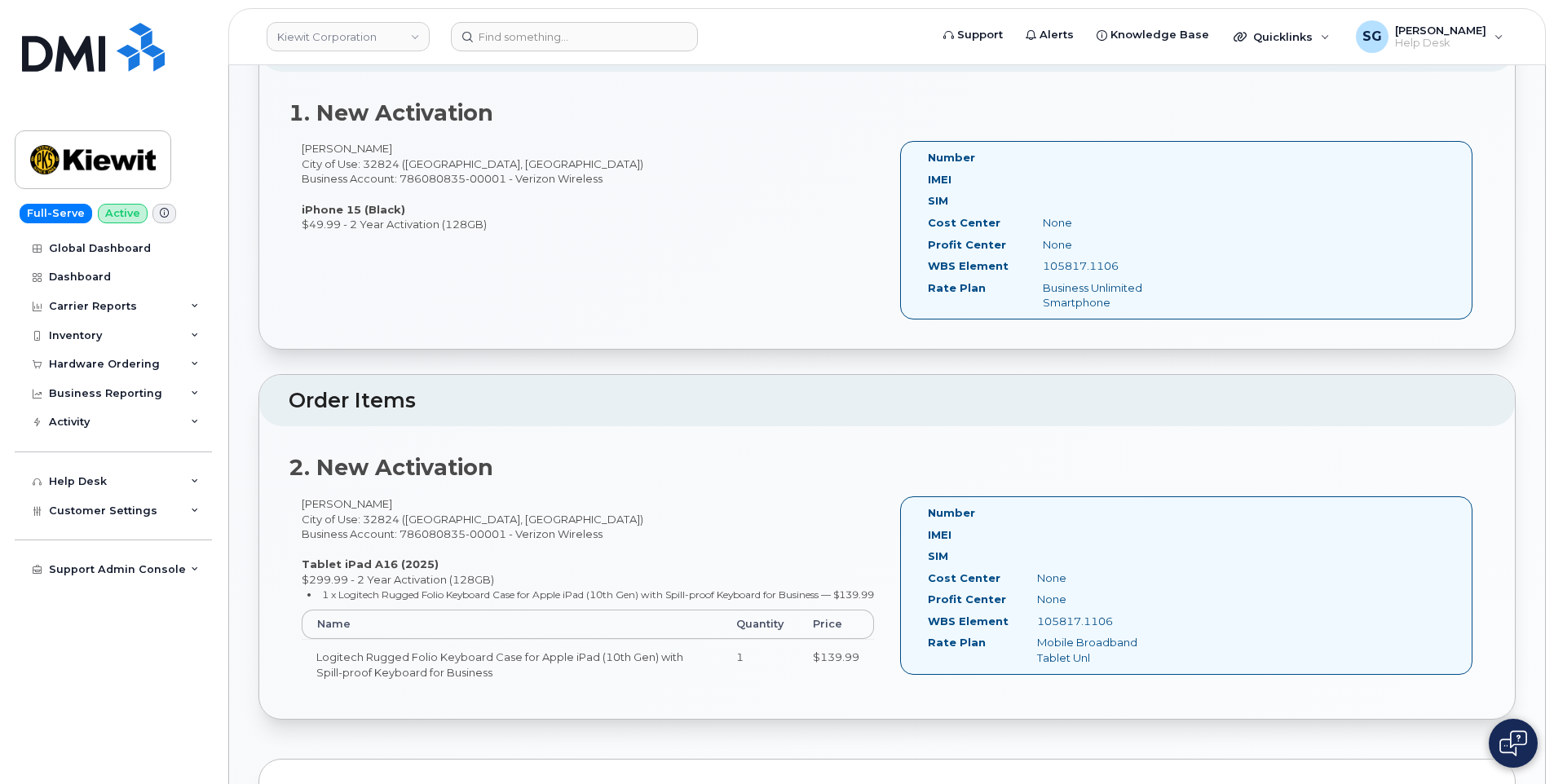
scroll to position [407, 0]
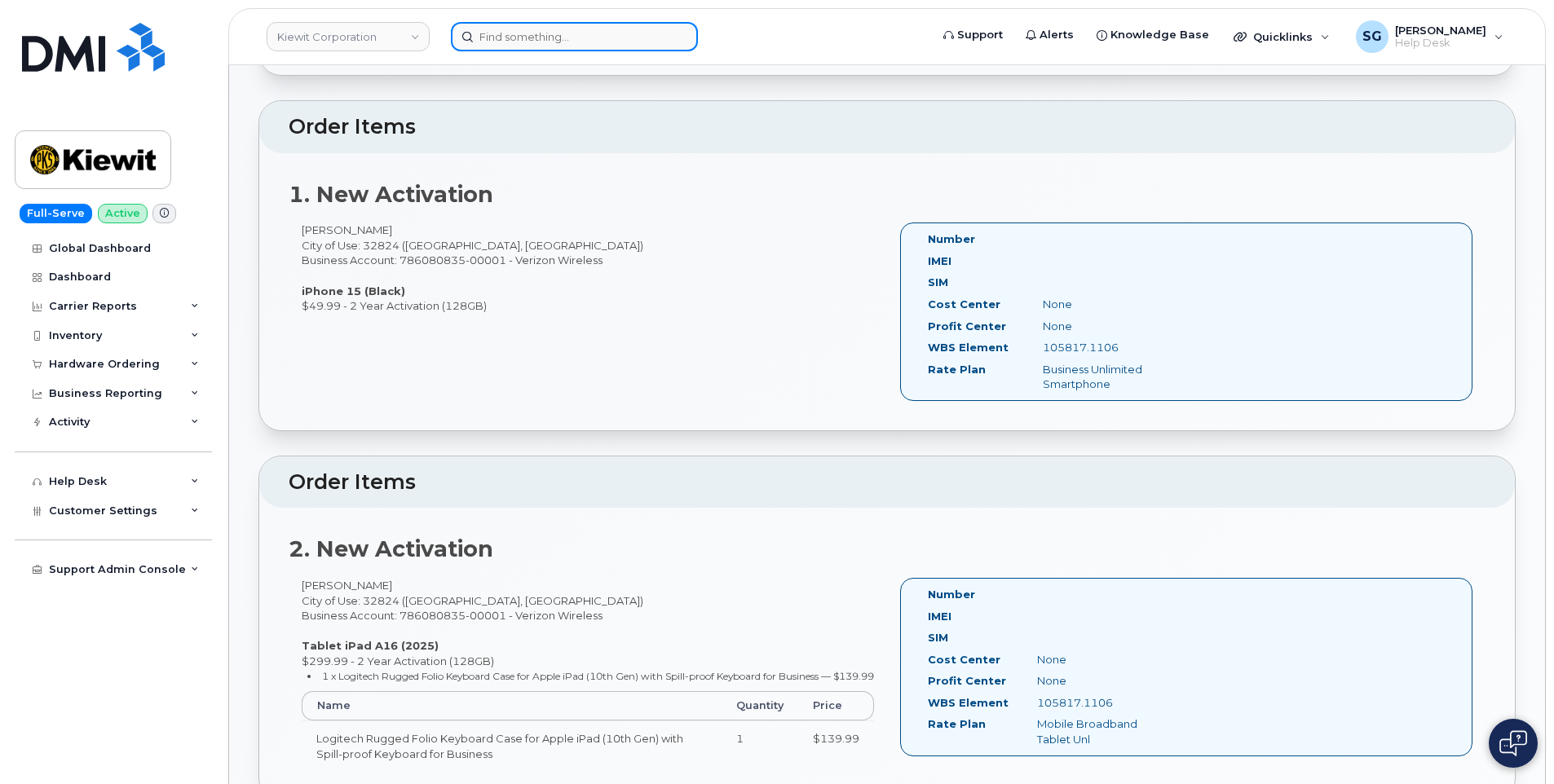
click at [568, 29] on input at bounding box center [574, 36] width 247 height 29
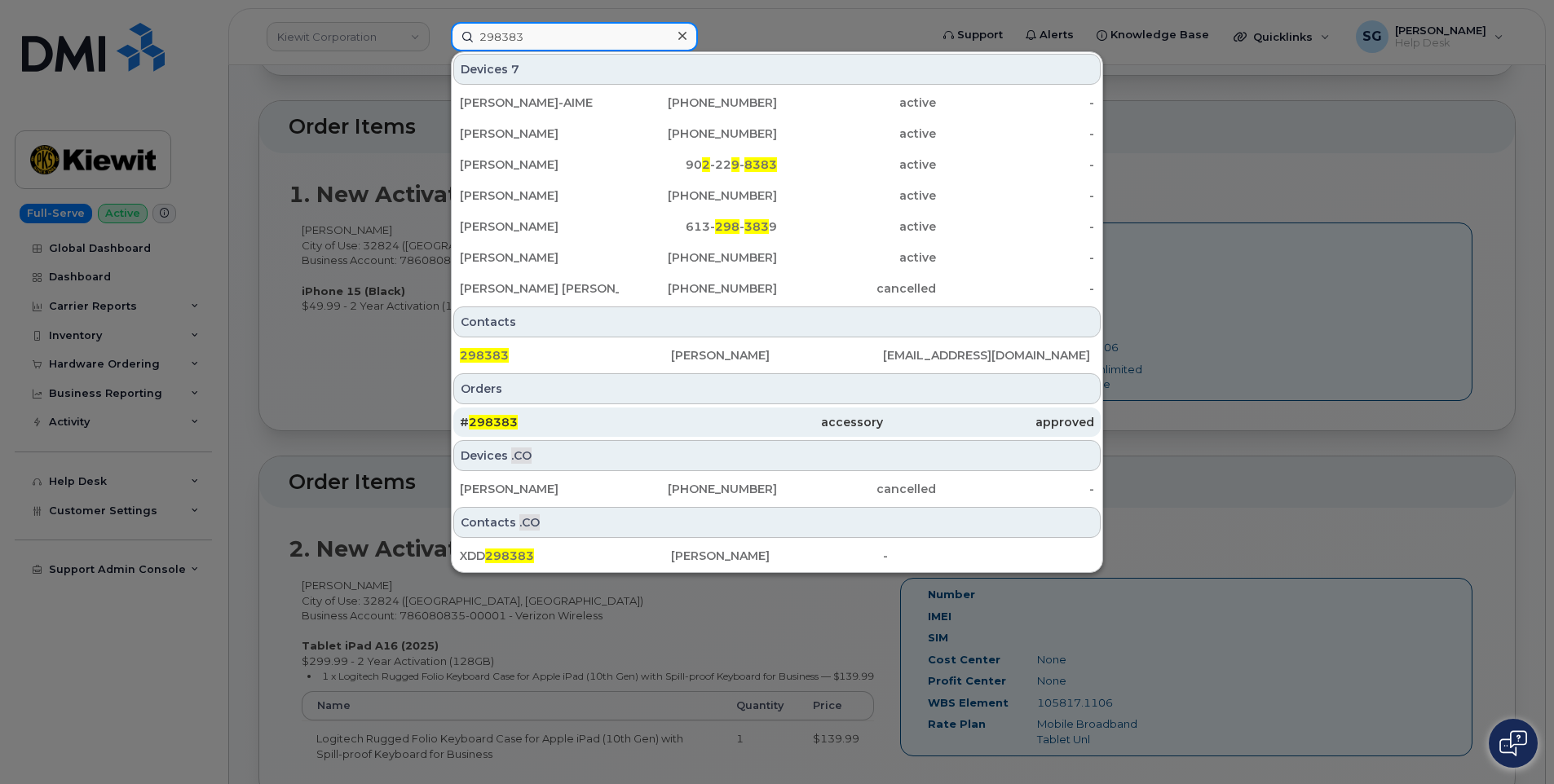
type input "298383"
click at [671, 412] on div "# 298383" at bounding box center [777, 422] width 211 height 29
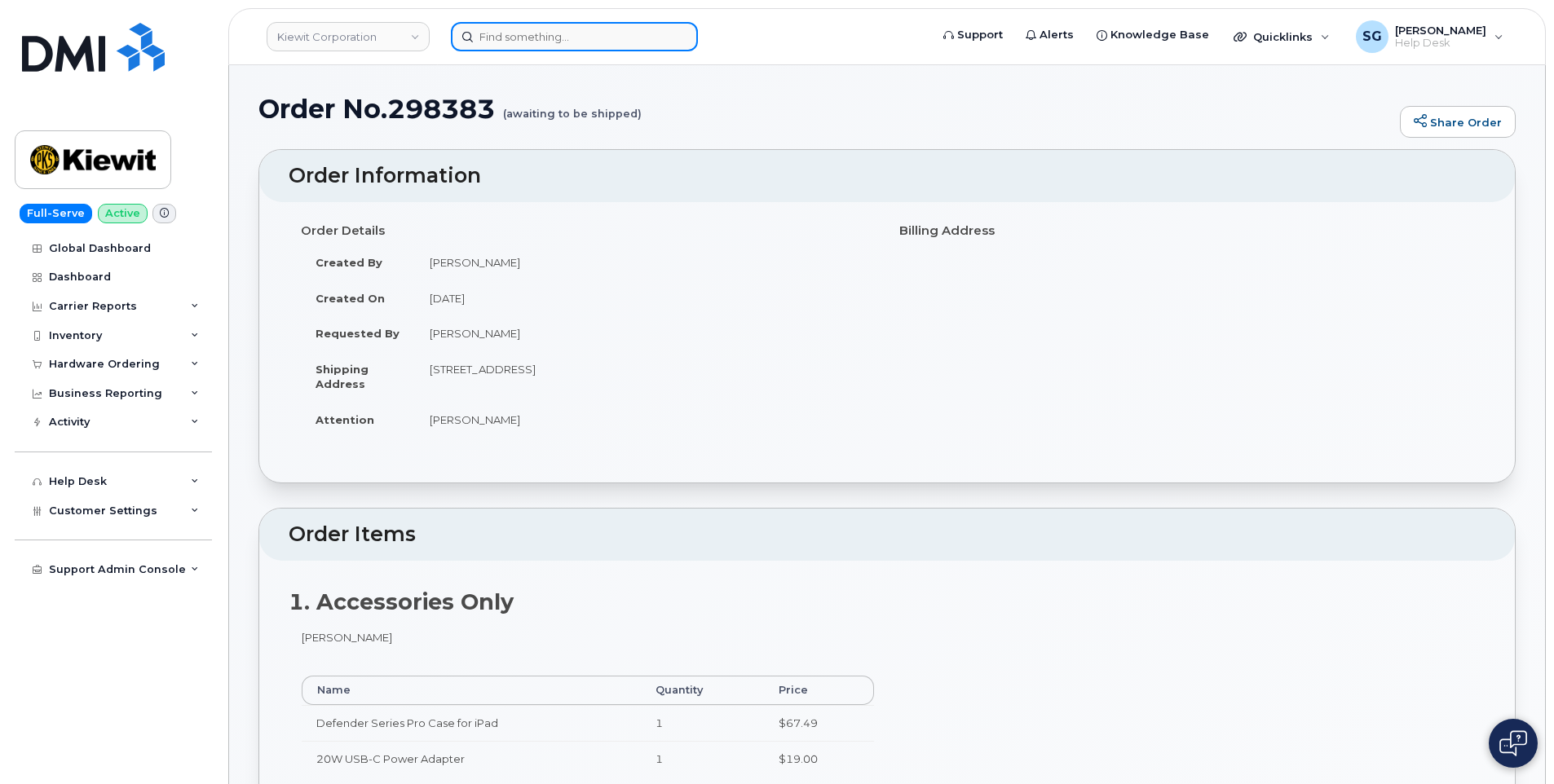
click at [598, 36] on input at bounding box center [574, 36] width 247 height 29
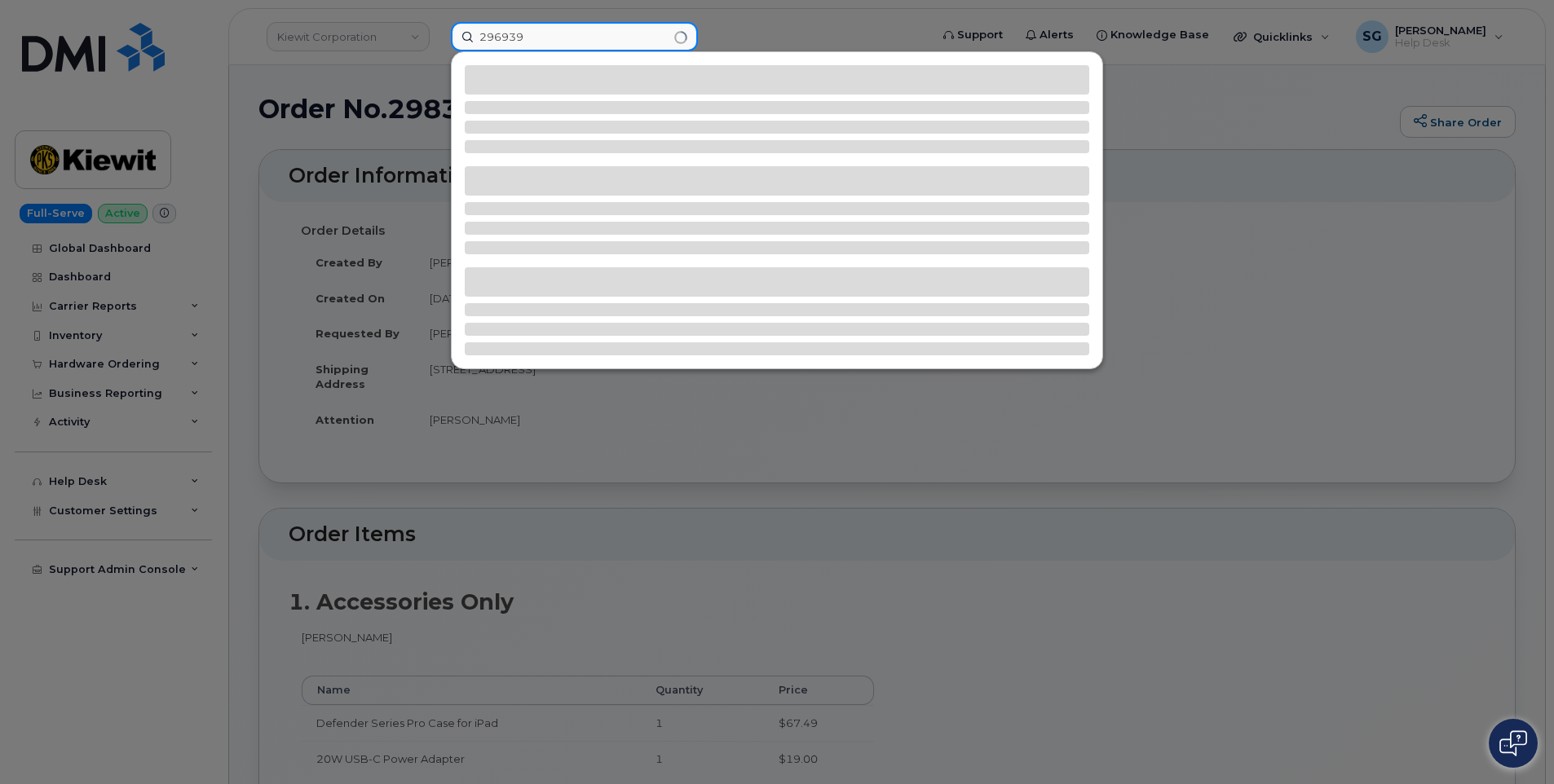
type input "296939"
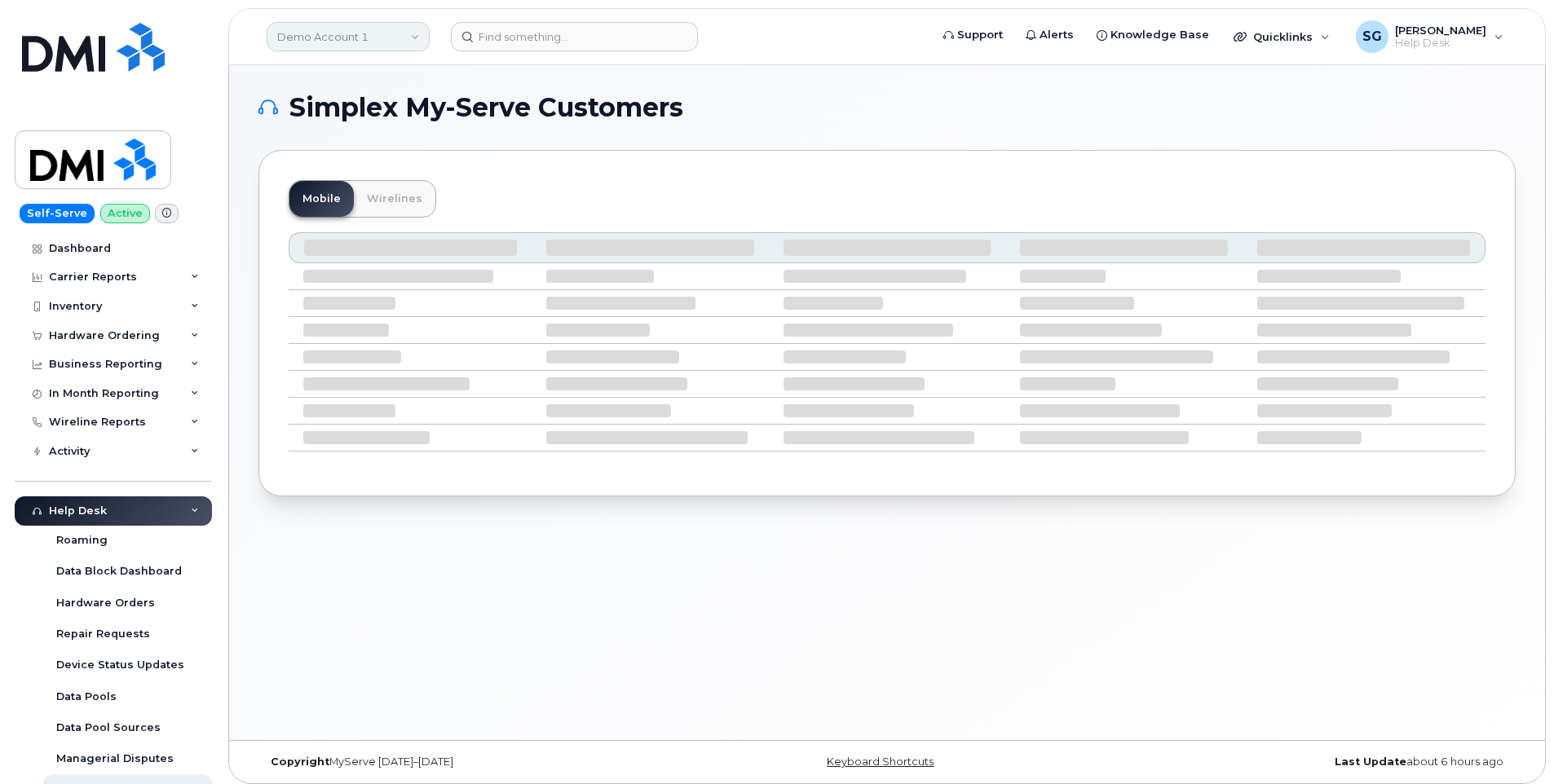
click at [313, 33] on link "Demo Account 1" at bounding box center [348, 36] width 163 height 29
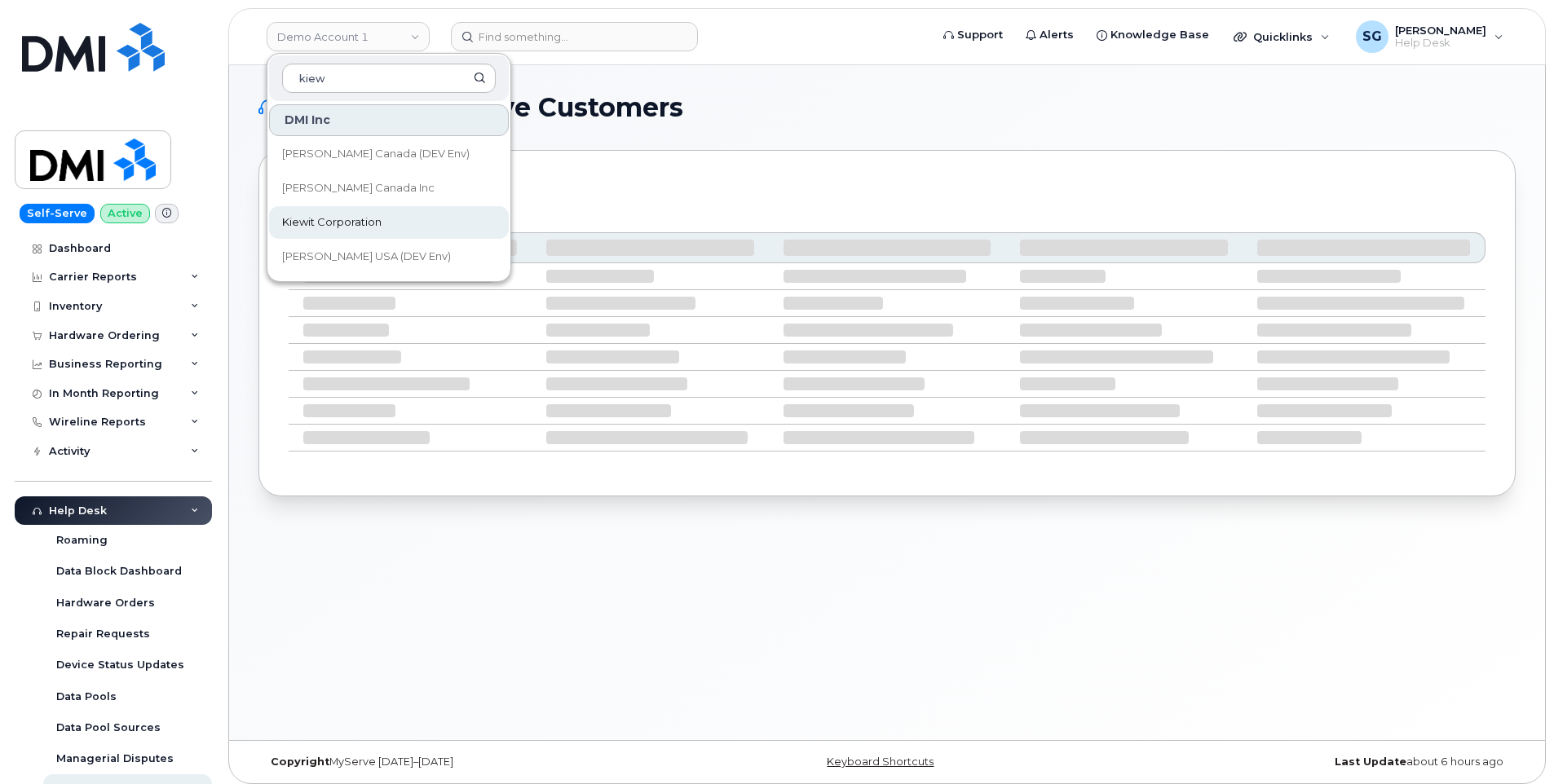
type input "kiew"
click at [347, 222] on span "Kiewit Corporation" at bounding box center [332, 222] width 99 height 16
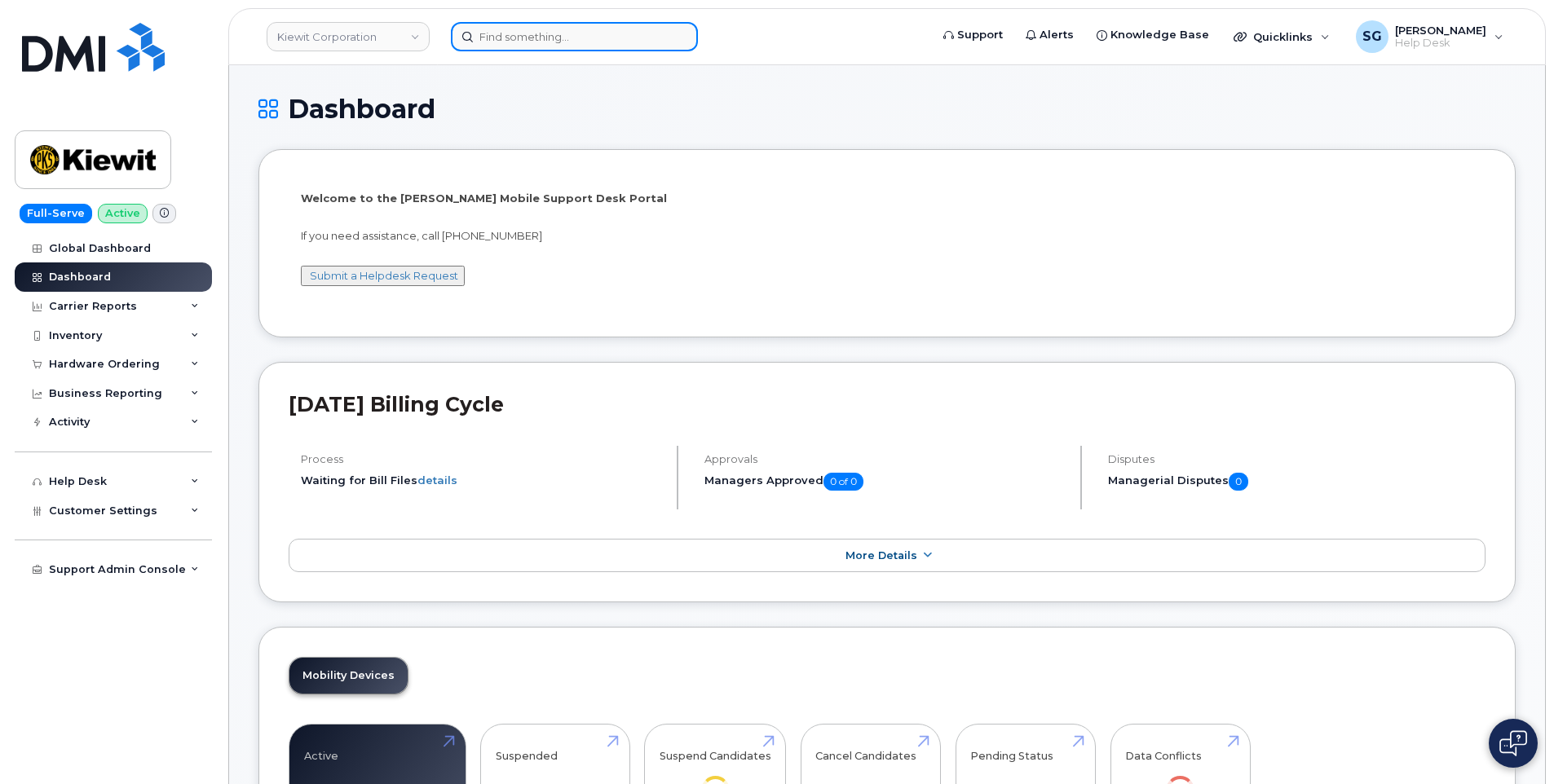
click at [537, 36] on input at bounding box center [574, 36] width 247 height 29
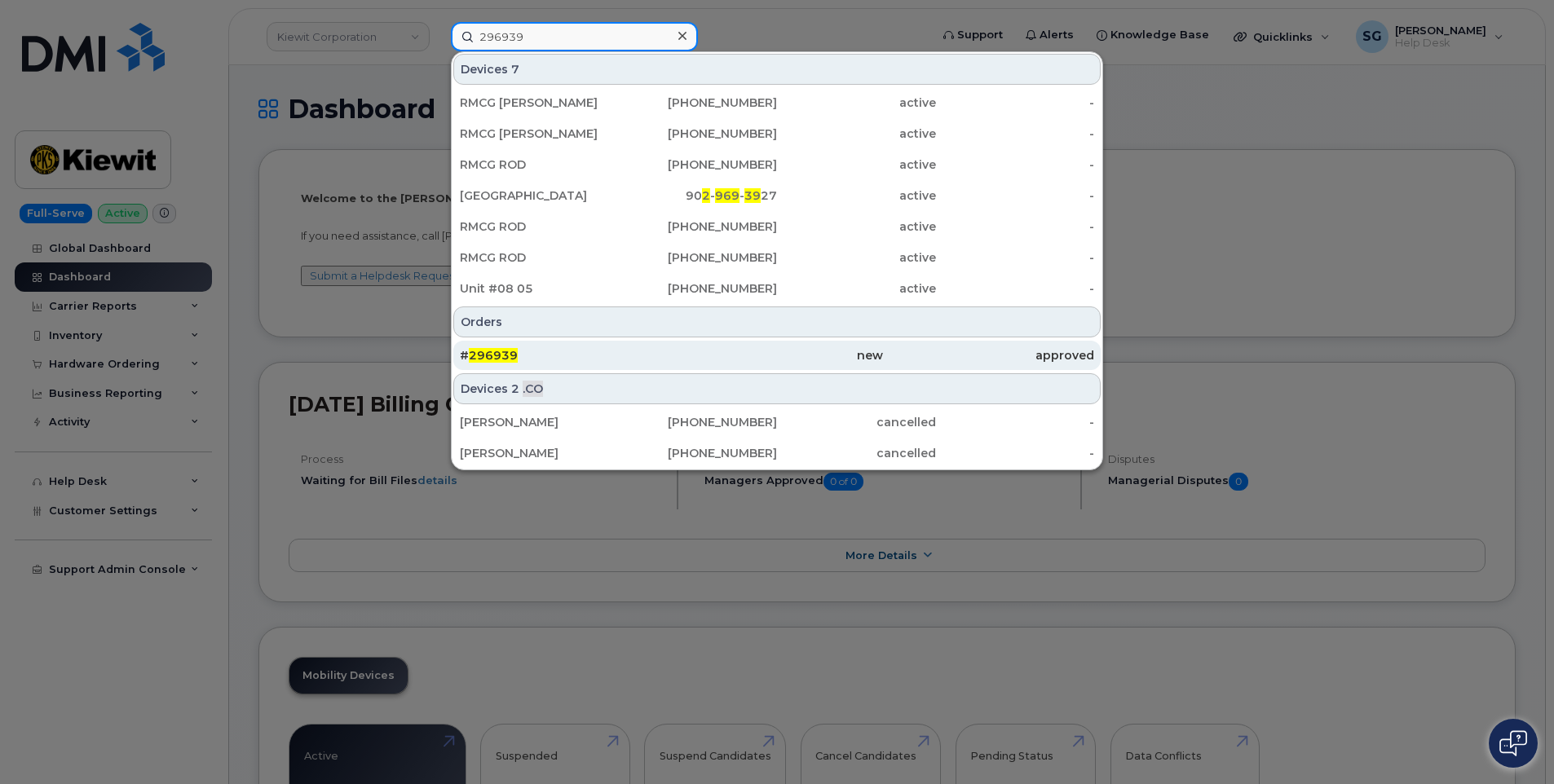
type input "296939"
click at [725, 360] on div "new" at bounding box center [777, 355] width 211 height 16
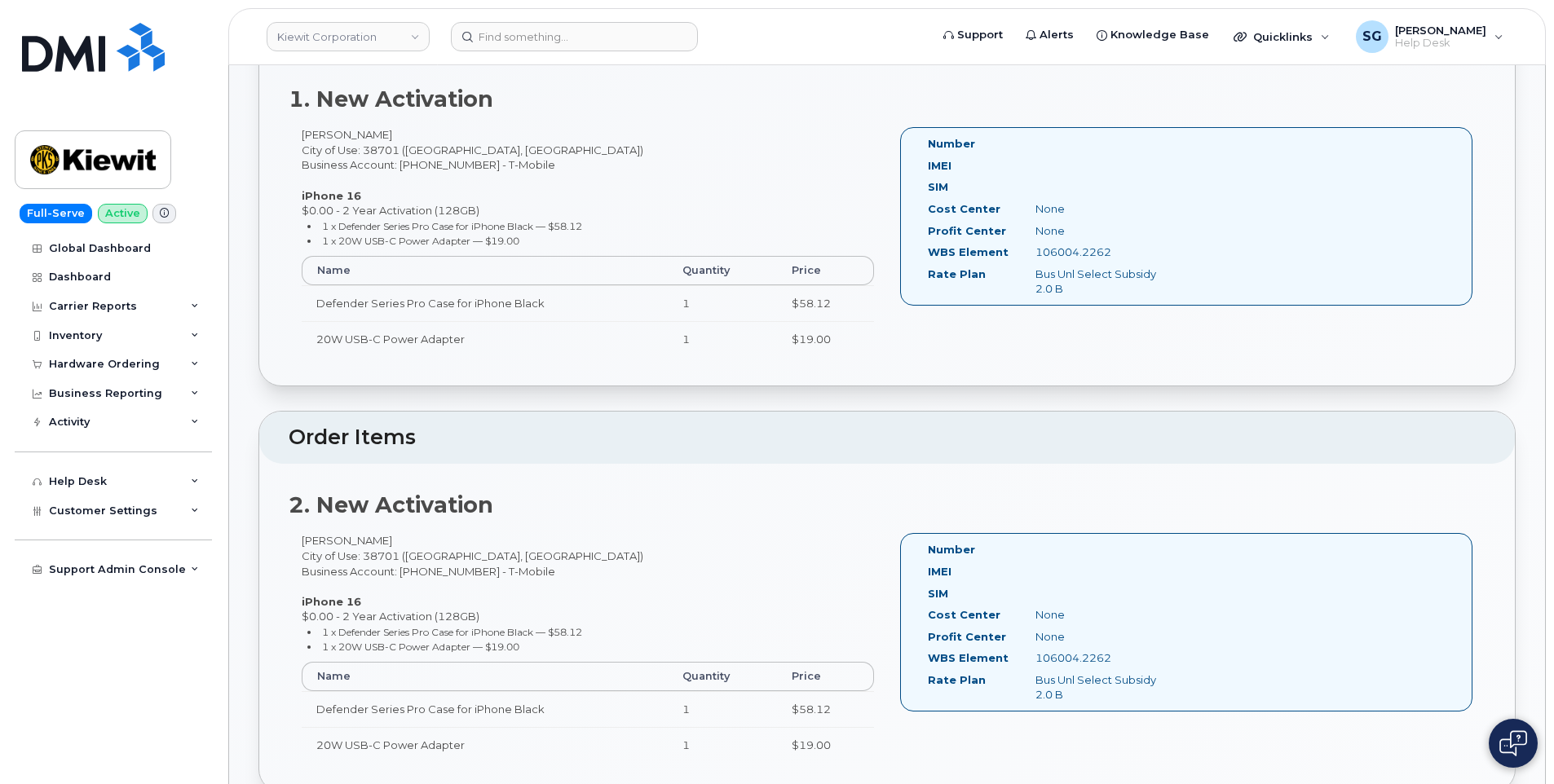
scroll to position [489, 0]
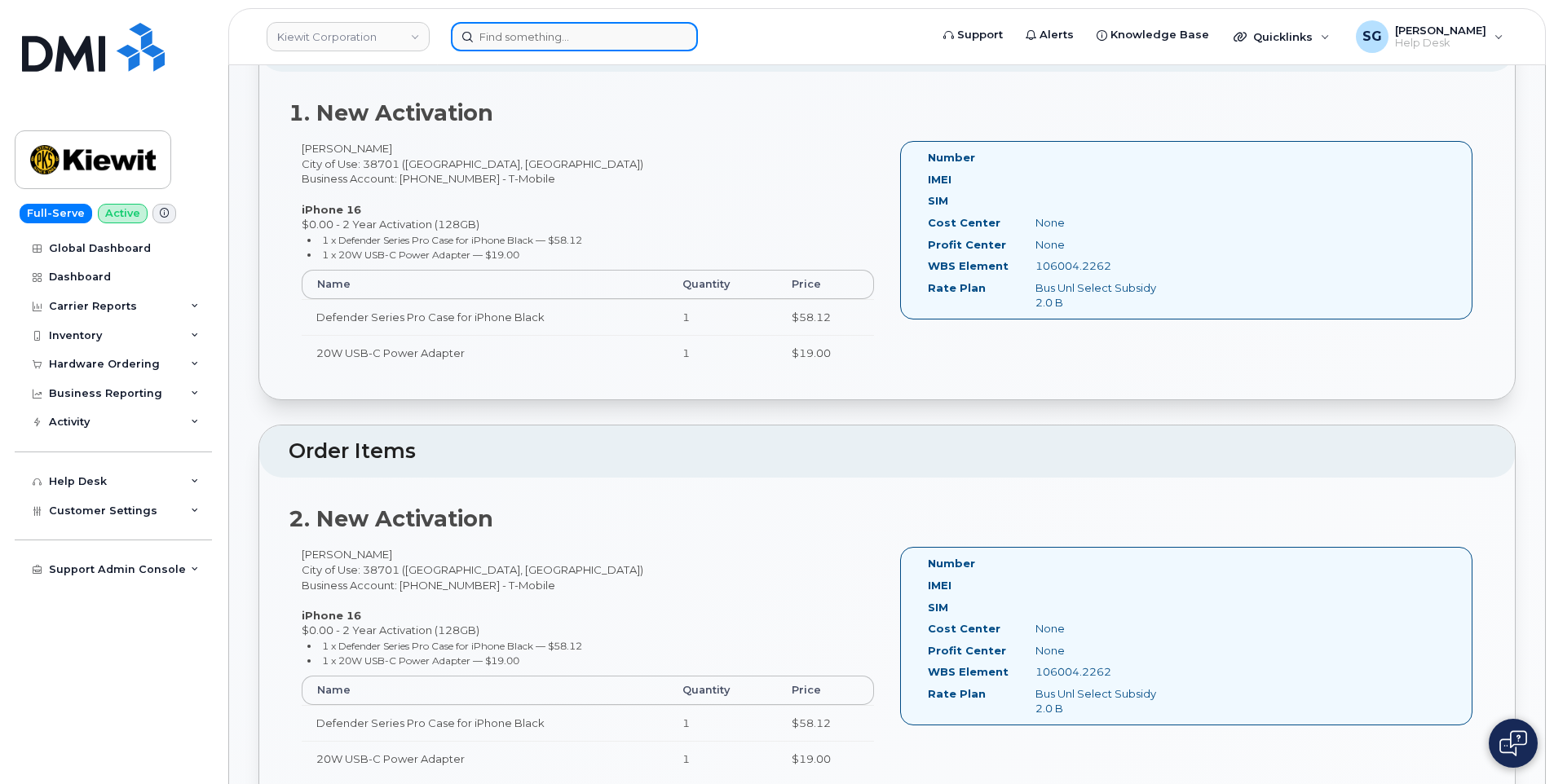
click at [556, 43] on input at bounding box center [574, 36] width 247 height 29
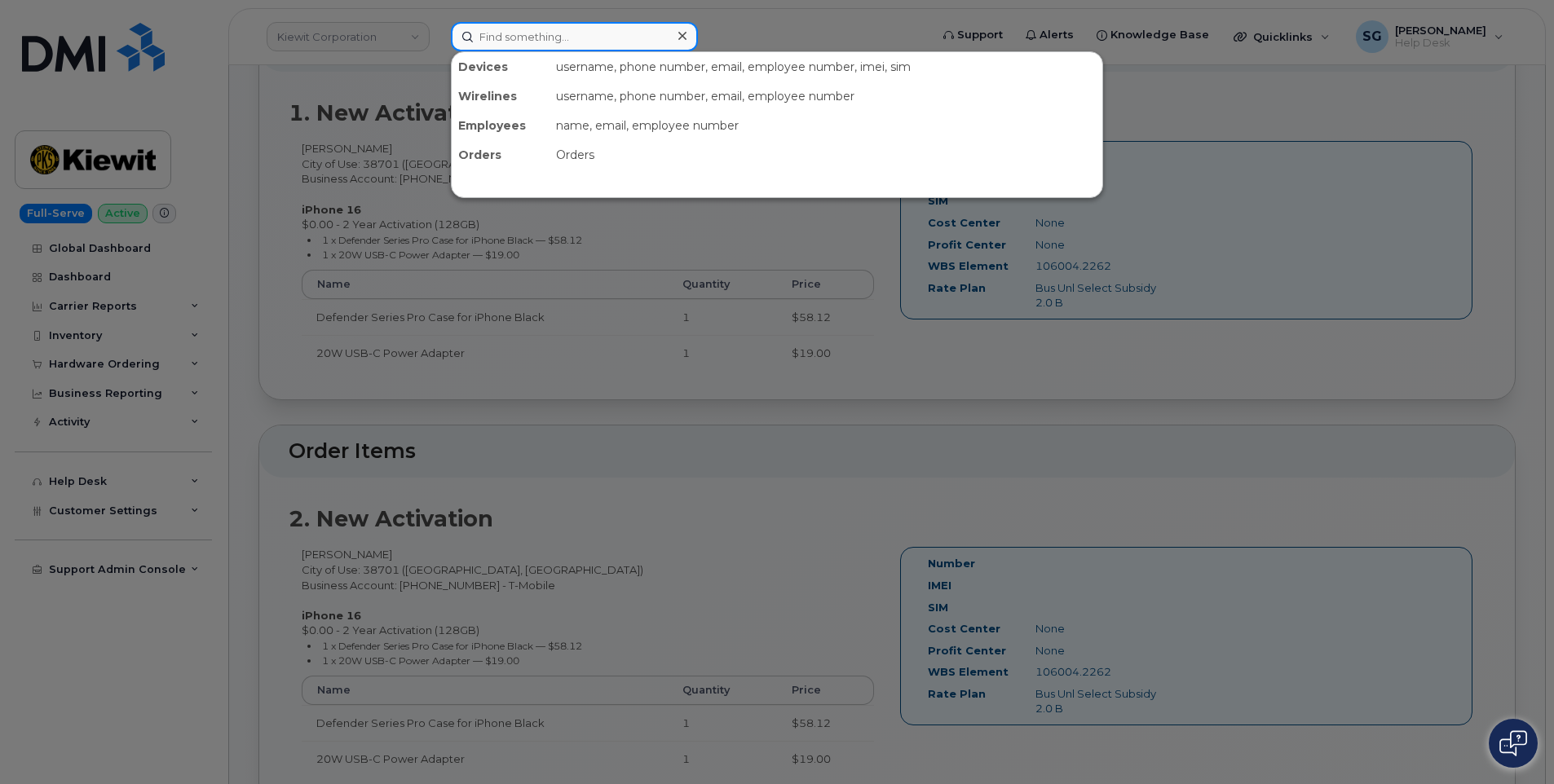
click at [578, 36] on input at bounding box center [574, 36] width 247 height 29
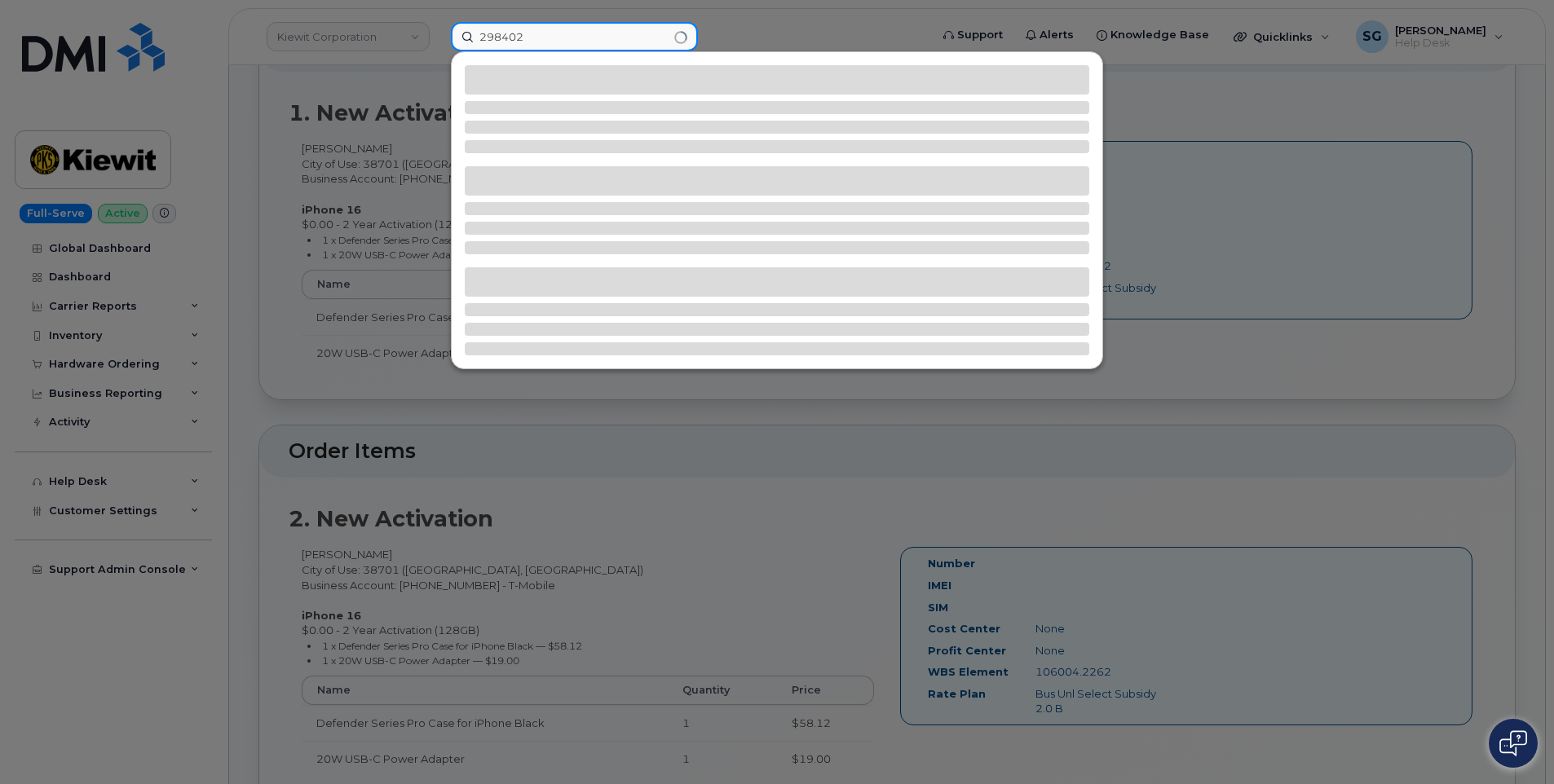
type input "298402"
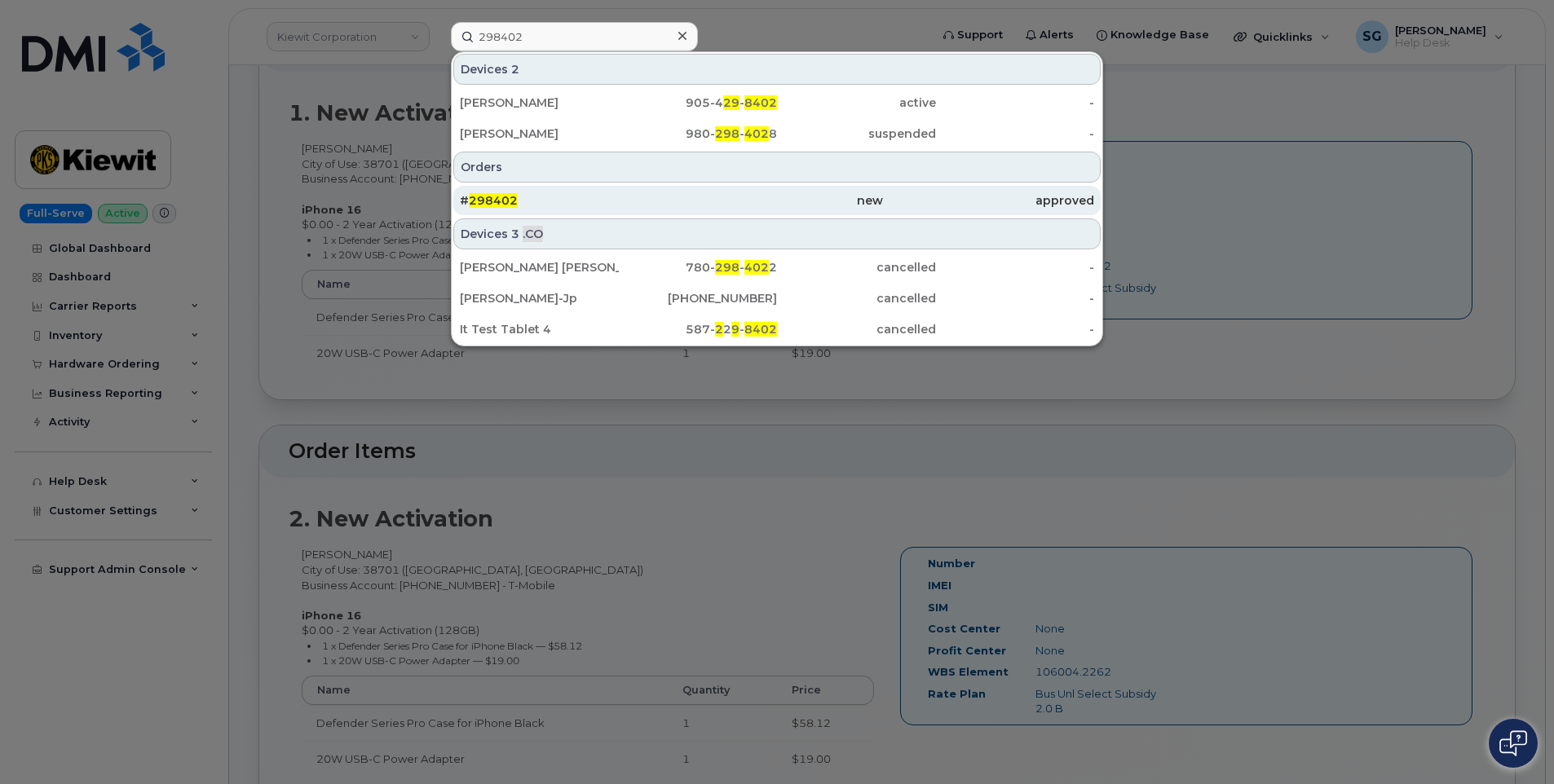
click at [575, 196] on div "# 298402" at bounding box center [566, 200] width 211 height 16
